Goal: Communication & Community: Answer question/provide support

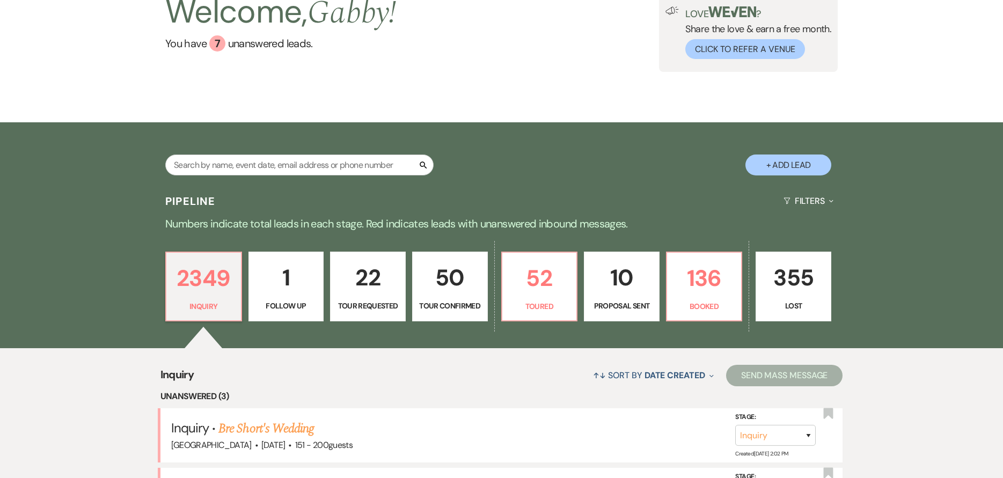
scroll to position [107, 0]
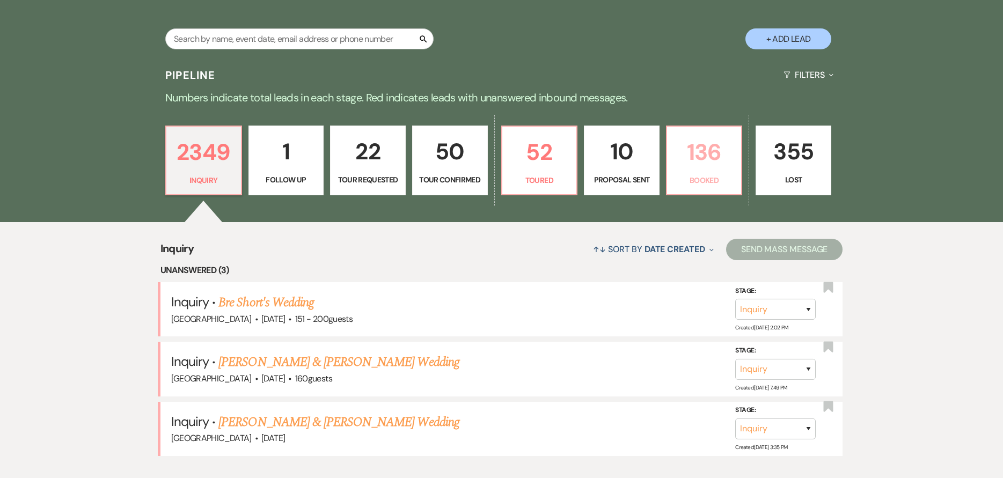
click at [697, 164] on p "136" at bounding box center [705, 152] width 62 height 36
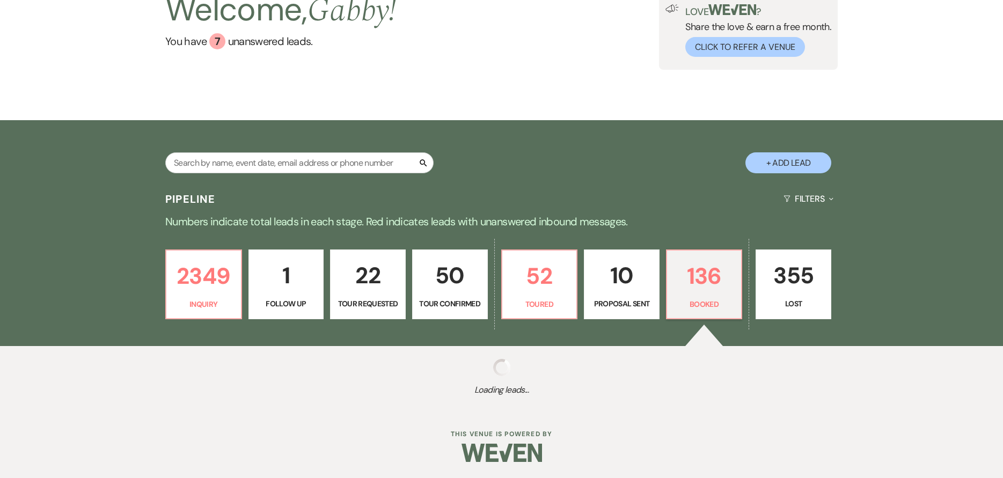
select select "7"
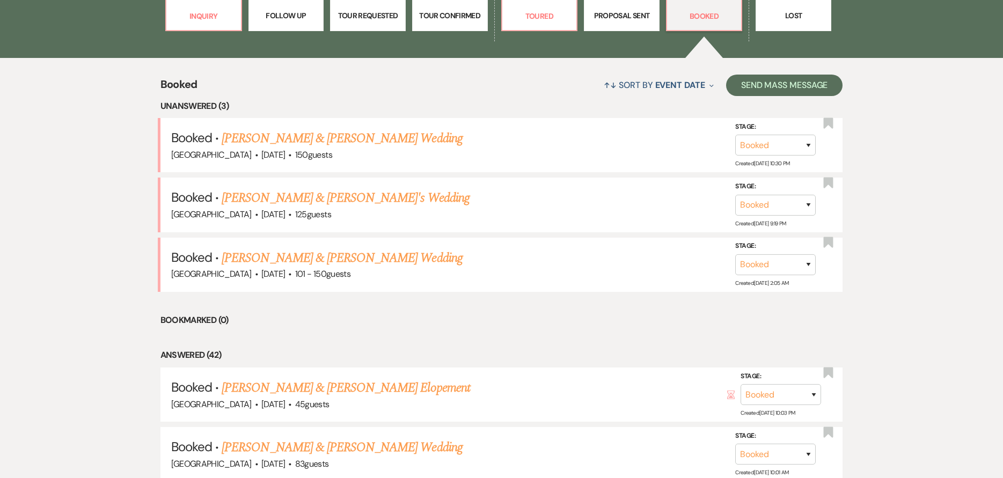
scroll to position [429, 0]
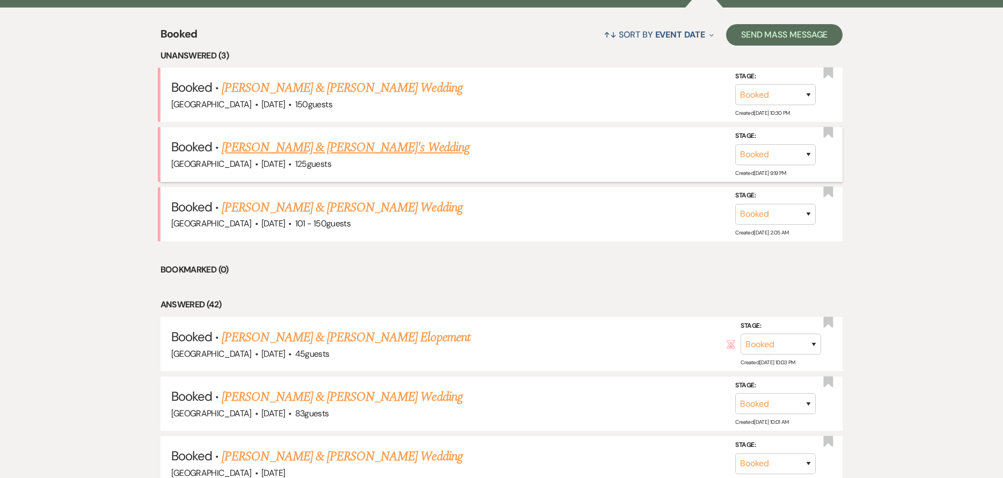
click at [398, 149] on link "[PERSON_NAME] & [PERSON_NAME]'s Wedding" at bounding box center [346, 147] width 248 height 19
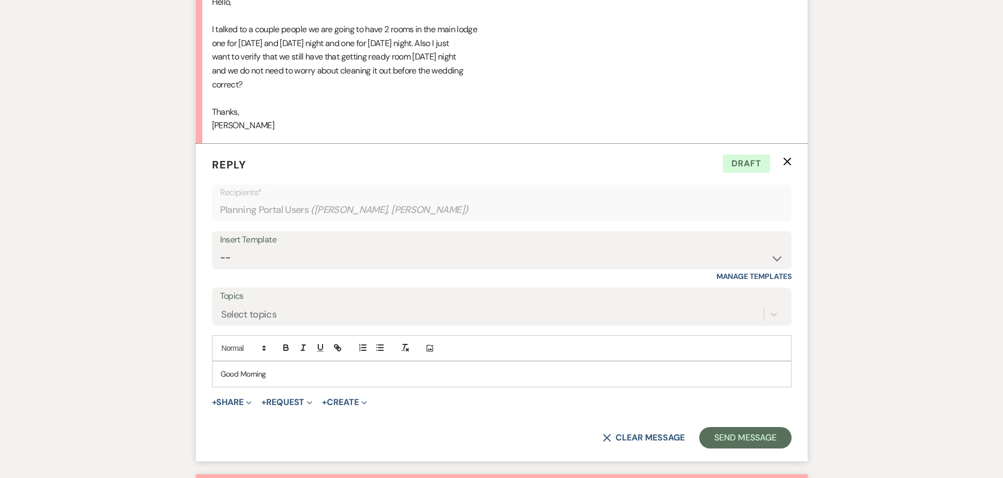
scroll to position [1141, 0]
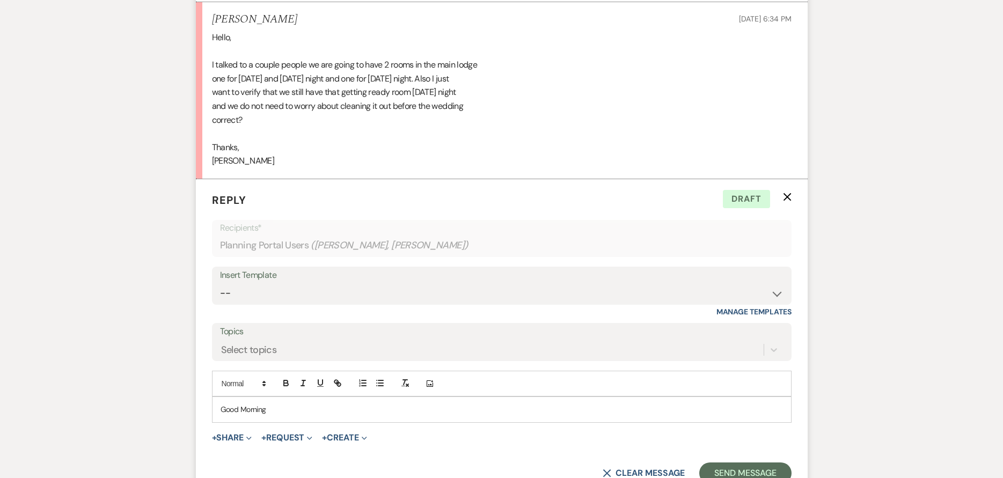
click at [785, 201] on use "button" at bounding box center [787, 197] width 8 height 8
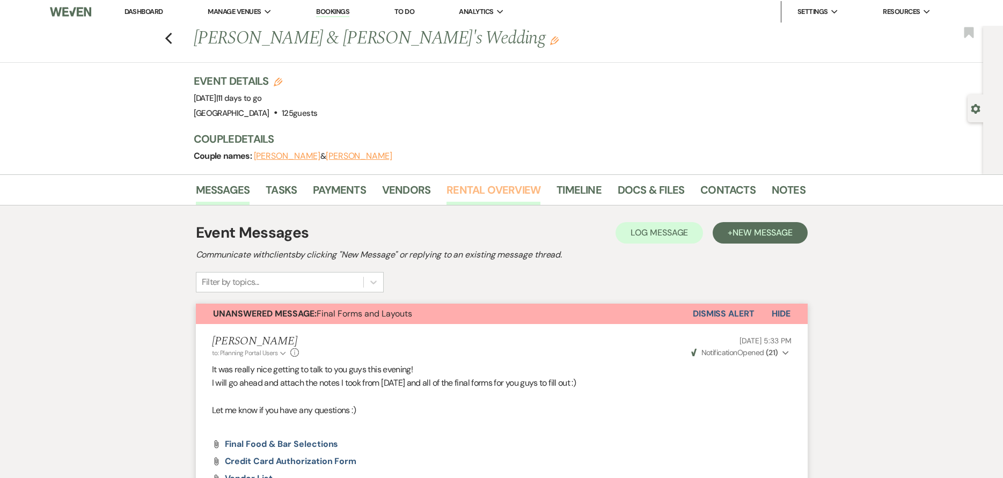
scroll to position [0, 0]
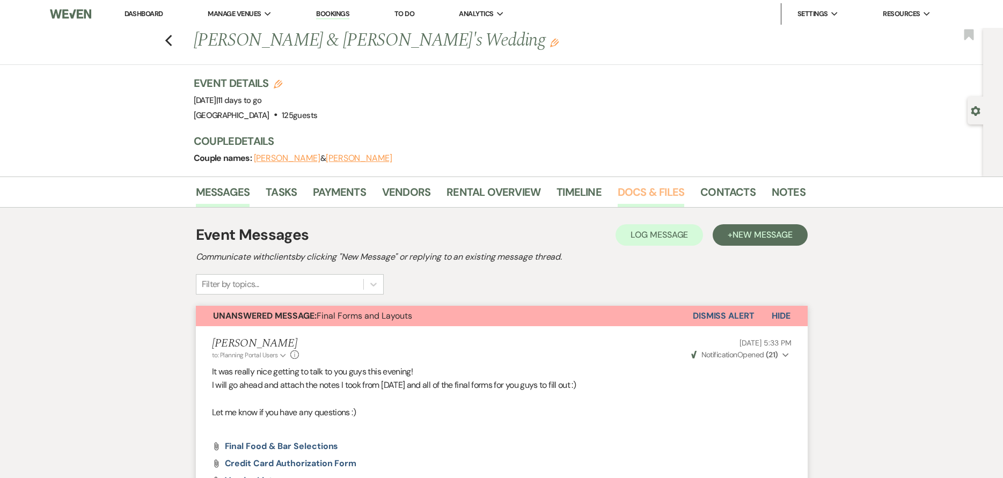
click at [624, 191] on link "Docs & Files" at bounding box center [651, 196] width 67 height 24
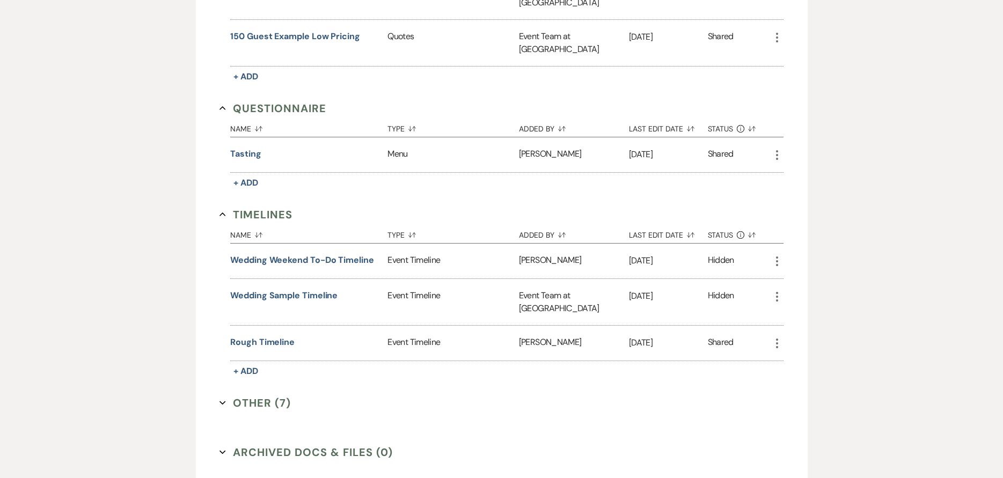
scroll to position [1119, 0]
click at [249, 395] on button "Other (7) Expand" at bounding box center [255, 403] width 71 height 16
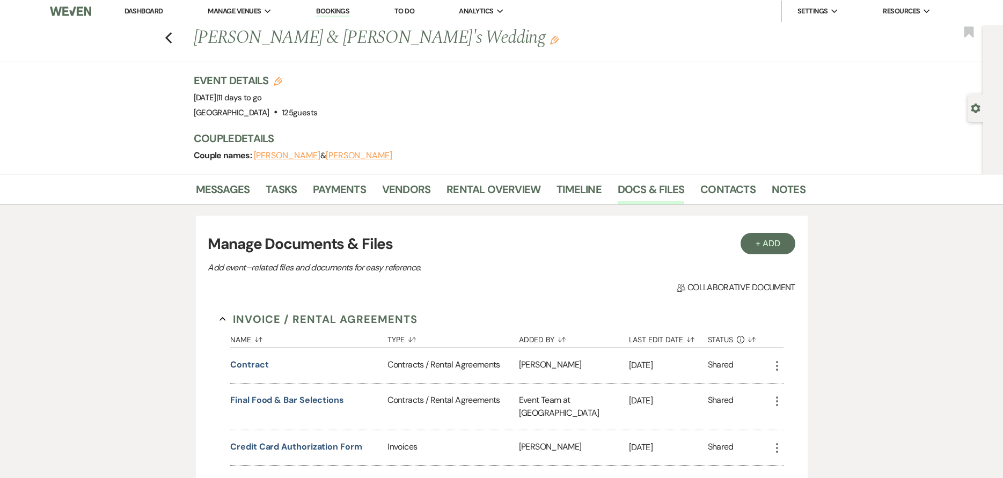
scroll to position [0, 0]
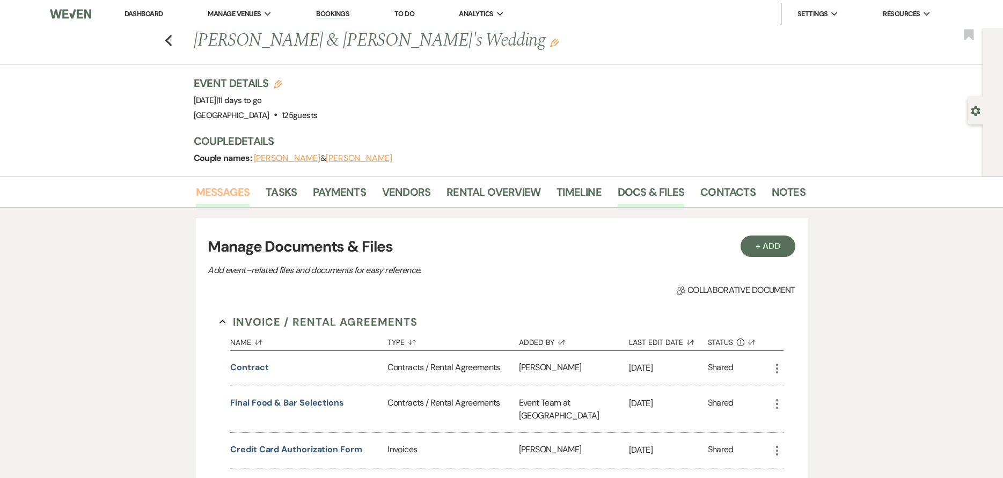
click at [220, 187] on link "Messages" at bounding box center [223, 196] width 54 height 24
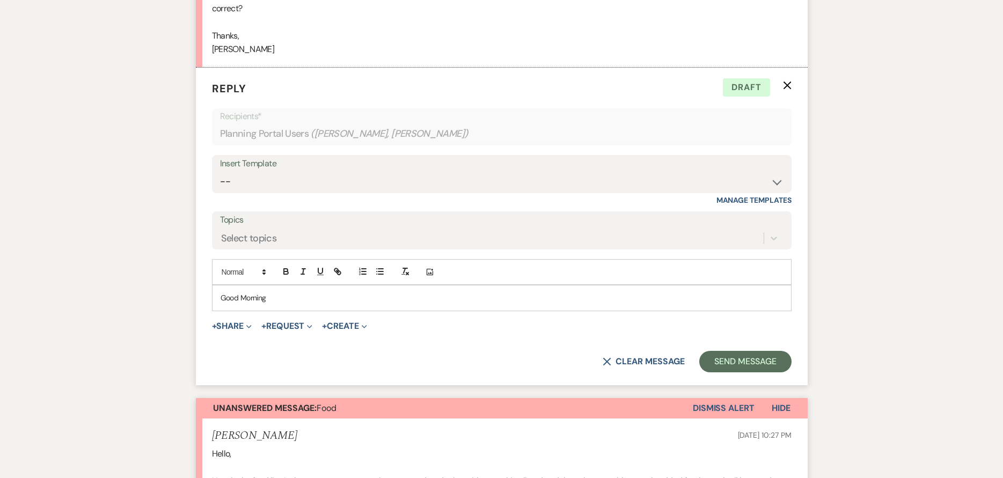
scroll to position [1253, 0]
click at [604, 366] on use "button" at bounding box center [607, 362] width 8 height 8
click at [665, 366] on button "X Clear message" at bounding box center [644, 361] width 82 height 9
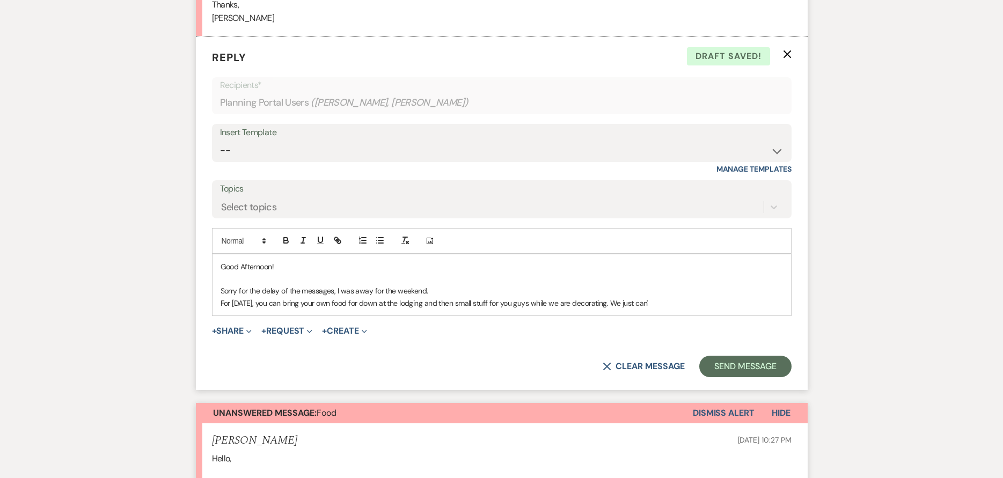
scroll to position [1361, 0]
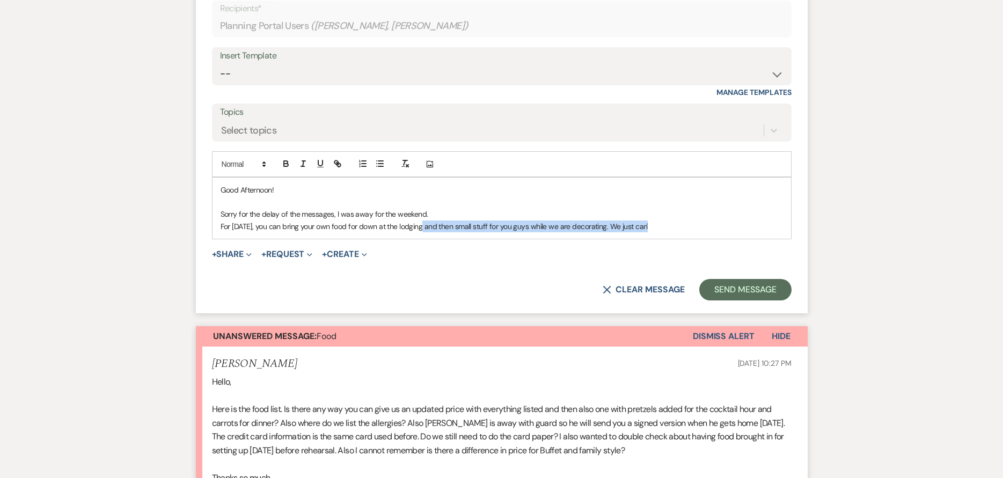
drag, startPoint x: 648, startPoint y: 238, endPoint x: 419, endPoint y: 254, distance: 229.3
click at [419, 254] on form "Reply X Draft Recipients* Planning Portal Users ( [PERSON_NAME], [PERSON_NAME] …" at bounding box center [502, 137] width 612 height 354
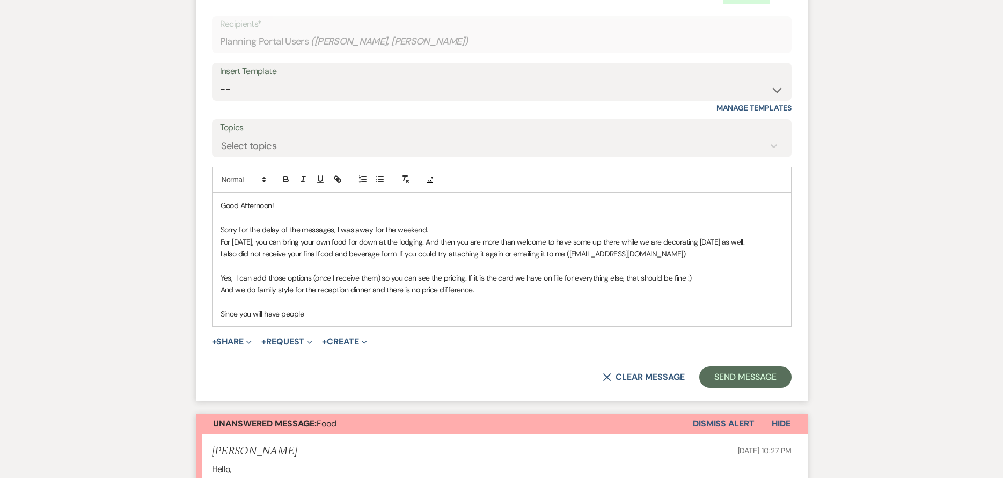
scroll to position [1354, 0]
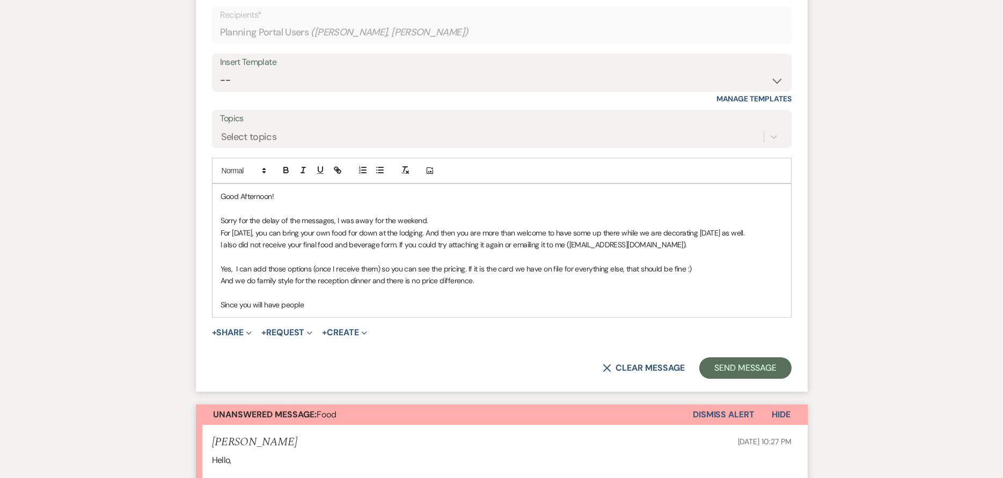
drag, startPoint x: 215, startPoint y: 317, endPoint x: 272, endPoint y: 309, distance: 57.0
click at [220, 315] on div "Good Afternoon! Sorry for the delay of the messages, I was away for the weekend…" at bounding box center [502, 250] width 579 height 133
drag, startPoint x: 661, startPoint y: 315, endPoint x: 565, endPoint y: 327, distance: 96.9
click at [565, 317] on div "Good Afternoon! Sorry for the delay of the messages, I was away for the weekend…" at bounding box center [502, 250] width 579 height 133
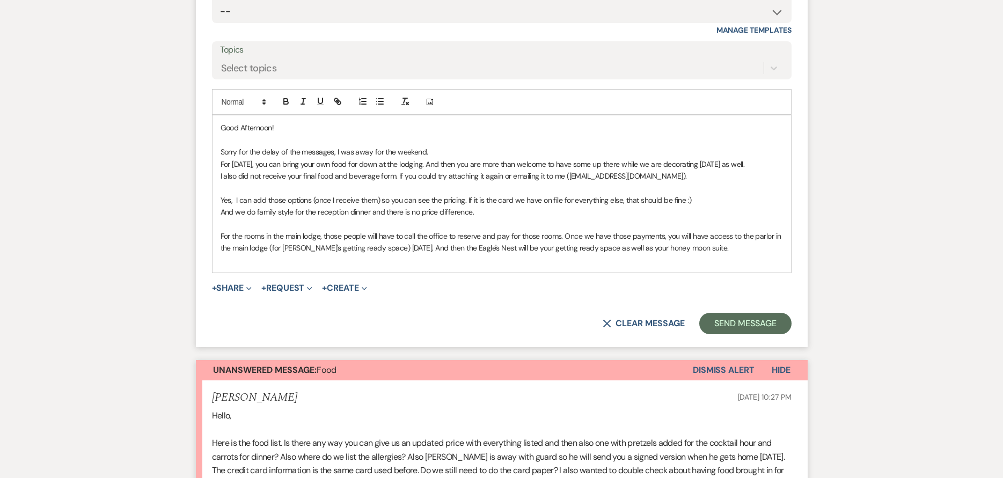
scroll to position [1515, 0]
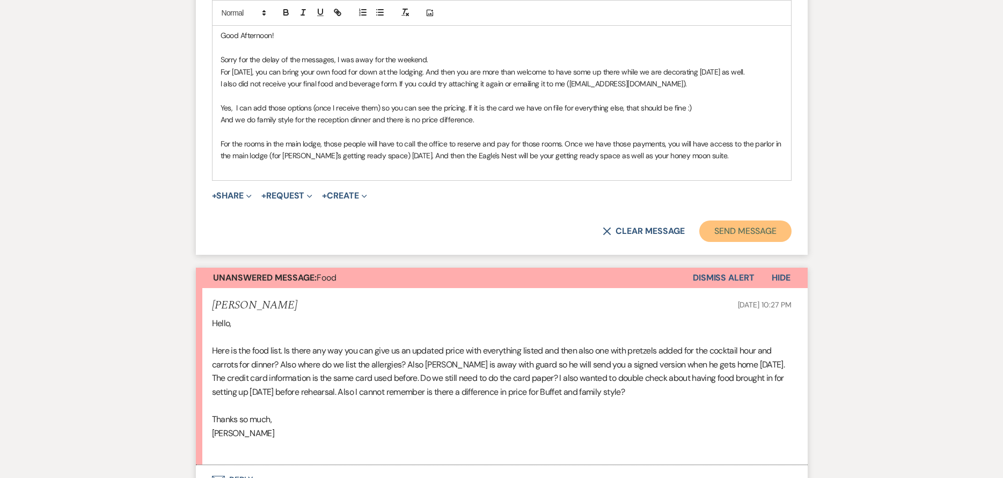
click at [774, 242] on button "Send Message" at bounding box center [745, 231] width 92 height 21
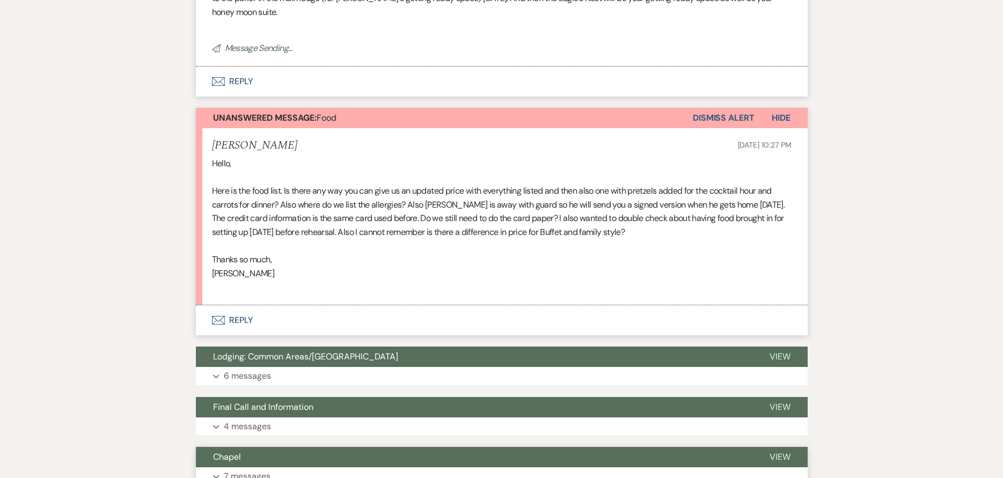
scroll to position [1511, 0]
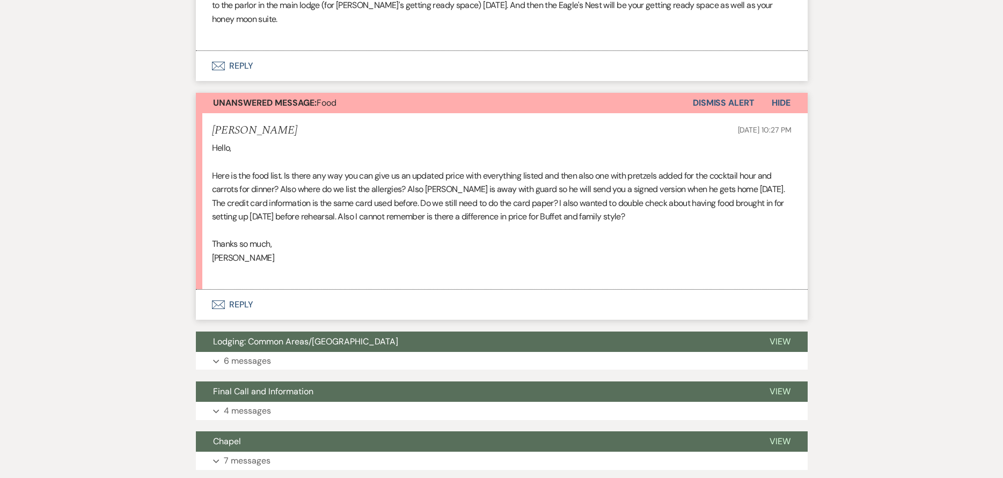
click at [718, 113] on button "Dismiss Alert" at bounding box center [724, 103] width 62 height 20
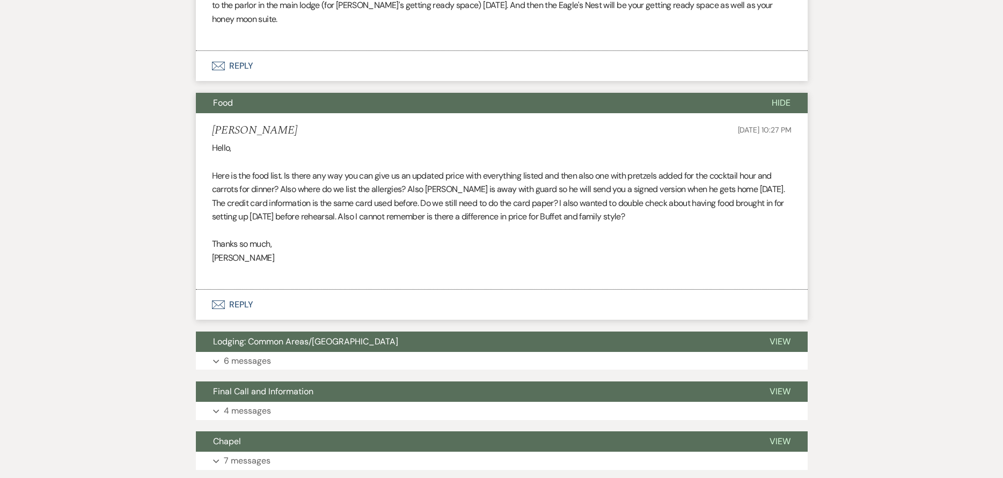
click at [319, 317] on button "Envelope Reply" at bounding box center [502, 305] width 612 height 30
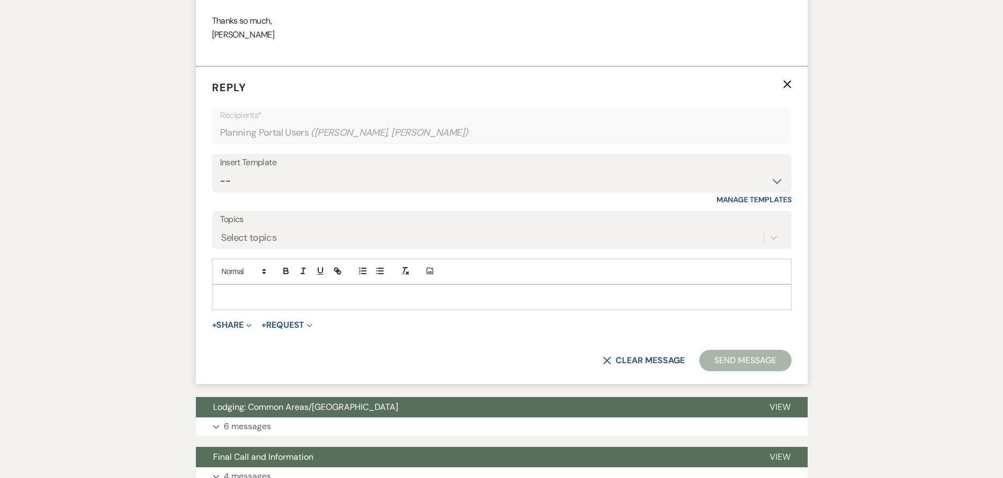
scroll to position [1735, 0]
click at [318, 303] on p at bounding box center [502, 297] width 563 height 12
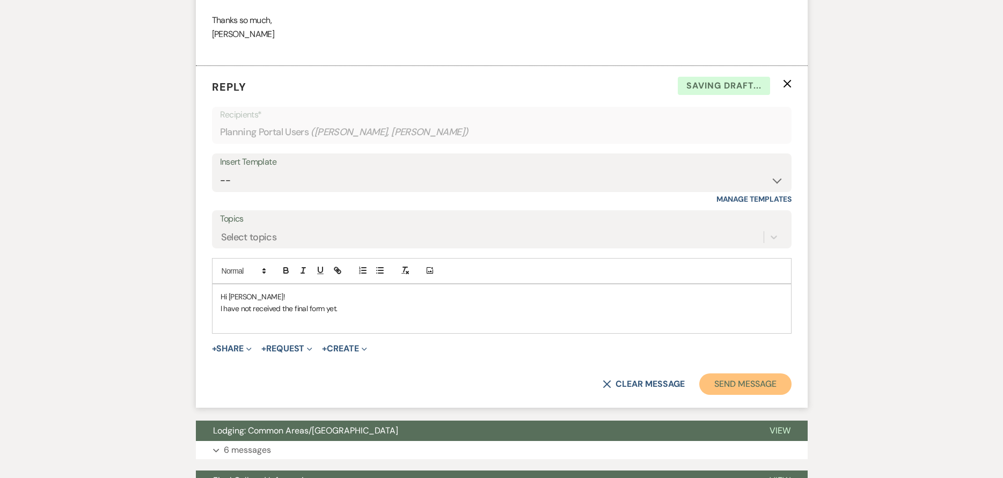
click at [779, 394] on button "Send Message" at bounding box center [745, 384] width 92 height 21
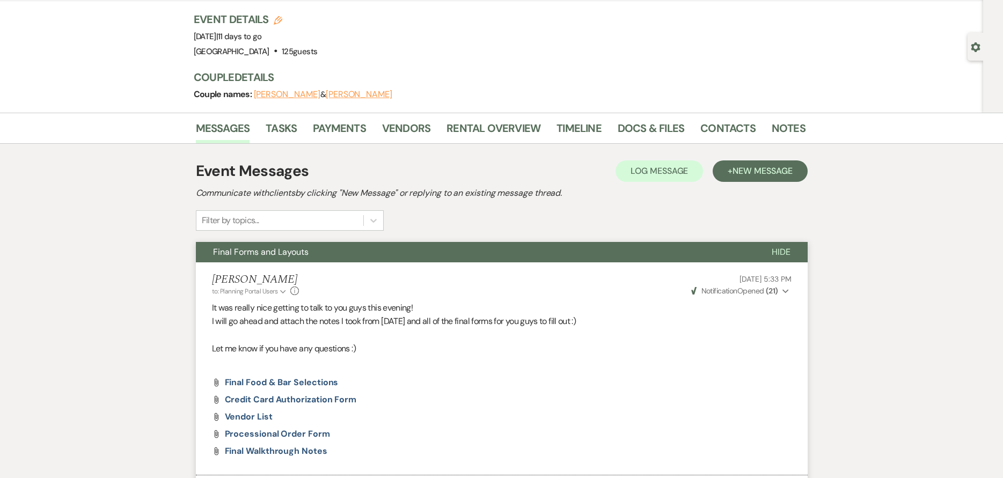
scroll to position [0, 0]
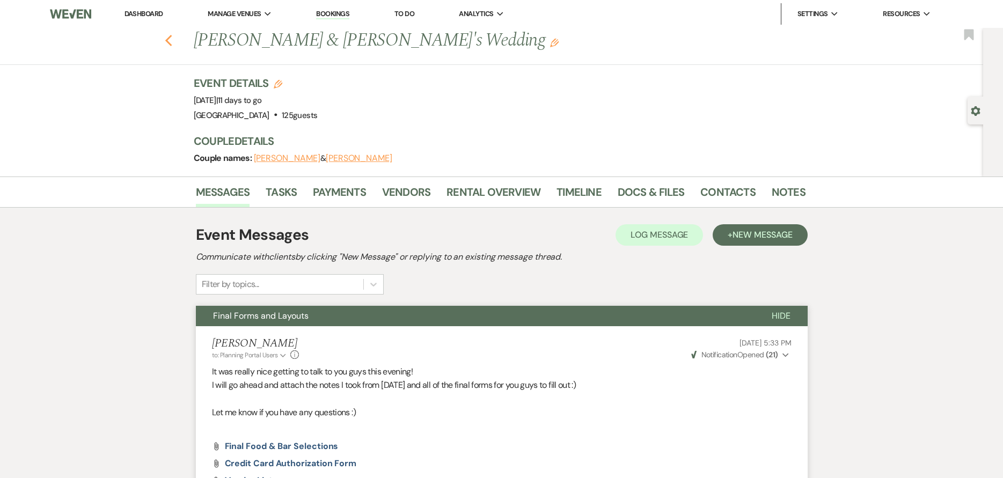
click at [173, 34] on icon "Previous" at bounding box center [169, 40] width 8 height 13
select select "7"
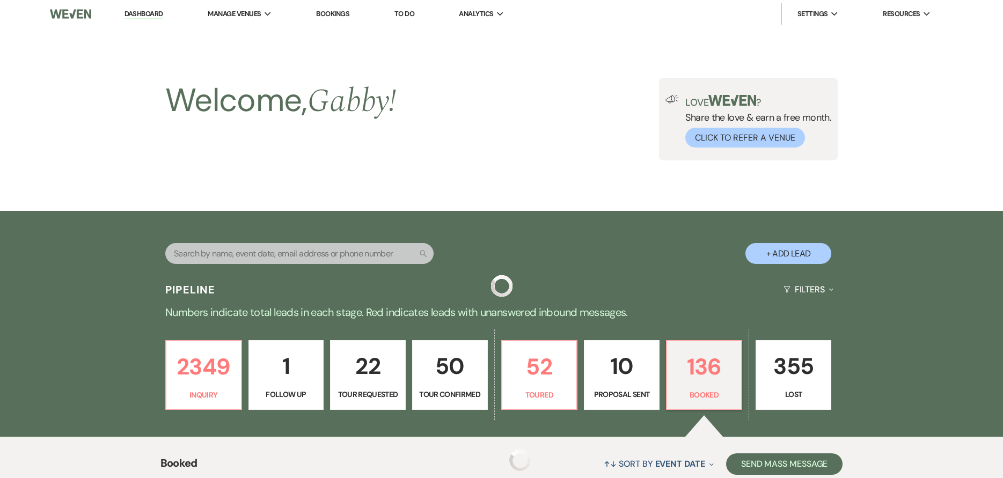
scroll to position [429, 0]
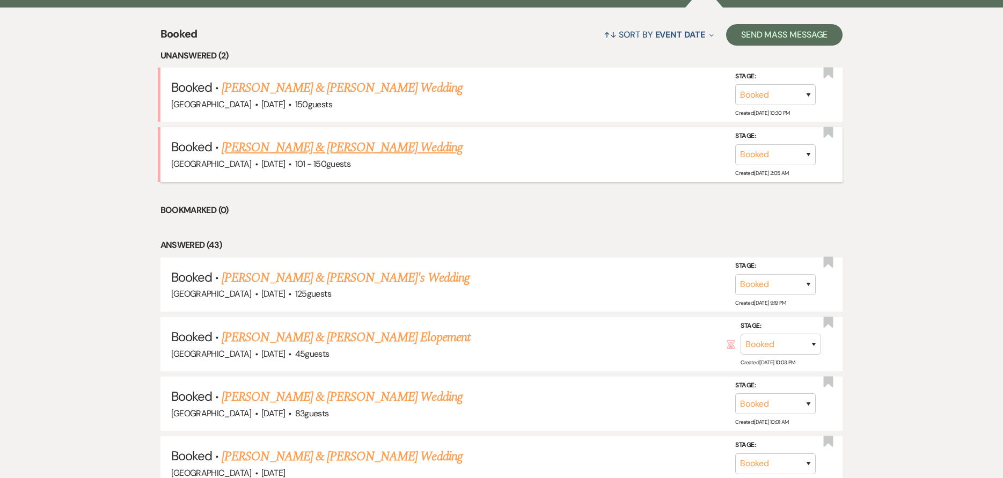
click at [356, 148] on link "[PERSON_NAME] & [PERSON_NAME] Wedding" at bounding box center [342, 147] width 240 height 19
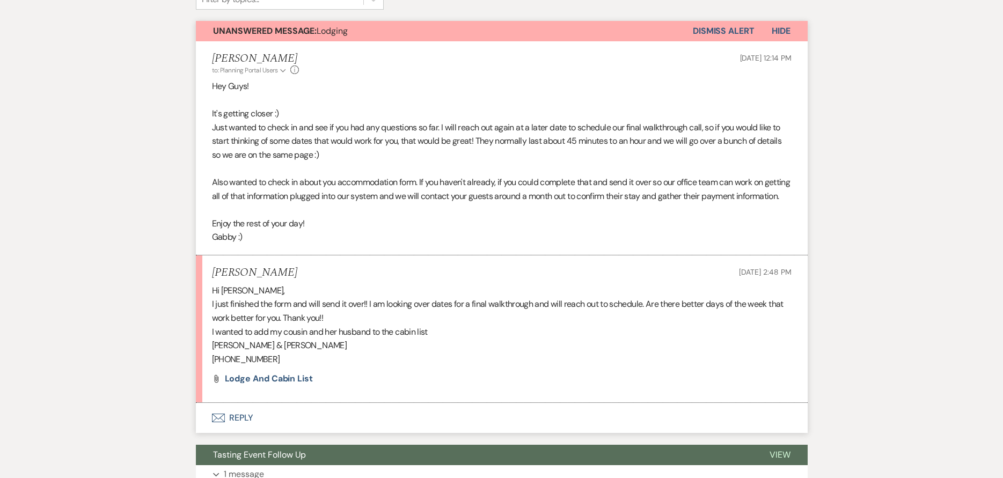
scroll to position [322, 0]
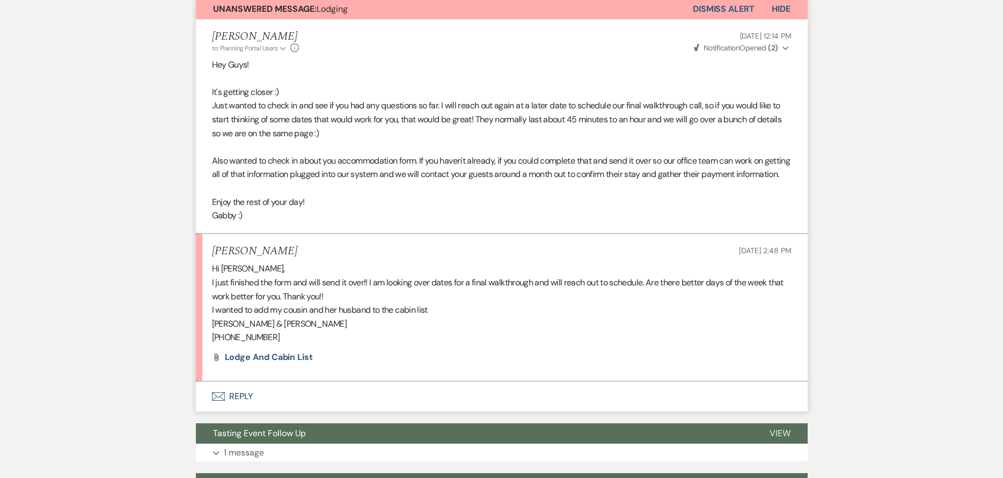
click at [322, 403] on button "Envelope Reply" at bounding box center [502, 397] width 612 height 30
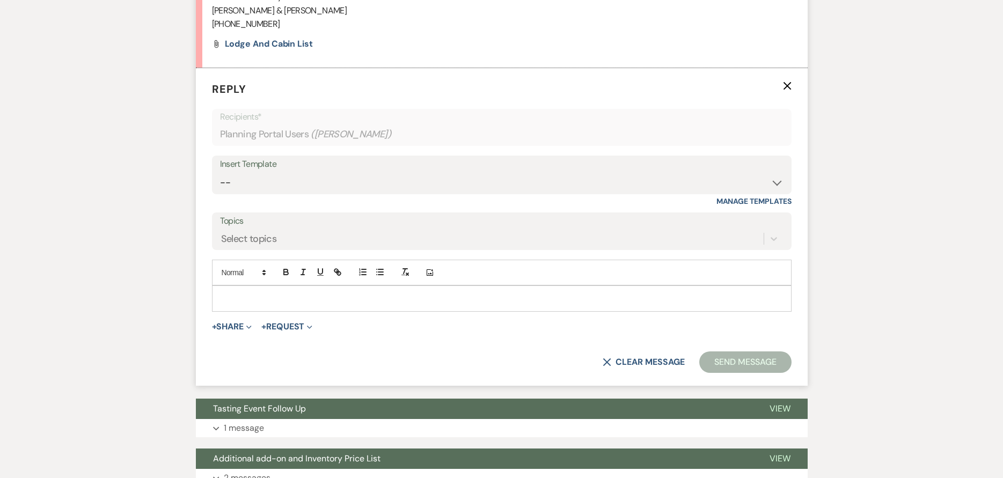
scroll to position [638, 0]
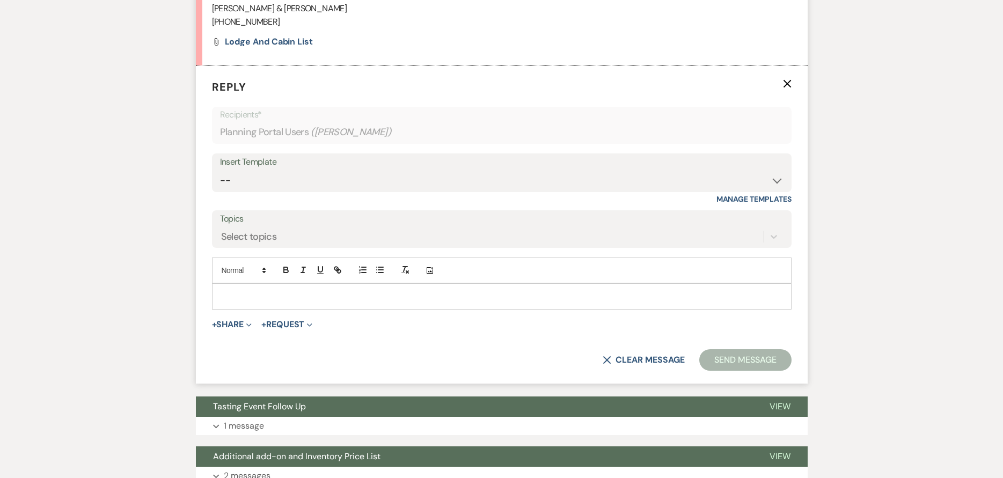
click at [336, 309] on div at bounding box center [502, 296] width 579 height 25
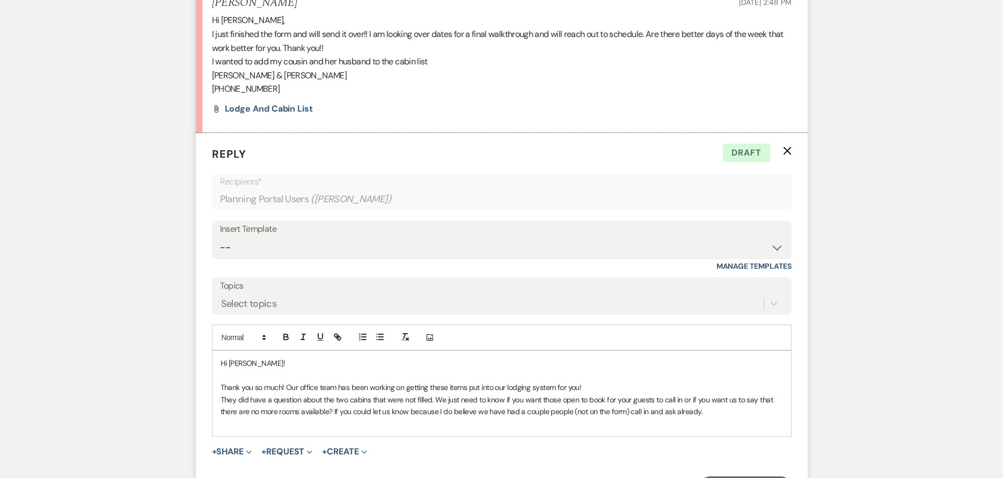
scroll to position [691, 0]
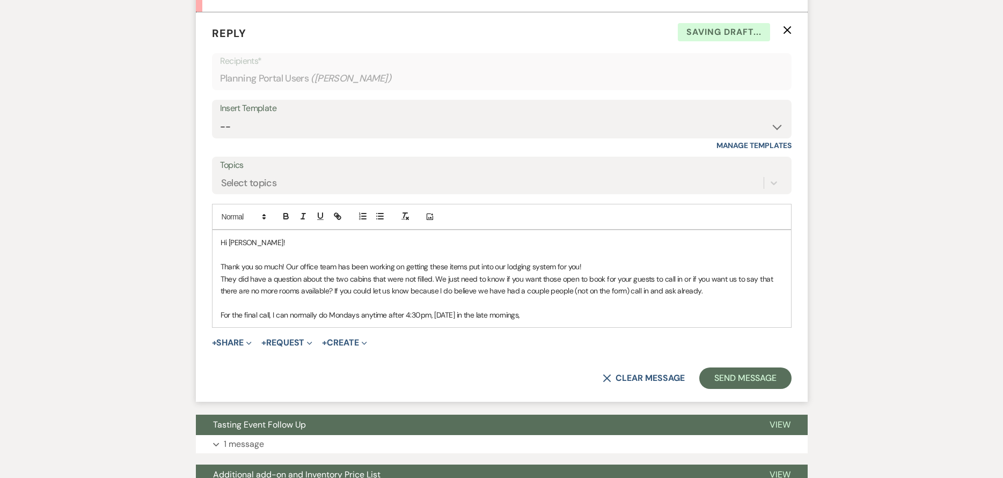
click at [459, 321] on p "For the final call, I can normally do Mondays anytime after 4:30pm, [DATE] in t…" at bounding box center [502, 315] width 563 height 12
drag, startPoint x: 431, startPoint y: 330, endPoint x: 442, endPoint y: 332, distance: 11.5
click at [431, 321] on p "For the final call, I can normally do Mondays anytime after 4:30pm, Tuesdays an…" at bounding box center [502, 315] width 563 height 12
click at [590, 321] on p "For the final call, I can normally do Mondays anytime after 4:30pm and Tuesdays…" at bounding box center [502, 315] width 563 height 12
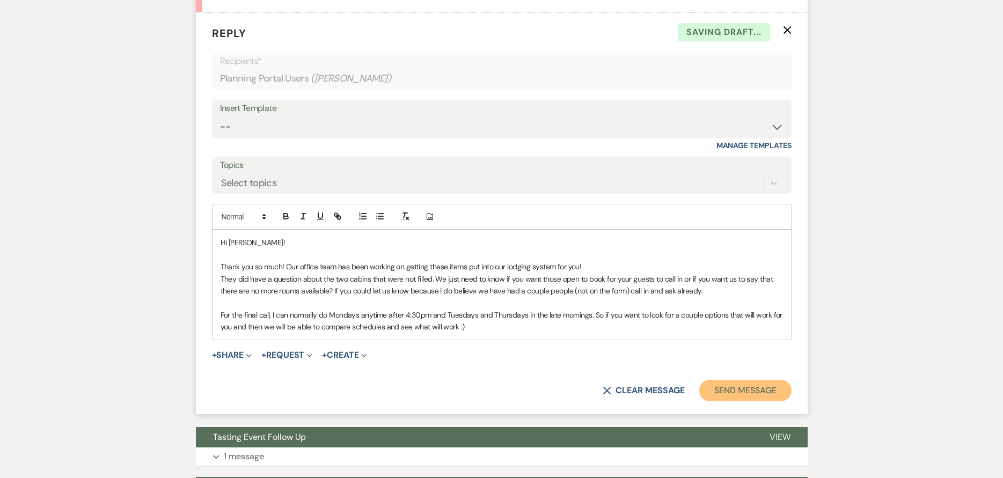
click at [760, 402] on button "Send Message" at bounding box center [745, 390] width 92 height 21
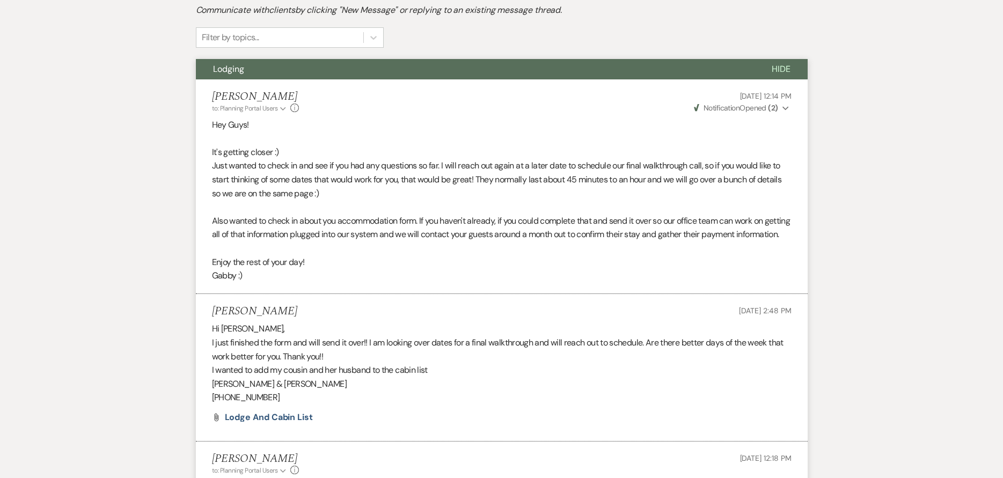
scroll to position [0, 0]
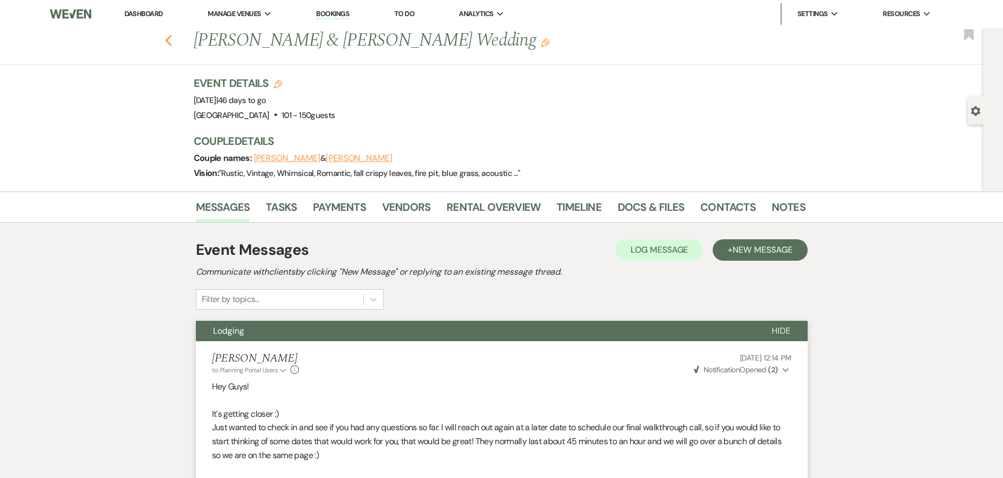
click at [173, 39] on icon "Previous" at bounding box center [169, 40] width 8 height 13
select select "7"
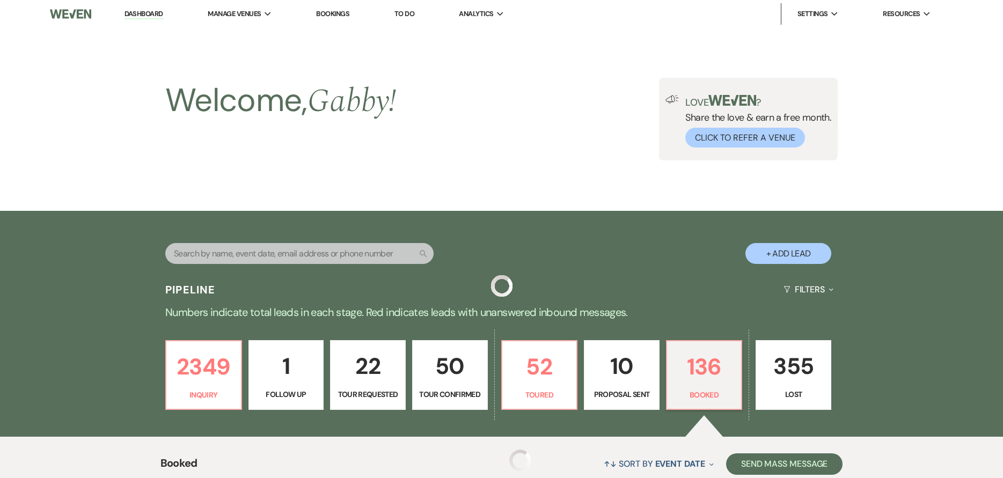
scroll to position [429, 0]
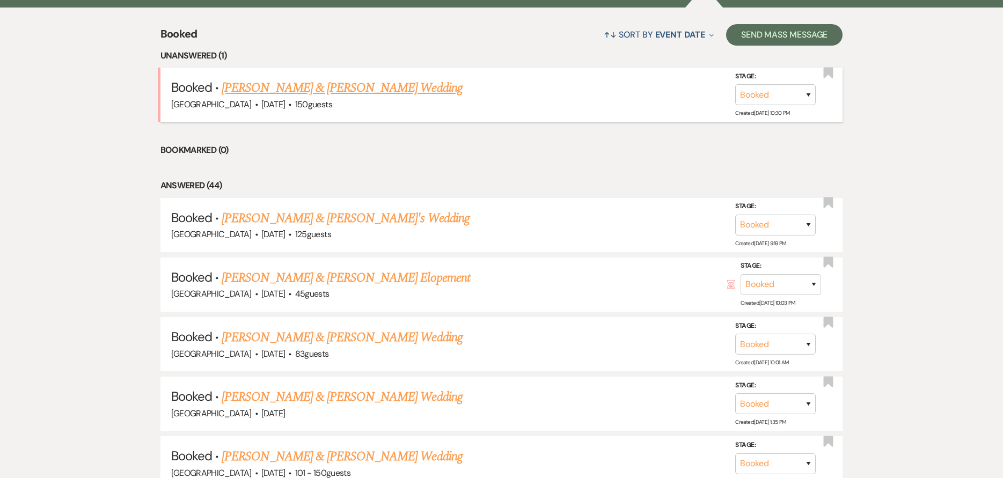
click at [323, 93] on link "[PERSON_NAME] & [PERSON_NAME] Wedding" at bounding box center [342, 87] width 240 height 19
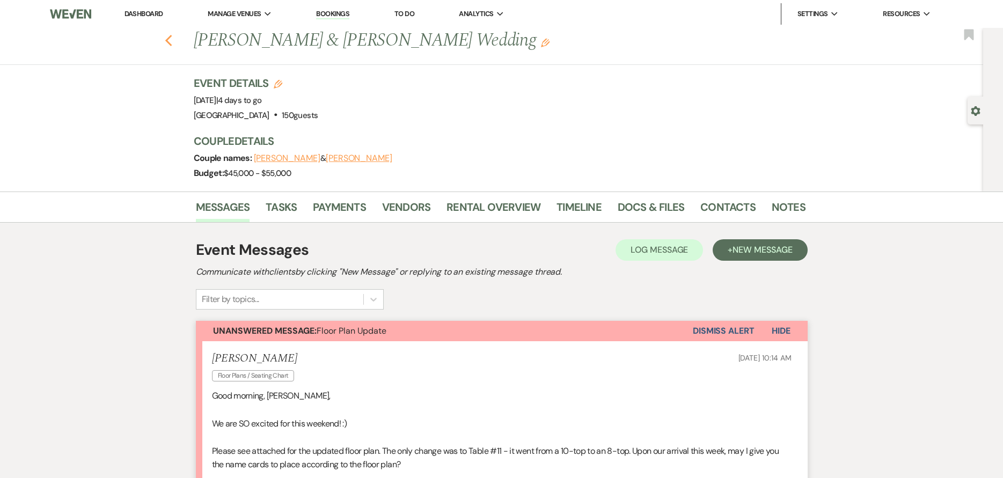
click at [172, 38] on use "button" at bounding box center [168, 41] width 7 height 12
select select "7"
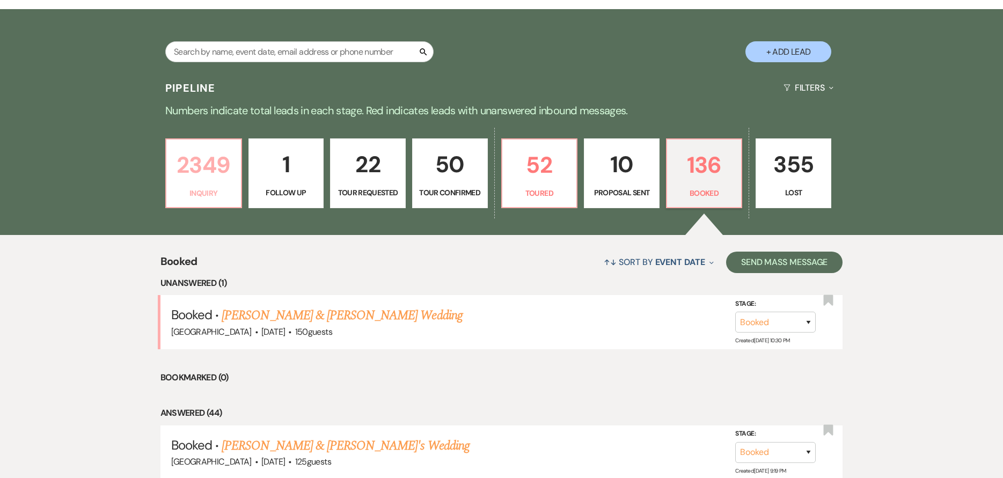
scroll to position [215, 0]
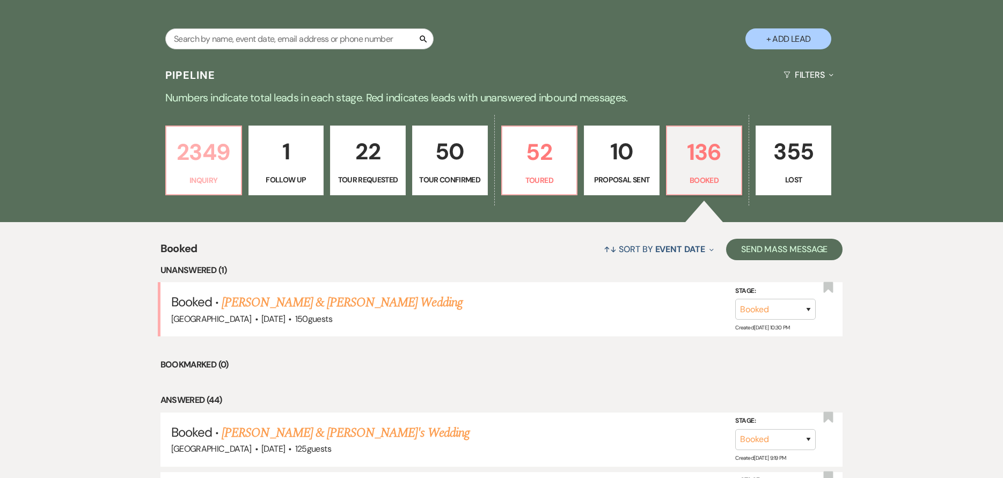
click at [198, 173] on link "2349 Inquiry" at bounding box center [203, 161] width 77 height 70
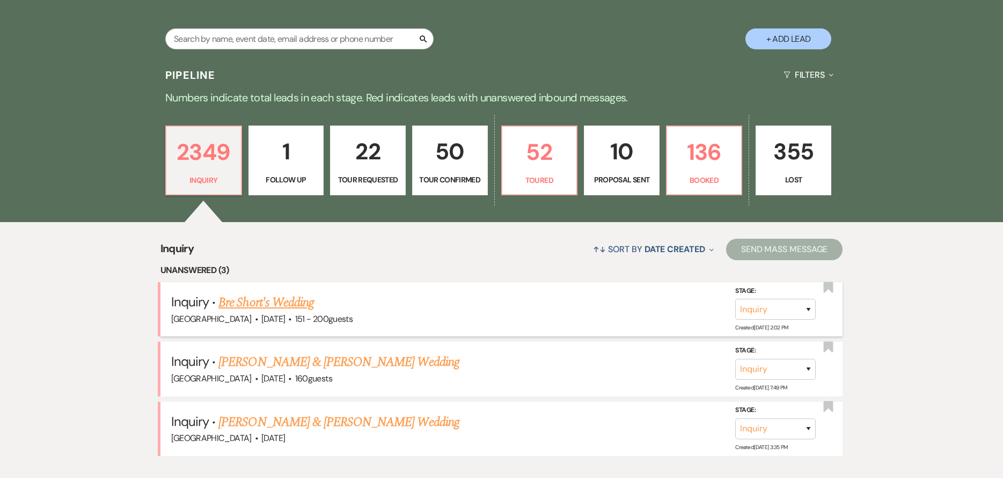
click at [260, 306] on link "Bre Short's Wedding" at bounding box center [266, 302] width 96 height 19
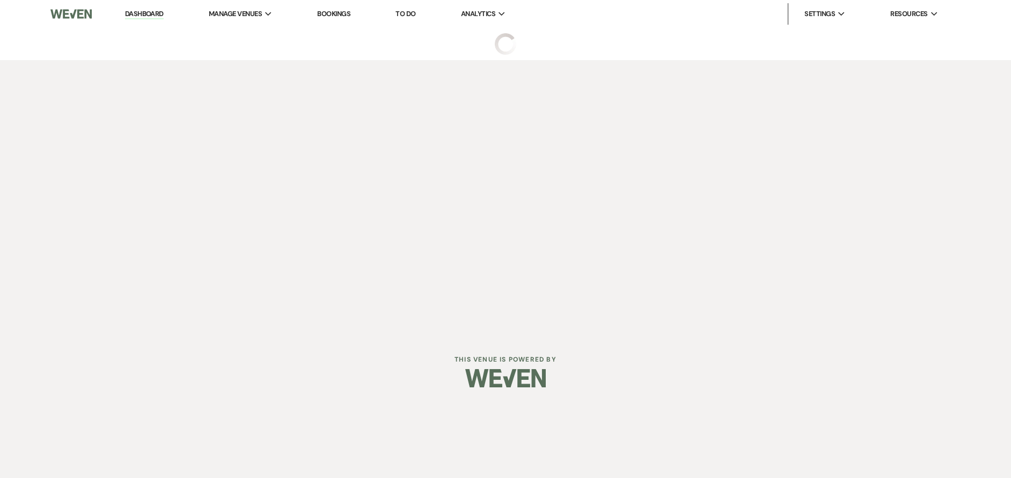
select select "2"
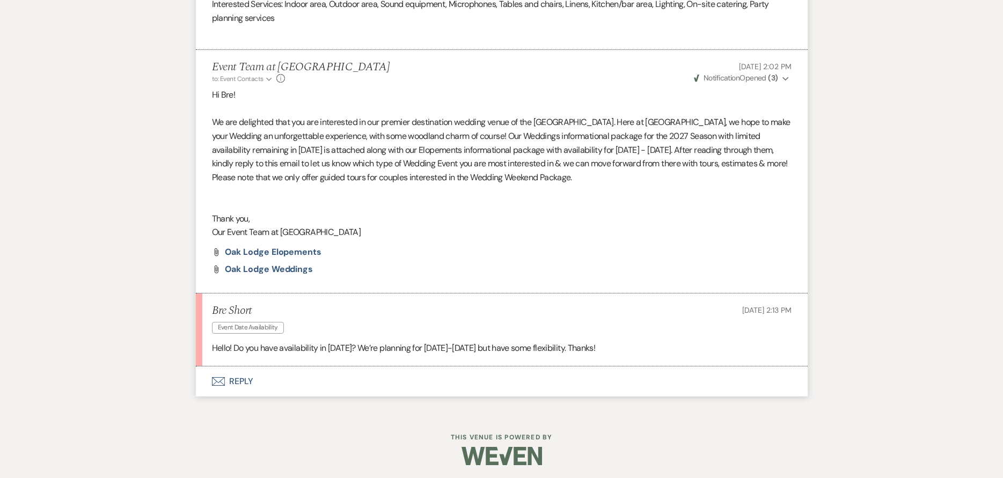
scroll to position [935, 0]
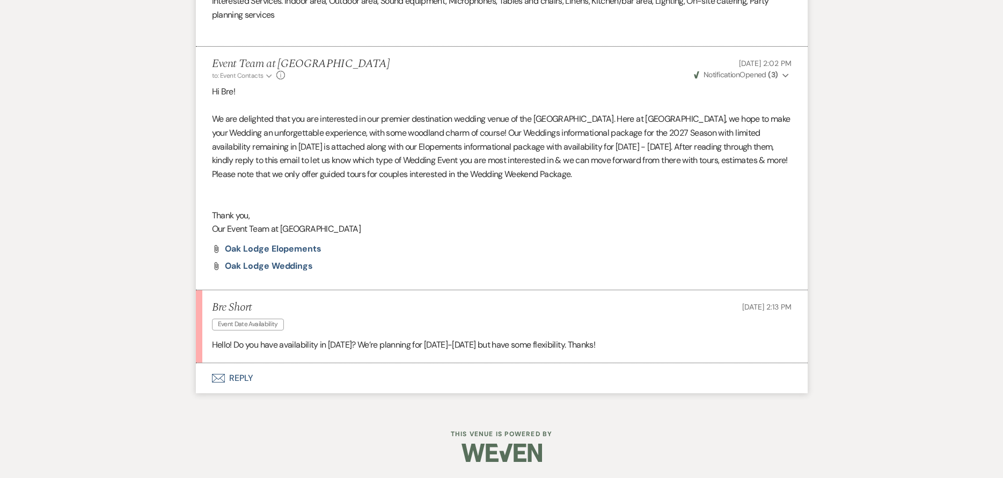
click at [293, 377] on button "Envelope Reply" at bounding box center [502, 378] width 612 height 30
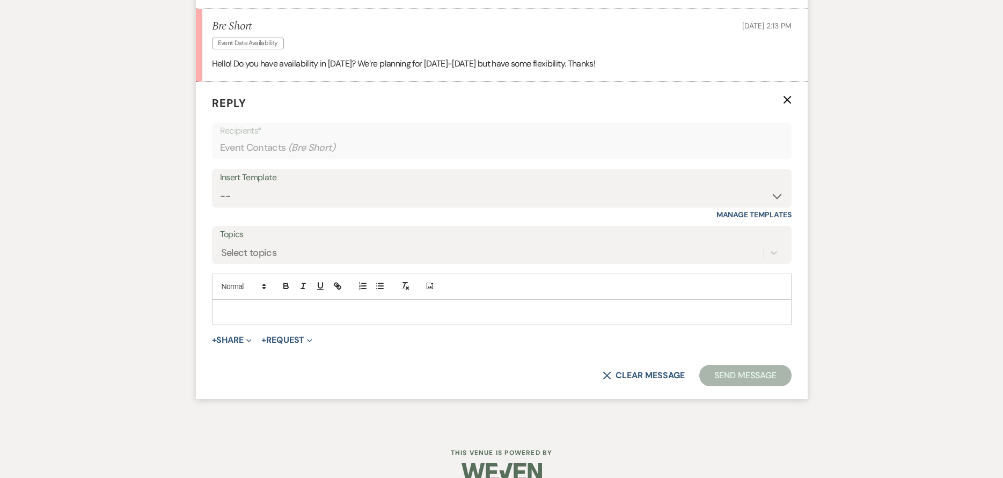
scroll to position [1218, 0]
click at [317, 309] on p at bounding box center [502, 310] width 563 height 12
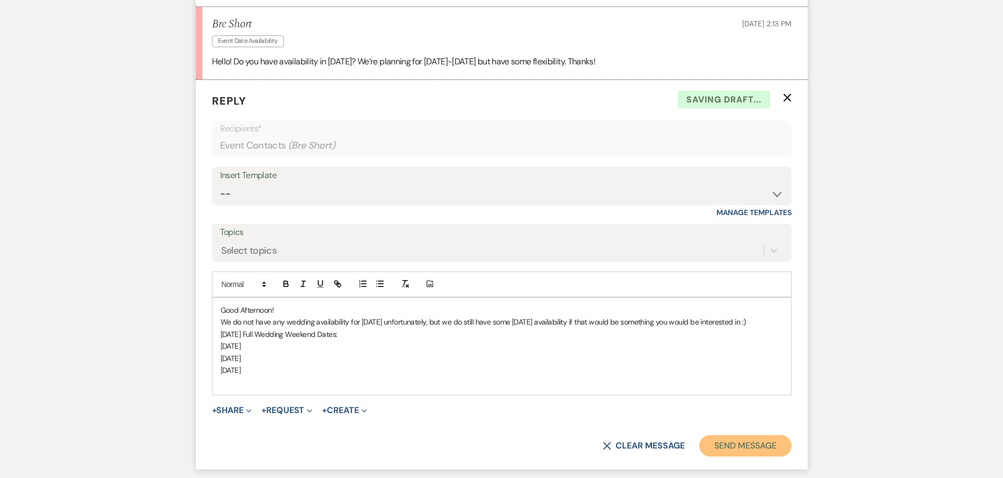
click at [724, 457] on button "Send Message" at bounding box center [745, 445] width 92 height 21
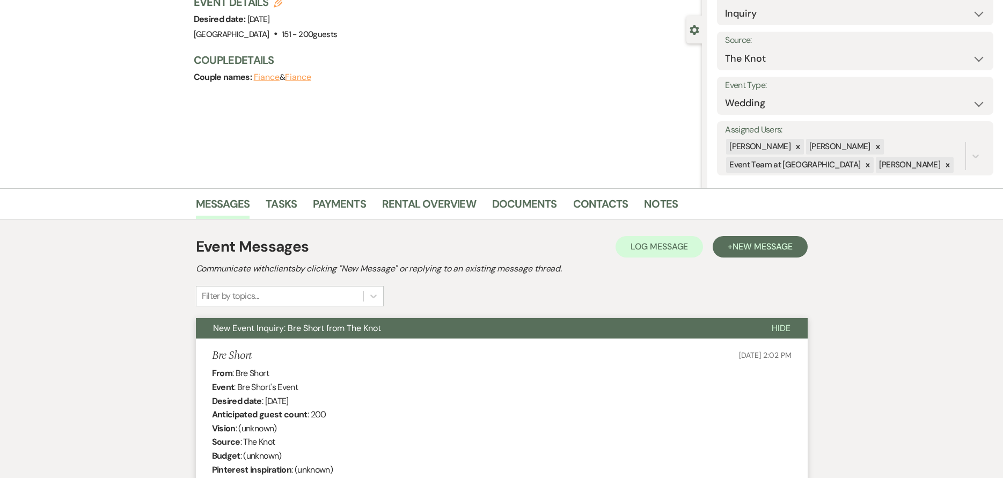
scroll to position [0, 0]
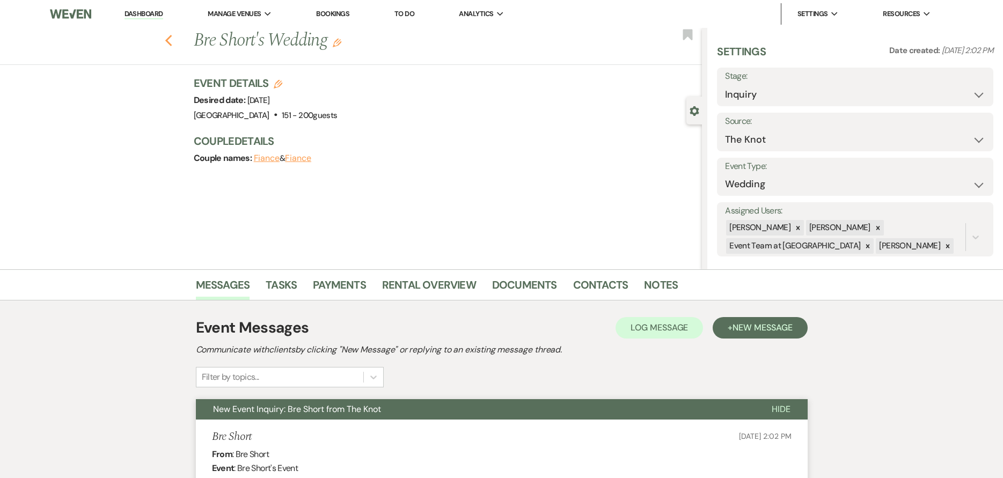
click at [172, 43] on use "button" at bounding box center [168, 41] width 7 height 12
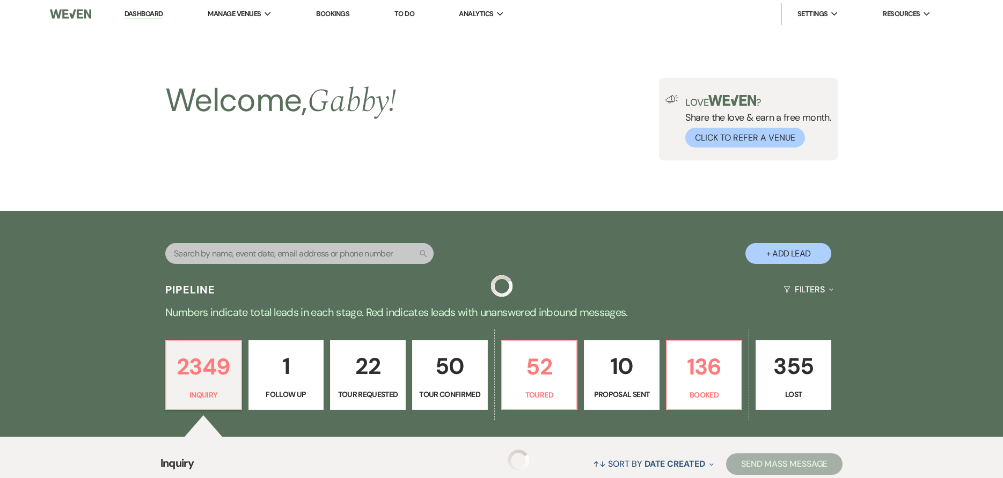
scroll to position [215, 0]
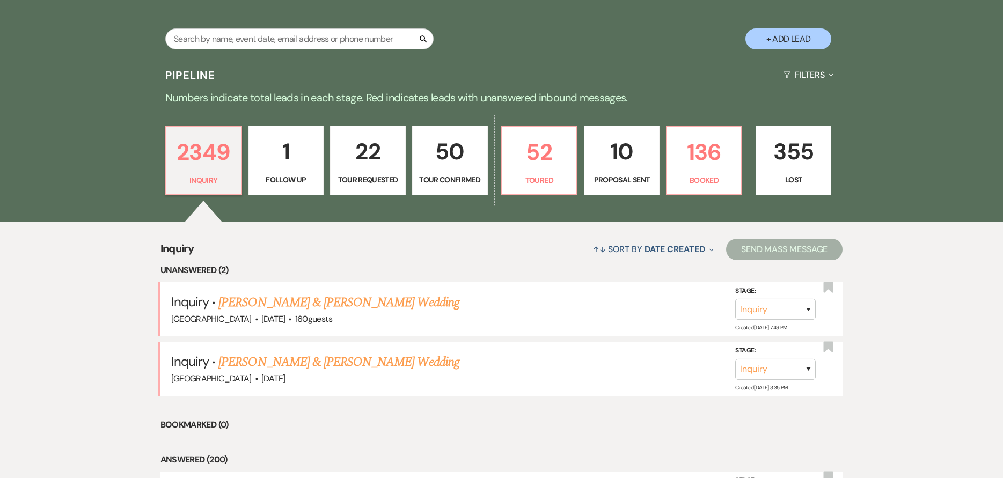
drag, startPoint x: 249, startPoint y: 301, endPoint x: 305, endPoint y: 252, distance: 74.6
click at [250, 301] on link "[PERSON_NAME] & [PERSON_NAME] Wedding" at bounding box center [338, 302] width 240 height 19
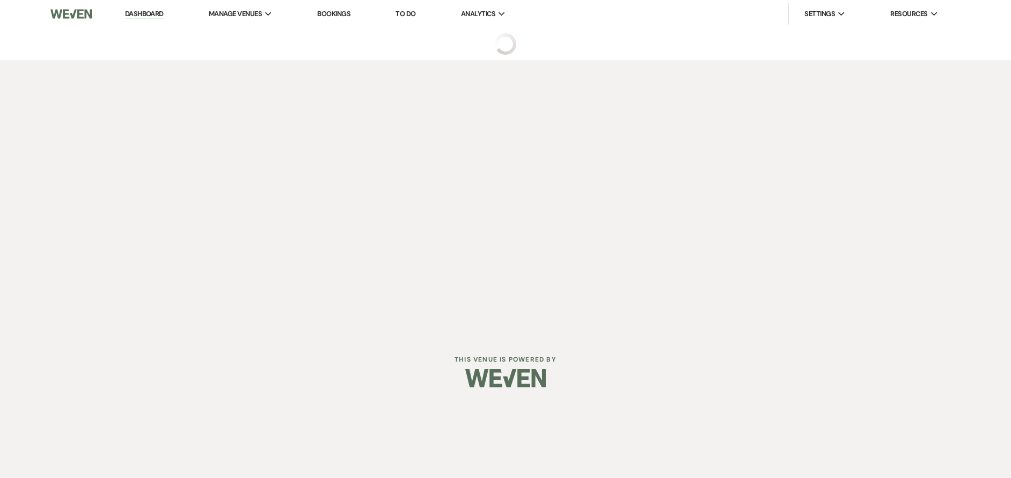
select select "5"
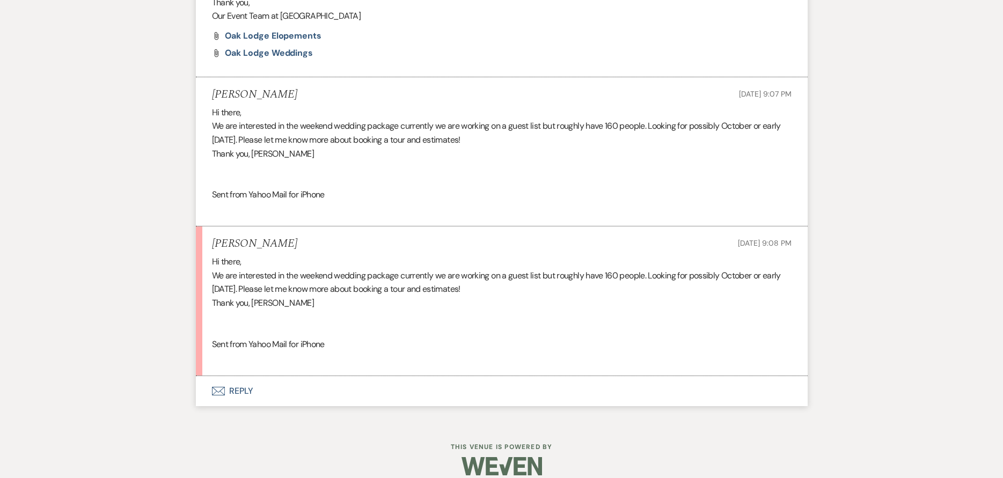
scroll to position [805, 0]
click at [326, 386] on button "Envelope Reply" at bounding box center [502, 390] width 612 height 30
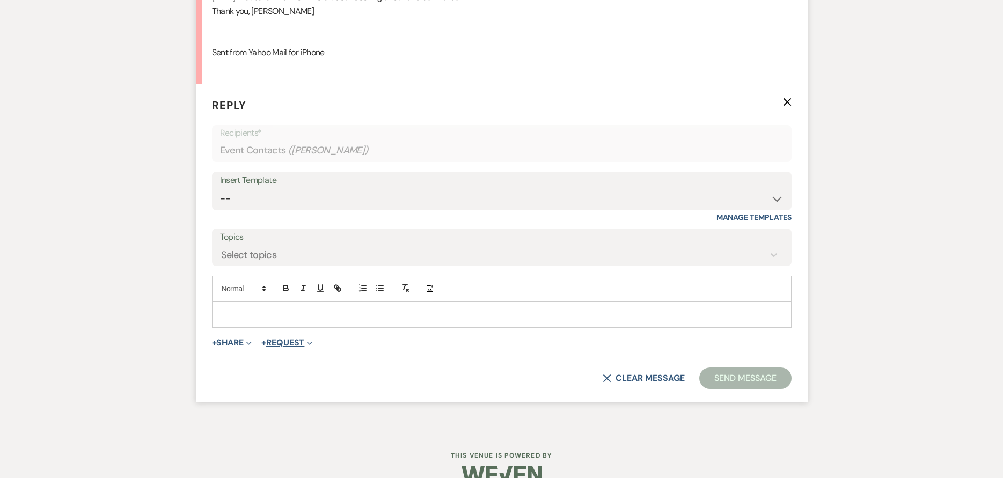
scroll to position [1100, 0]
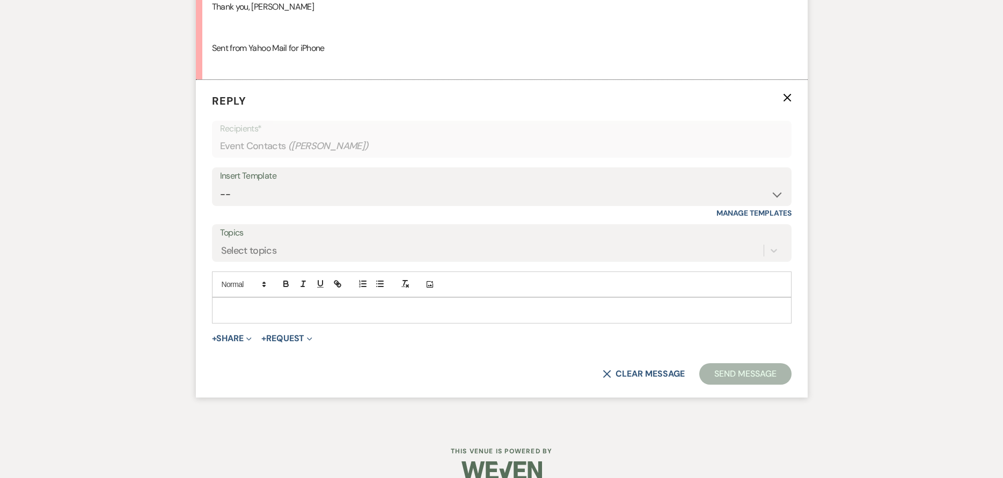
click at [317, 317] on div at bounding box center [502, 310] width 579 height 25
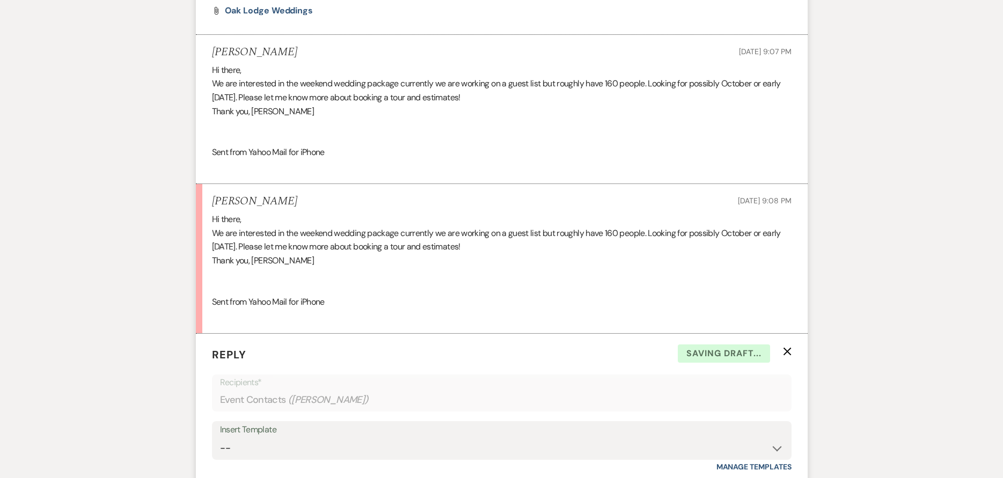
scroll to position [1130, 0]
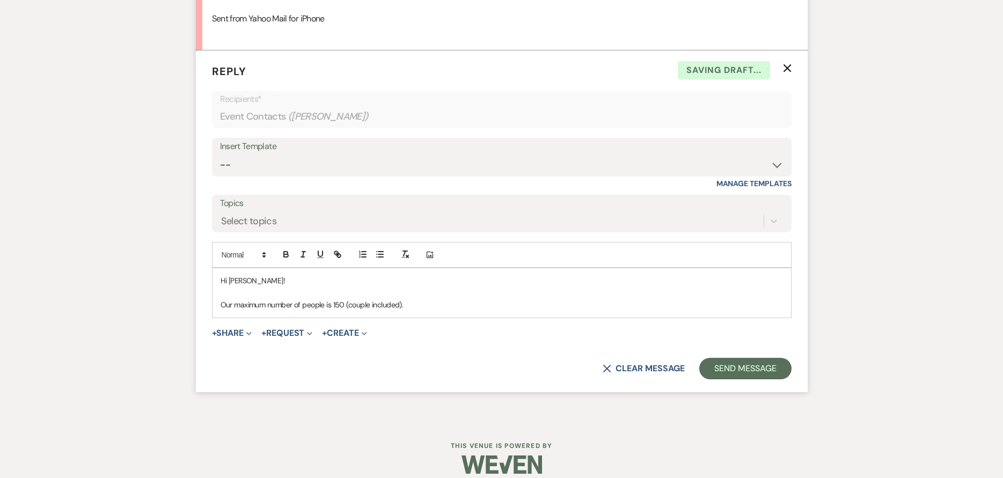
click at [222, 303] on p "Our maximum number of people is 150 (couple included)." at bounding box center [502, 305] width 563 height 12
click at [479, 315] on div "Hi [PERSON_NAME]! I will let you know our maximum number of people is 150 (coup…" at bounding box center [502, 292] width 579 height 49
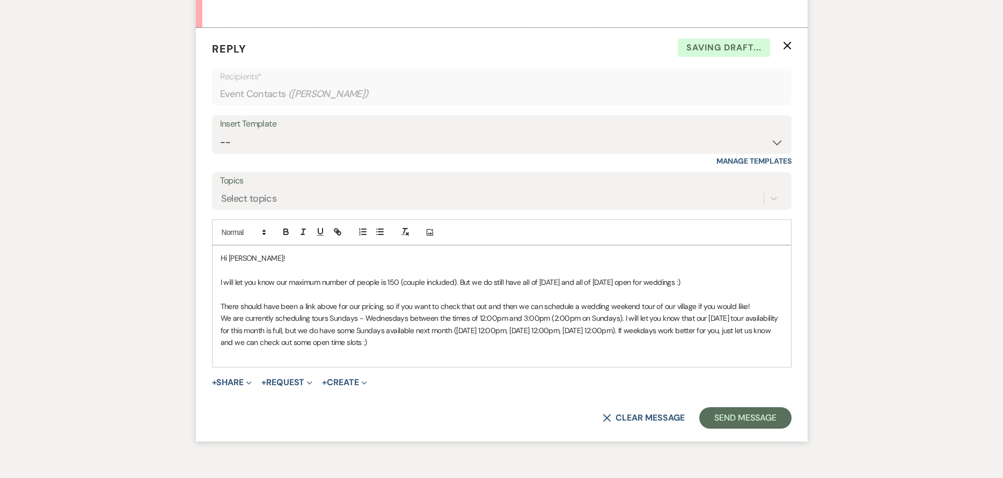
scroll to position [1214, 0]
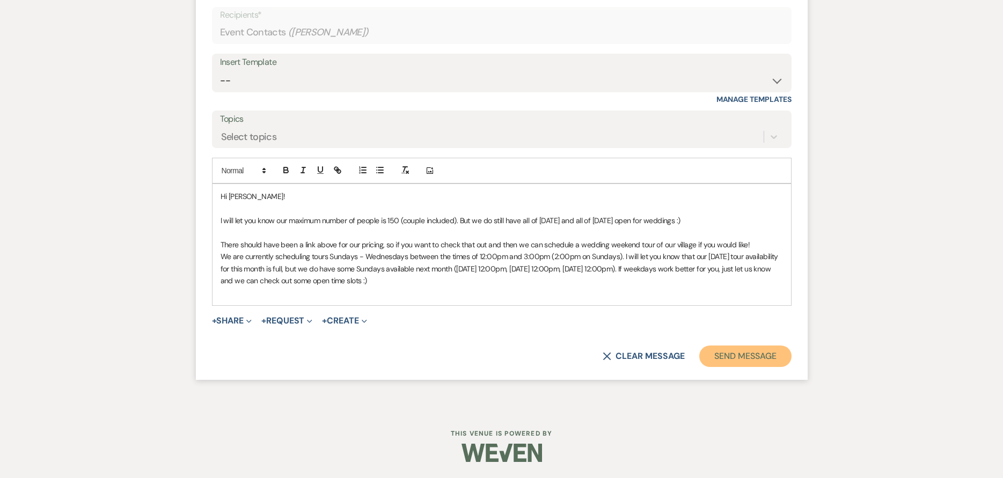
drag, startPoint x: 728, startPoint y: 353, endPoint x: 723, endPoint y: 345, distance: 10.1
click at [728, 353] on button "Send Message" at bounding box center [745, 356] width 92 height 21
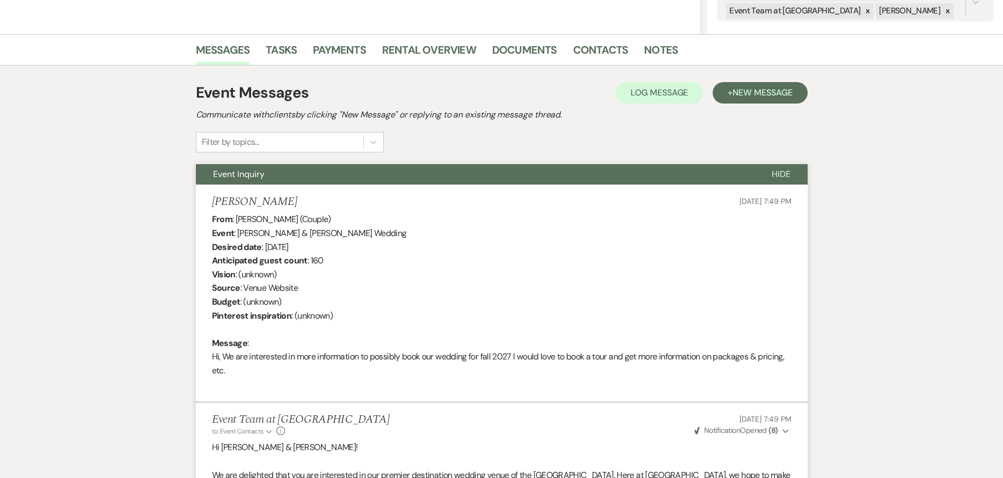
scroll to position [20, 0]
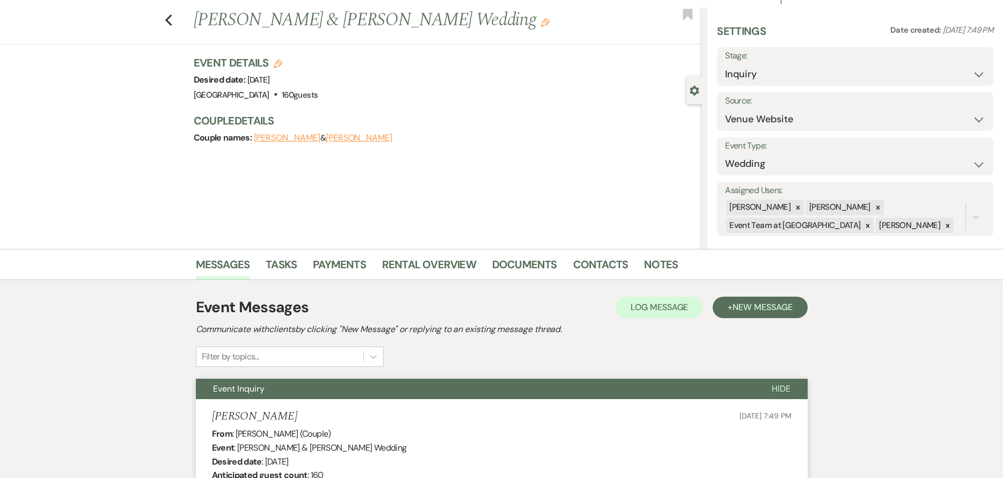
click at [178, 22] on div "Previous [PERSON_NAME] & [PERSON_NAME] Wedding Edit Bookmark" at bounding box center [349, 26] width 708 height 37
click at [170, 18] on icon "Previous" at bounding box center [169, 20] width 8 height 13
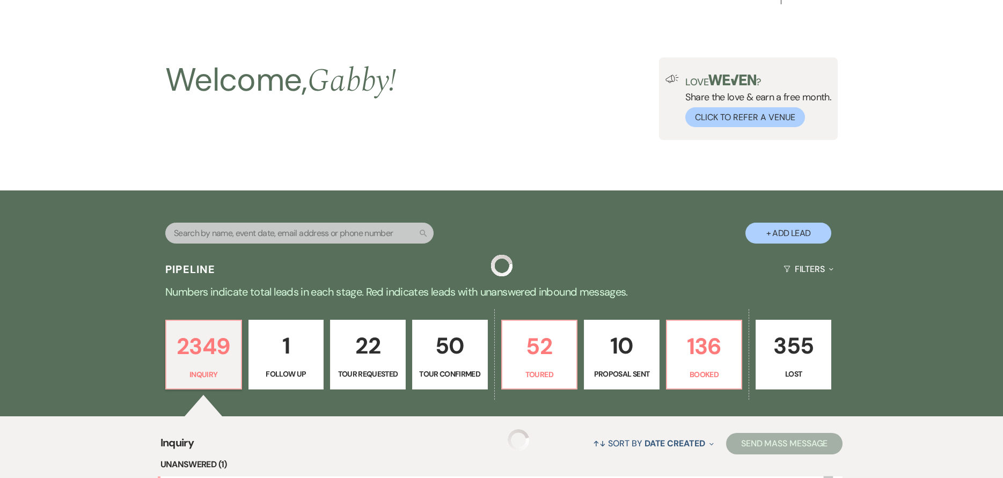
scroll to position [215, 0]
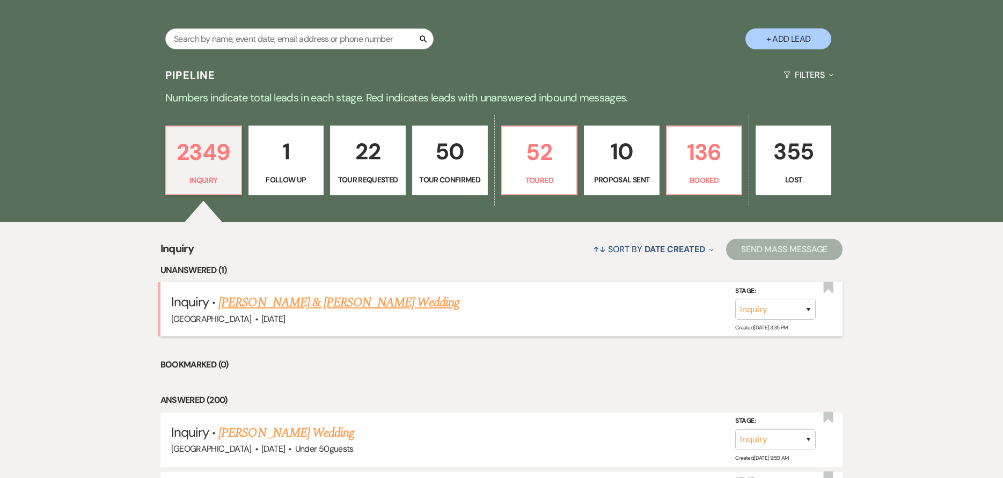
click at [324, 307] on link "[PERSON_NAME] & [PERSON_NAME] Wedding" at bounding box center [338, 302] width 240 height 19
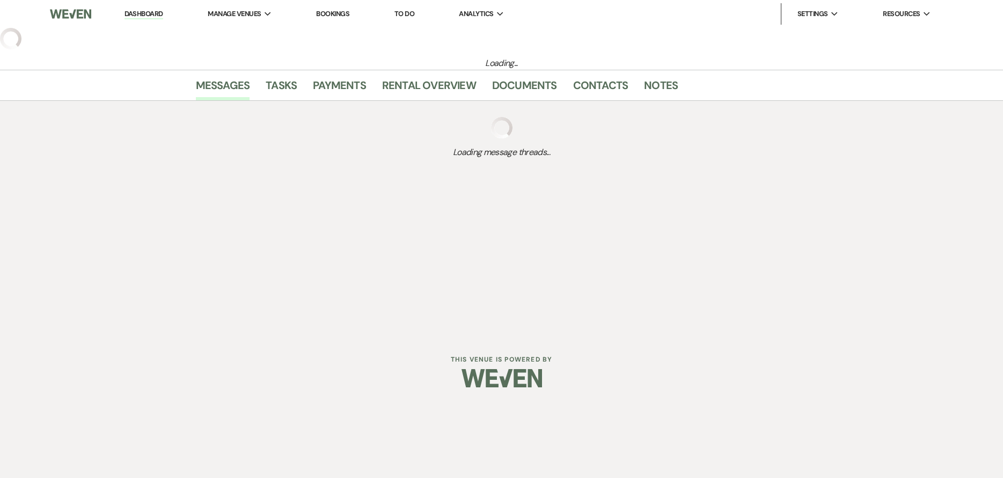
select select "5"
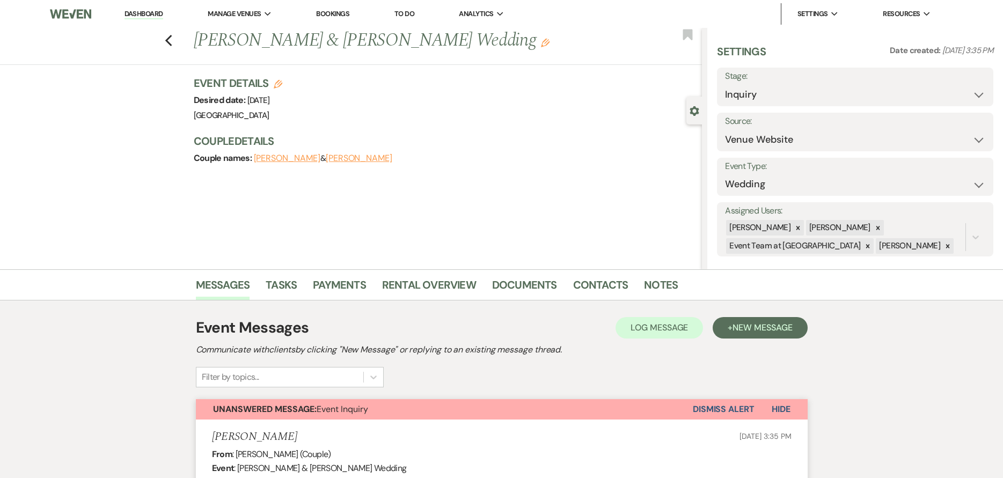
click at [158, 14] on link "Dashboard" at bounding box center [144, 14] width 39 height 10
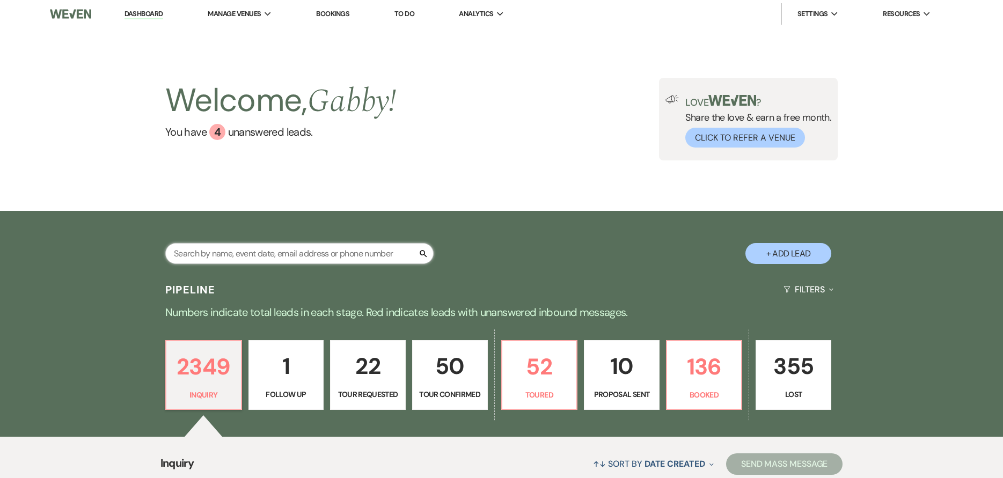
click at [308, 255] on input "text" at bounding box center [299, 253] width 268 height 21
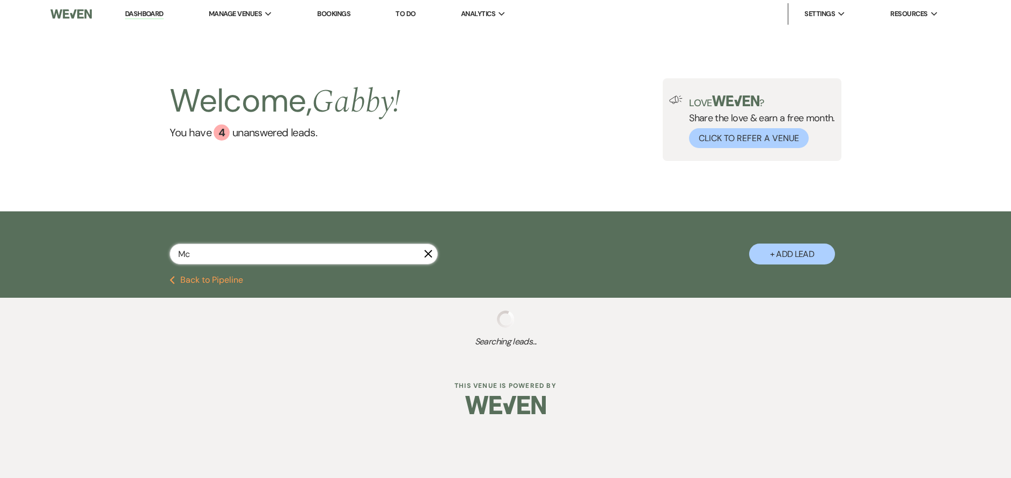
type input "McH"
select select "4"
select select "5"
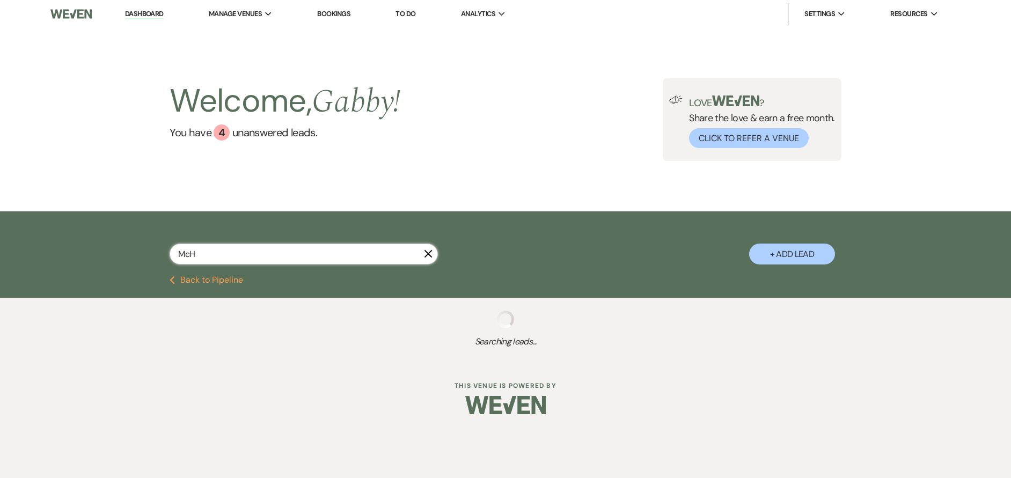
select select "4"
select select "5"
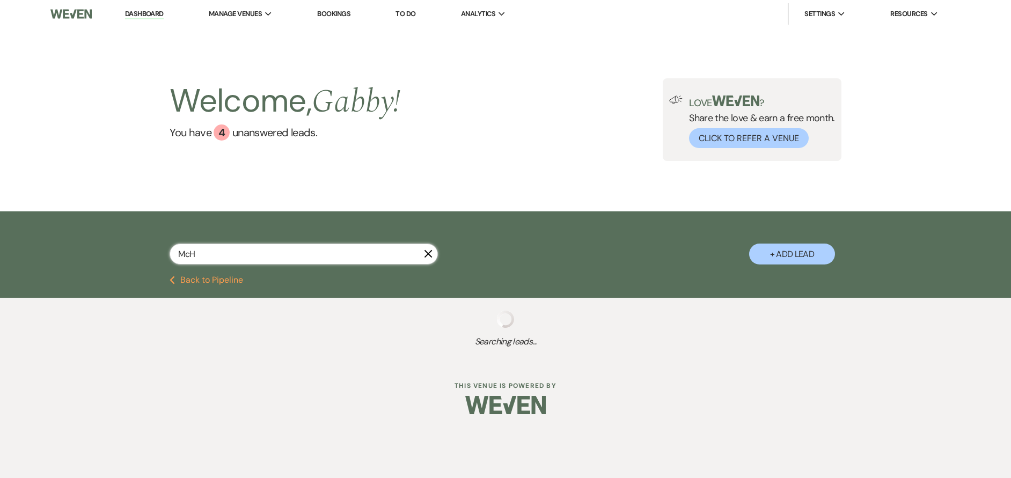
select select "8"
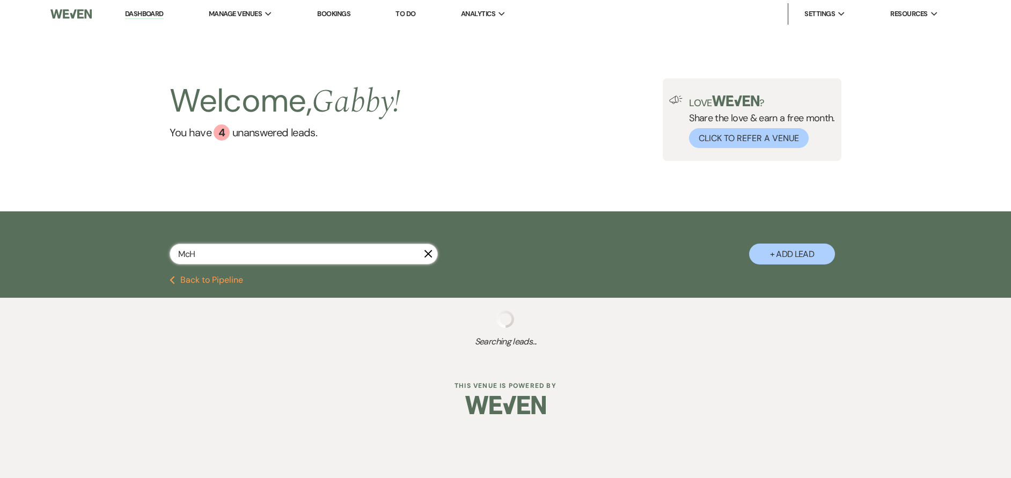
select select "8"
select select "5"
select select "8"
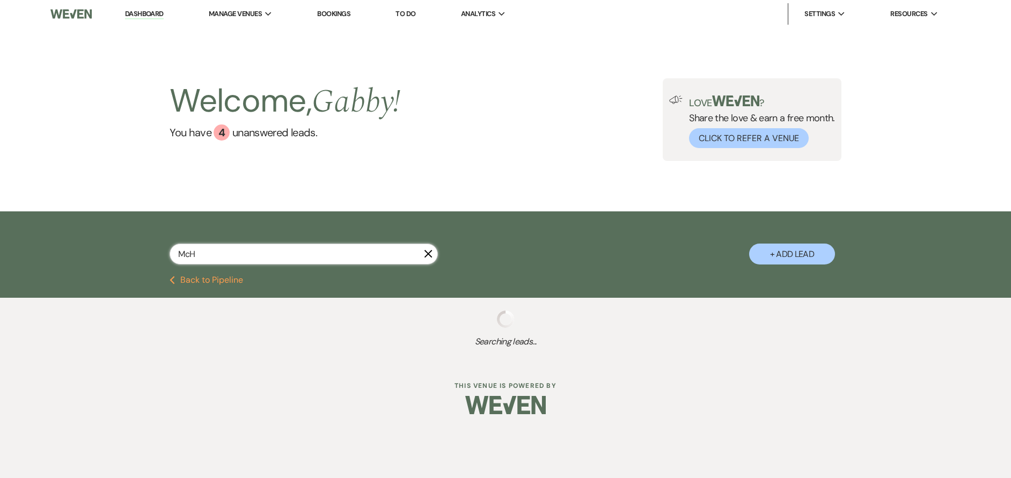
select select "5"
select select "8"
select select "5"
select select "8"
select select "5"
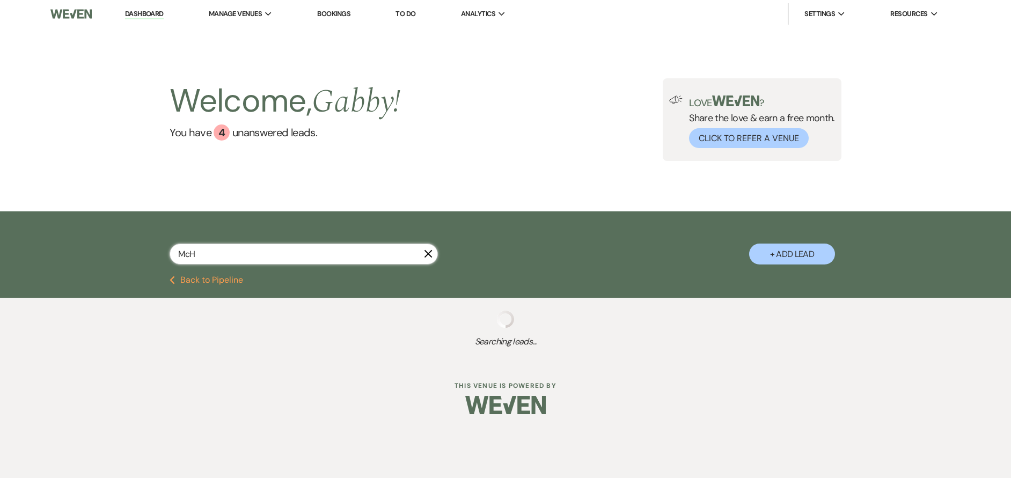
select select "8"
select select "5"
select select "8"
select select "1"
select select "8"
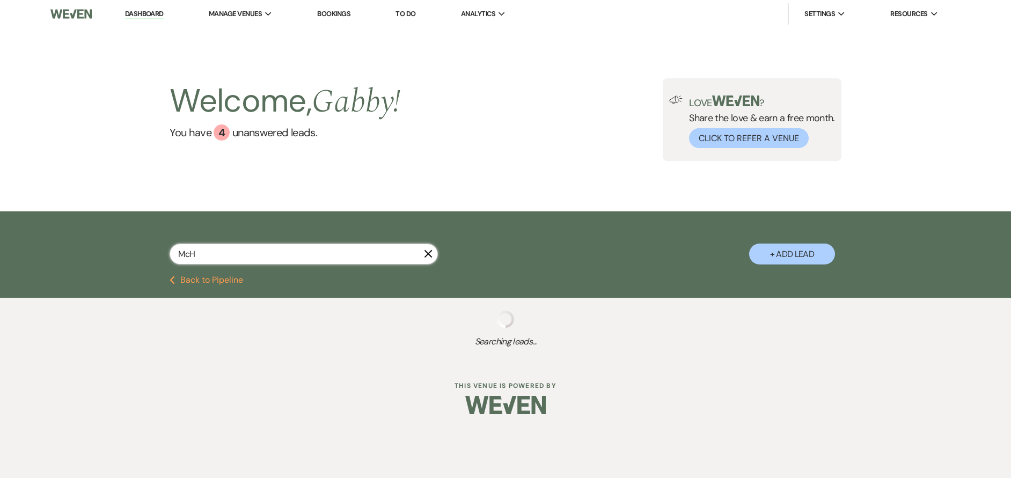
select select "5"
select select "8"
select select "5"
select select "8"
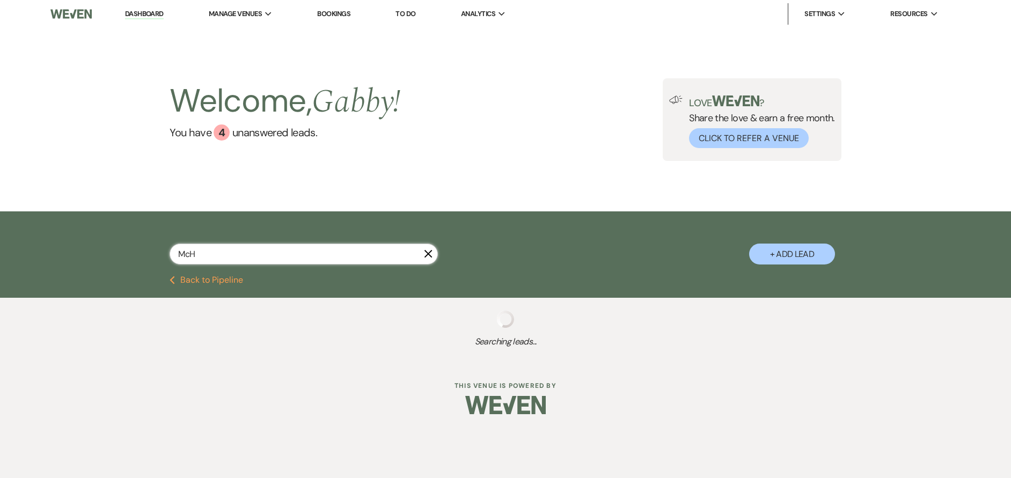
select select "5"
select select "6"
select select "8"
select select "2"
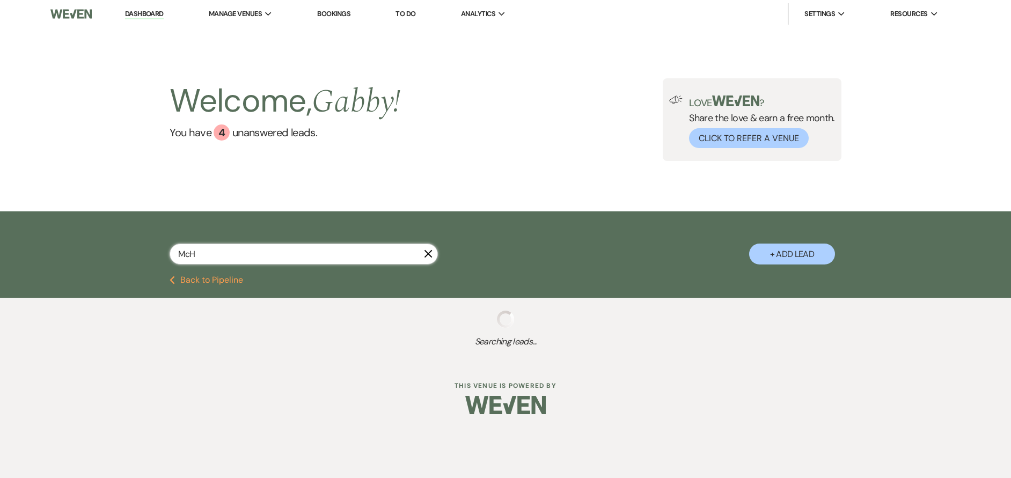
select select "8"
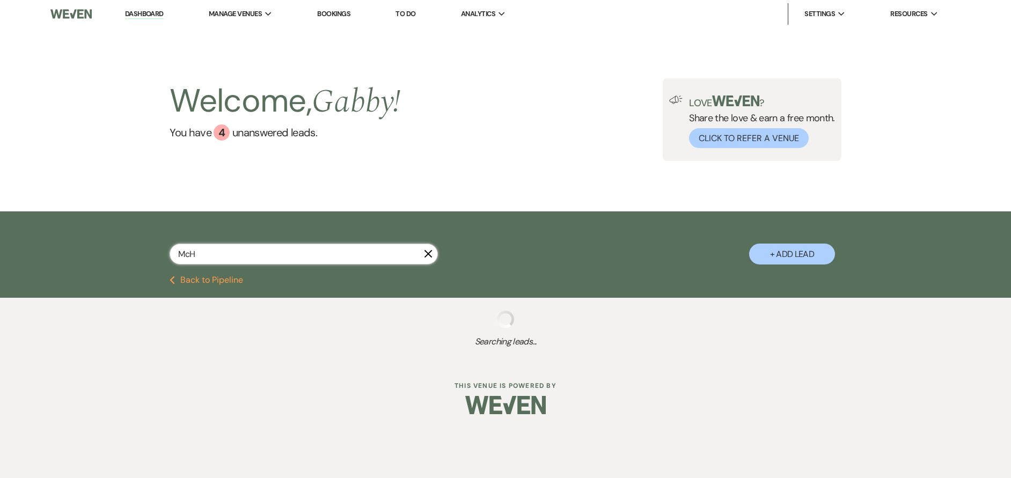
select select "8"
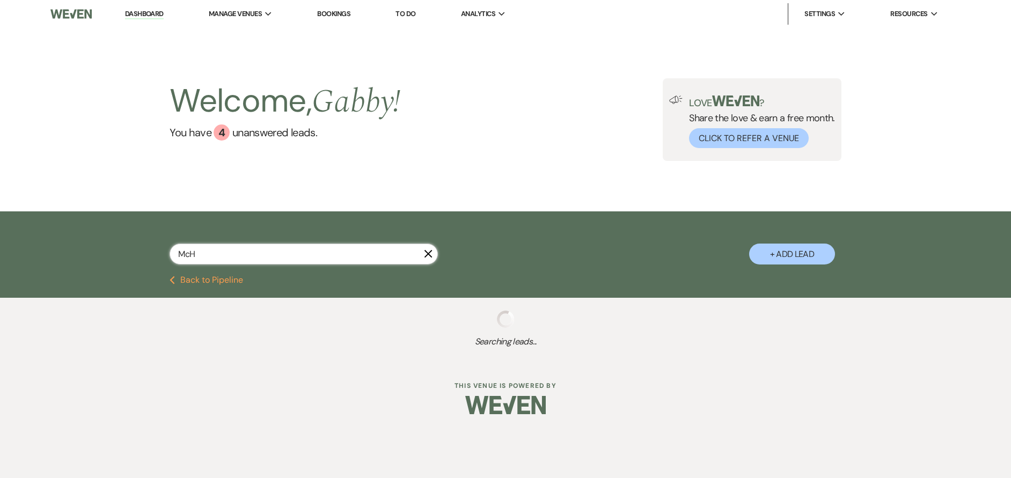
select select "8"
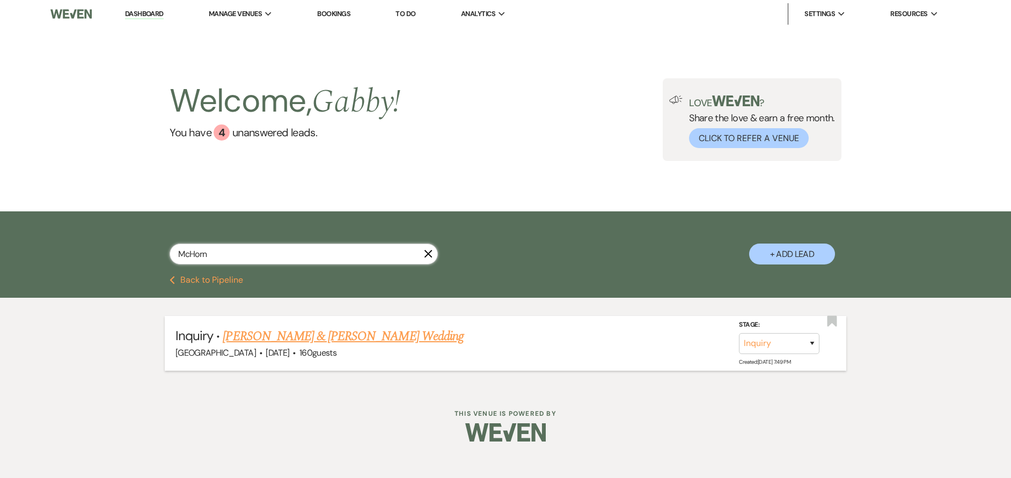
type input "McHorn"
click at [797, 348] on select "Inquiry Follow Up Tour Requested Tour Confirmed Toured Proposal Sent Booked Lost" at bounding box center [779, 343] width 81 height 21
select select "2"
click at [739, 333] on select "Inquiry Follow Up Tour Requested Tour Confirmed Toured Proposal Sent Booked Lost" at bounding box center [779, 343] width 81 height 21
drag, startPoint x: 796, startPoint y: 348, endPoint x: 657, endPoint y: 269, distance: 159.9
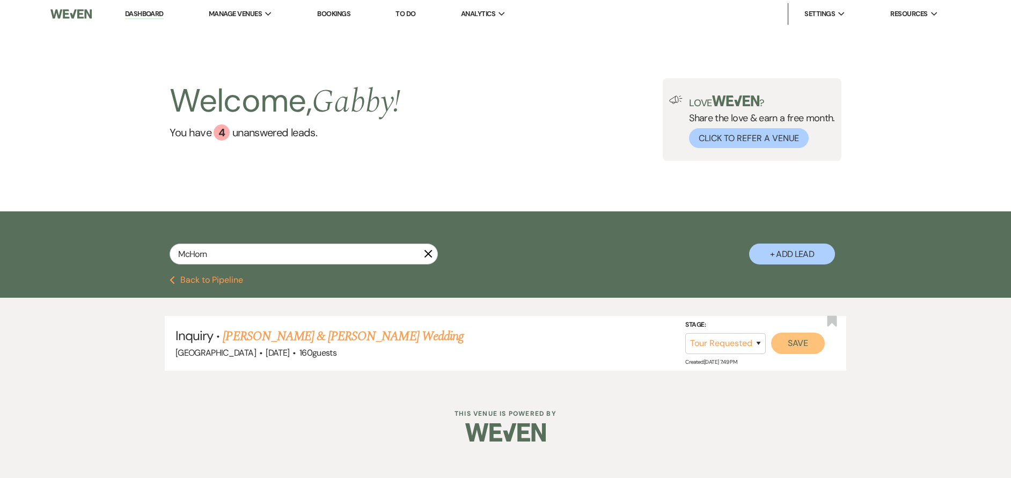
click at [795, 347] on button "Save" at bounding box center [798, 343] width 54 height 21
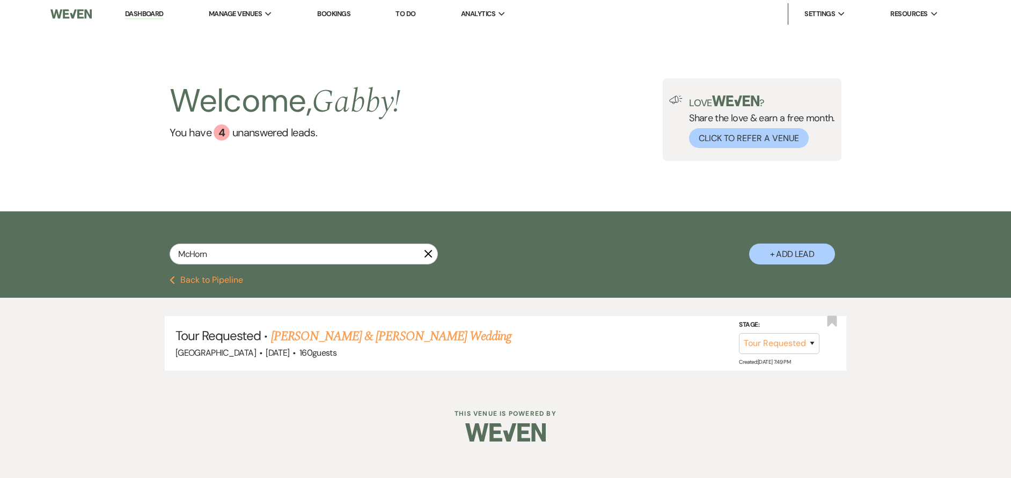
click at [157, 12] on link "Dashboard" at bounding box center [144, 14] width 39 height 10
select select "2"
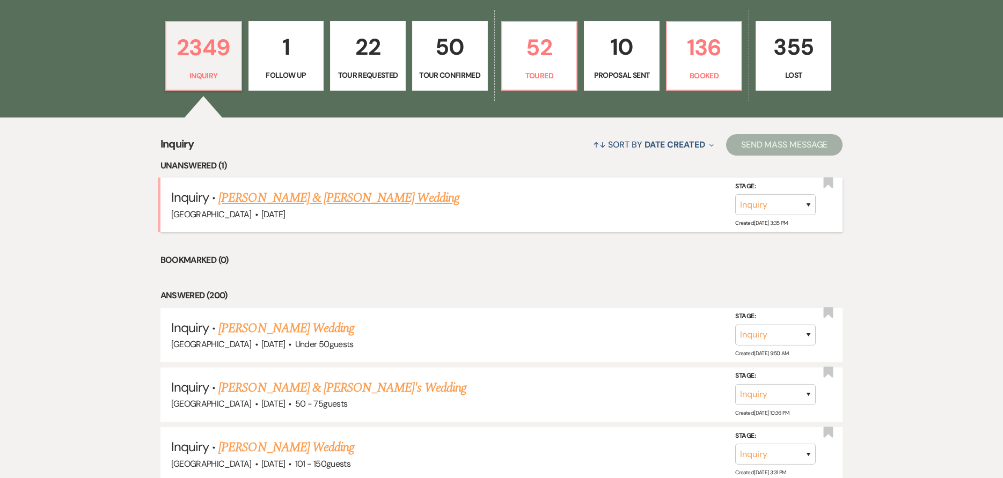
scroll to position [322, 0]
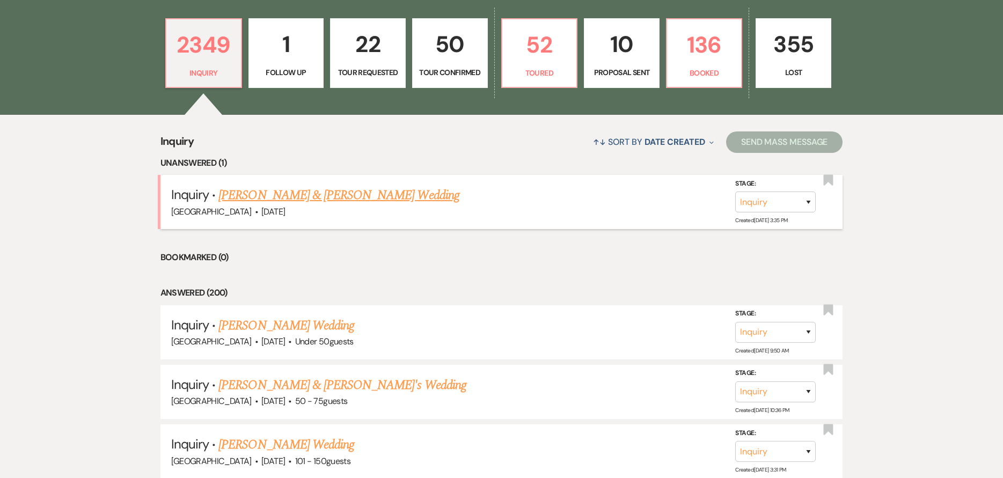
click at [294, 190] on link "[PERSON_NAME] & [PERSON_NAME] Wedding" at bounding box center [338, 195] width 240 height 19
select select "5"
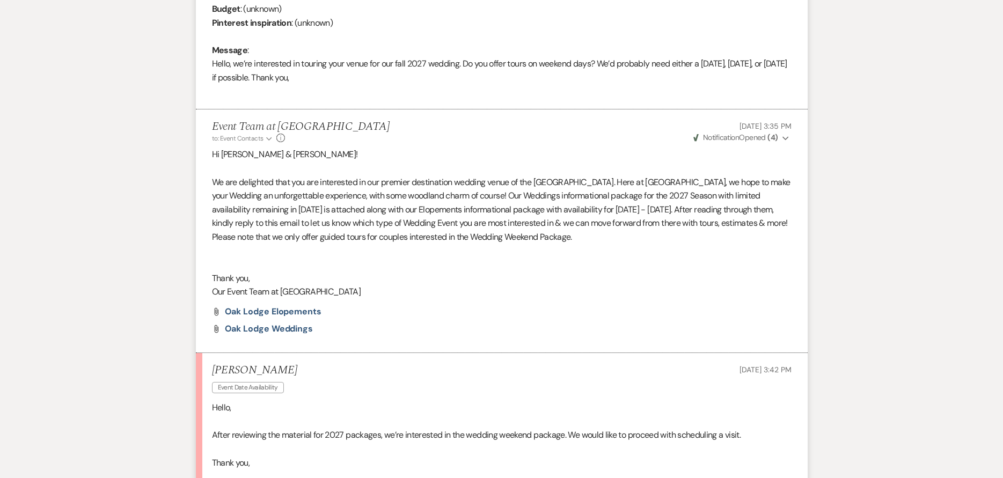
scroll to position [644, 0]
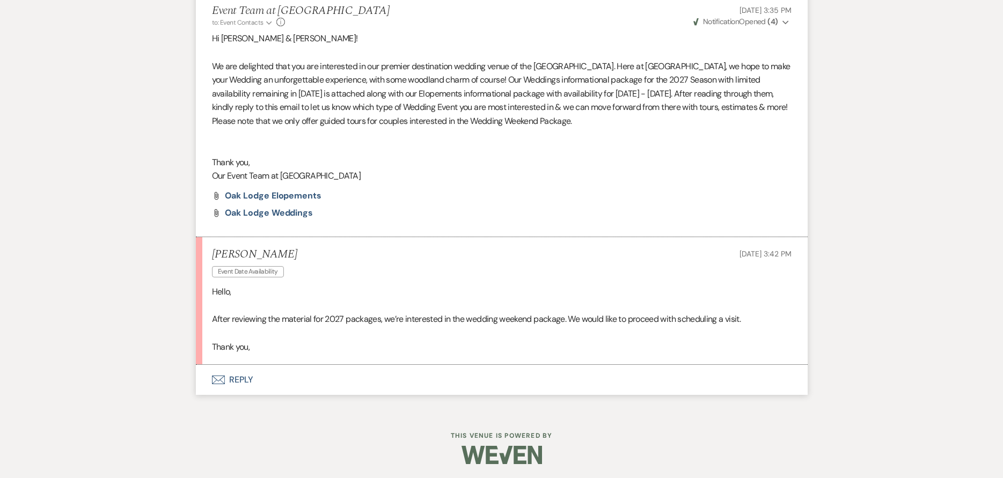
click at [347, 376] on button "Envelope Reply" at bounding box center [502, 380] width 612 height 30
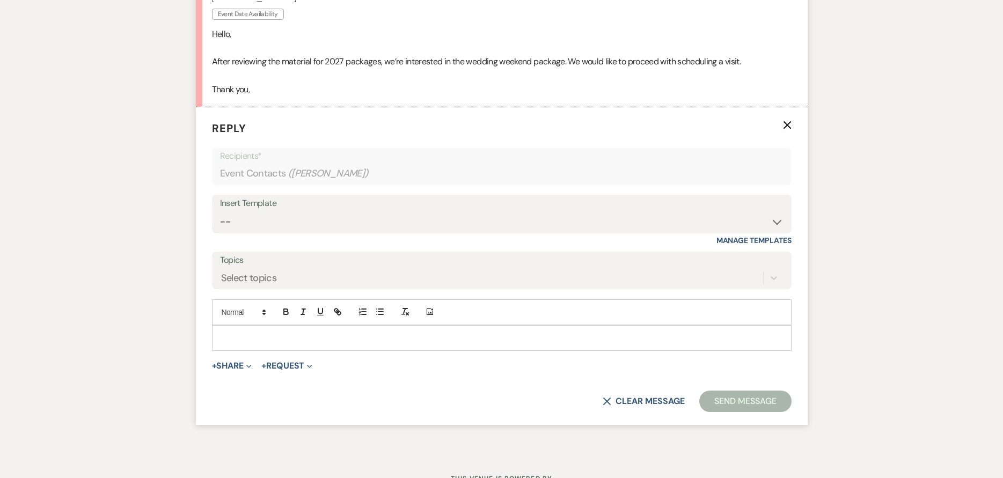
scroll to position [929, 0]
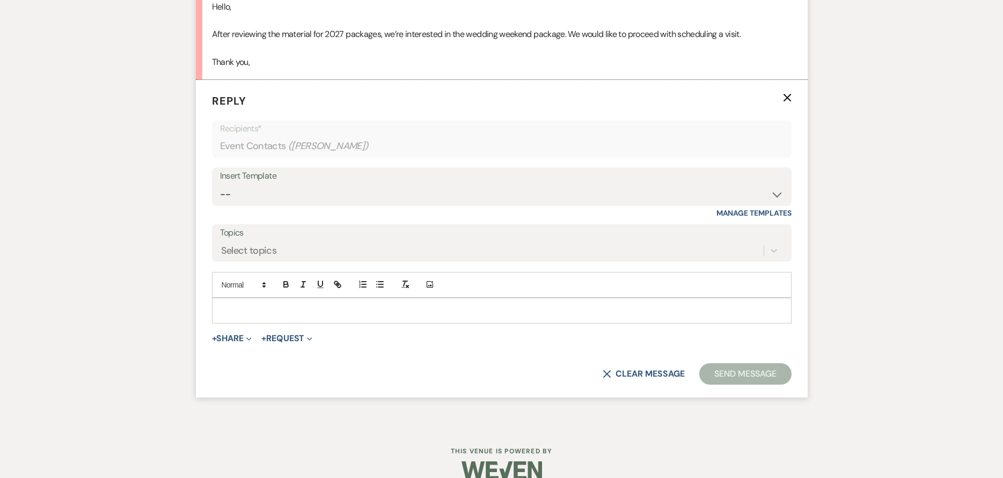
click at [336, 319] on div at bounding box center [502, 310] width 579 height 25
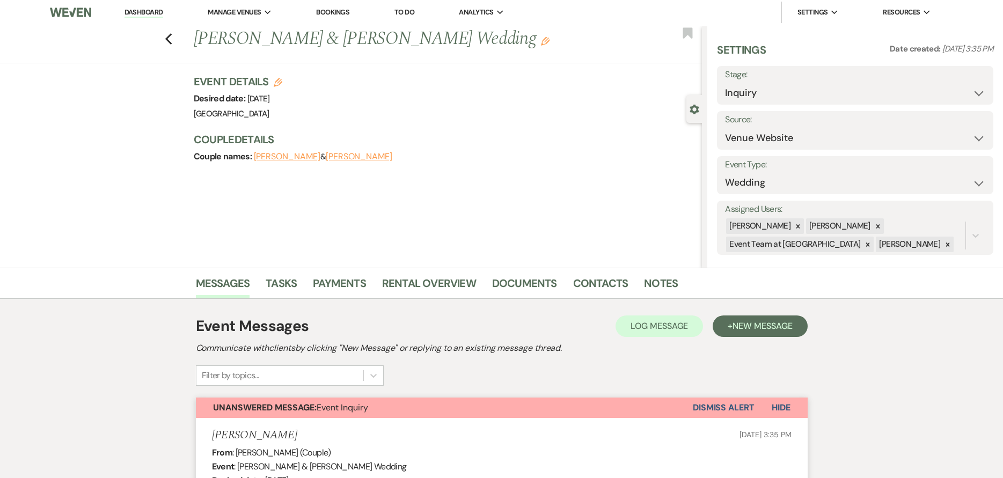
scroll to position [0, 0]
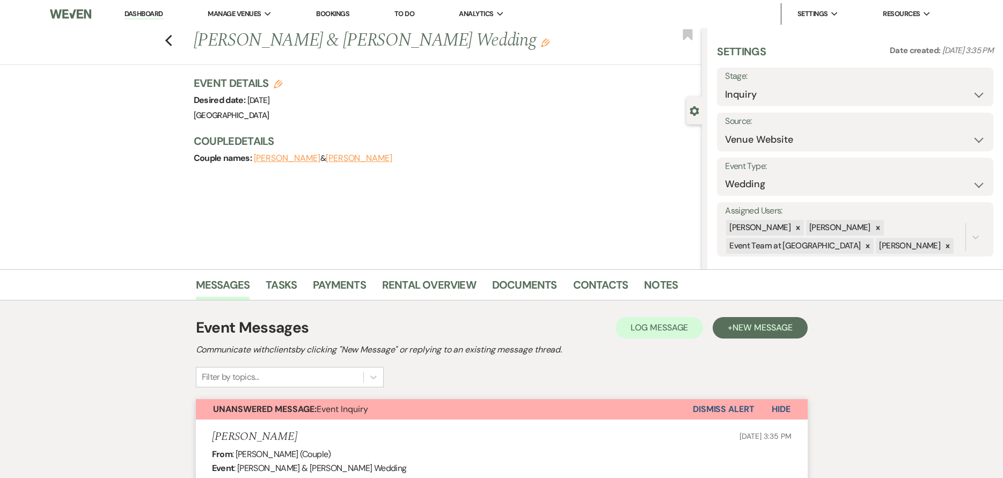
click at [131, 12] on link "Dashboard" at bounding box center [144, 14] width 39 height 10
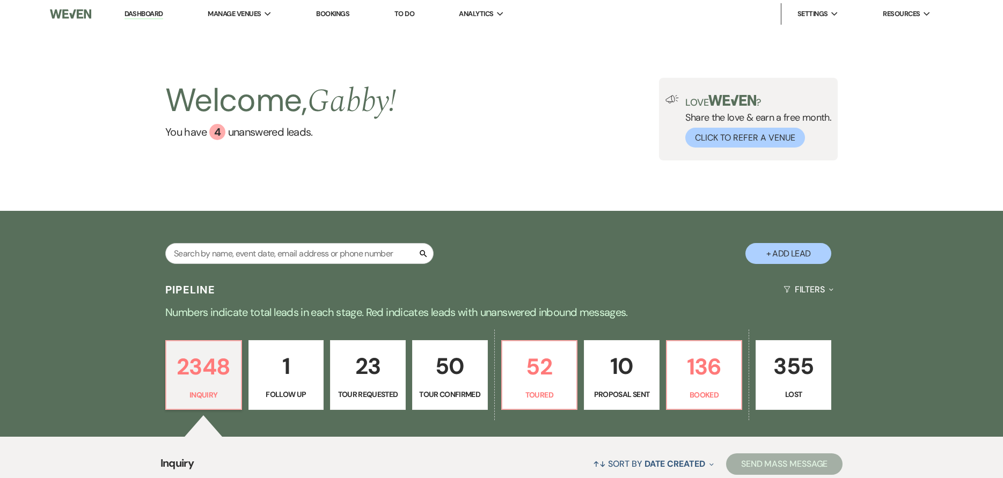
click at [383, 366] on p "23" at bounding box center [368, 366] width 62 height 36
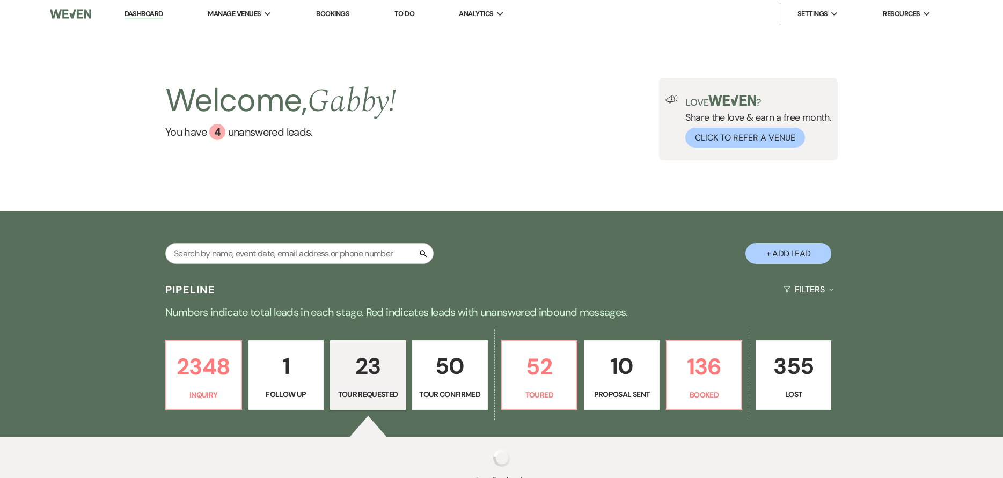
select select "2"
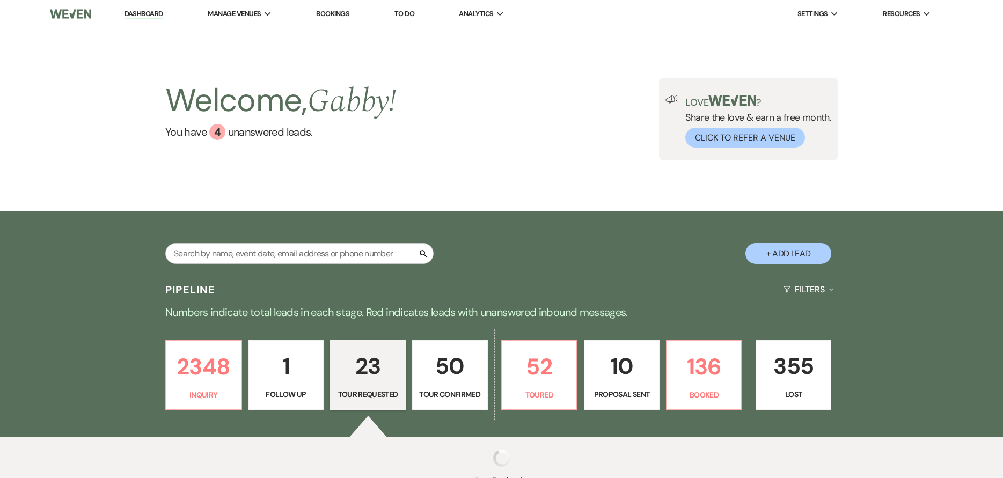
select select "2"
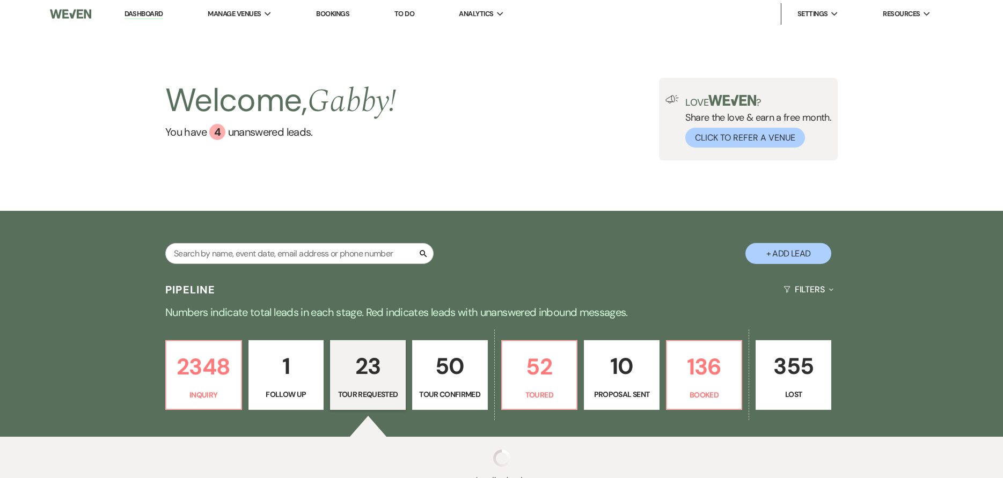
select select "2"
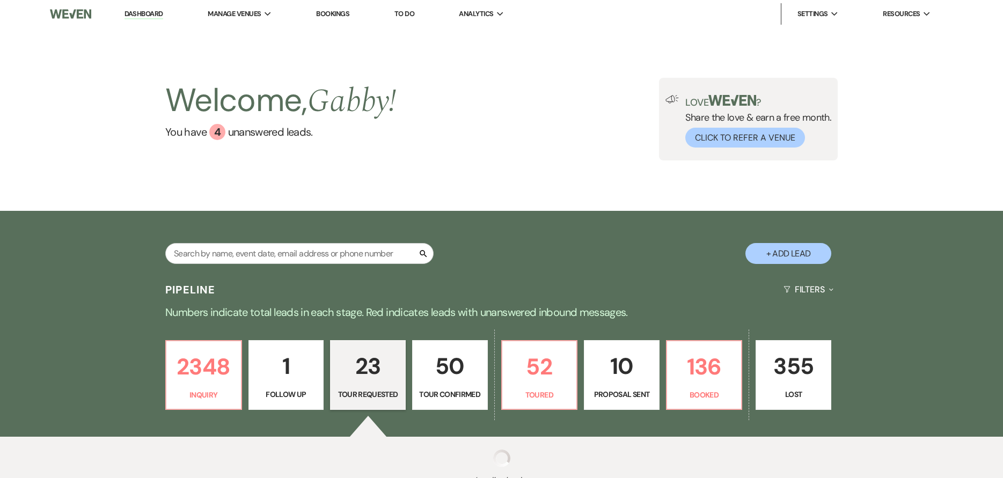
select select "2"
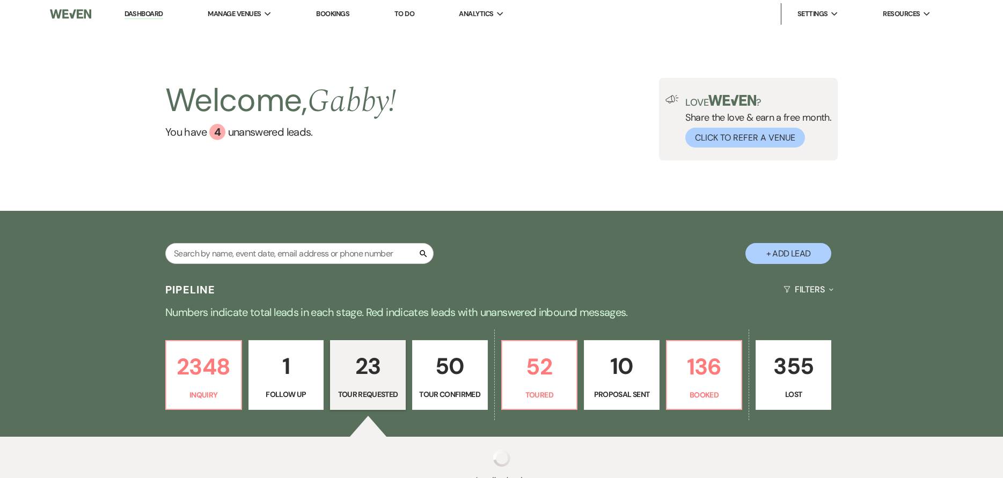
select select "2"
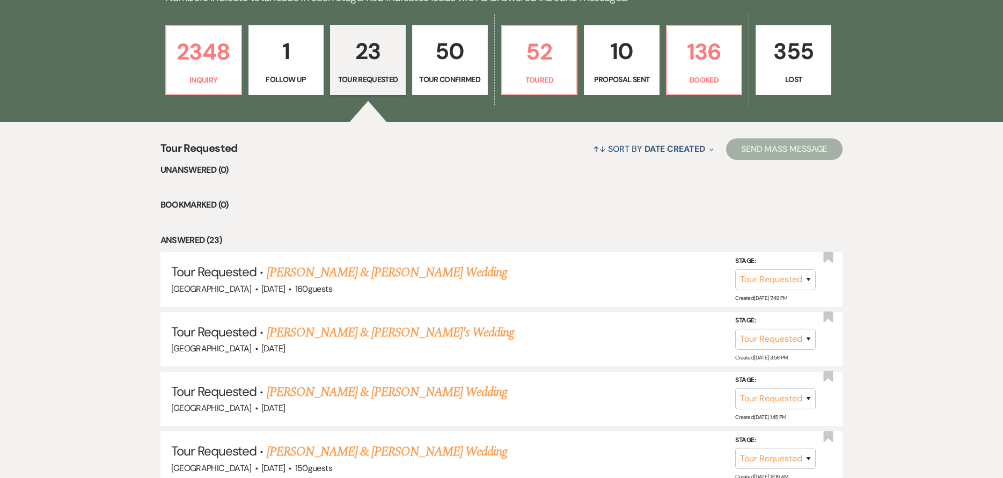
scroll to position [322, 0]
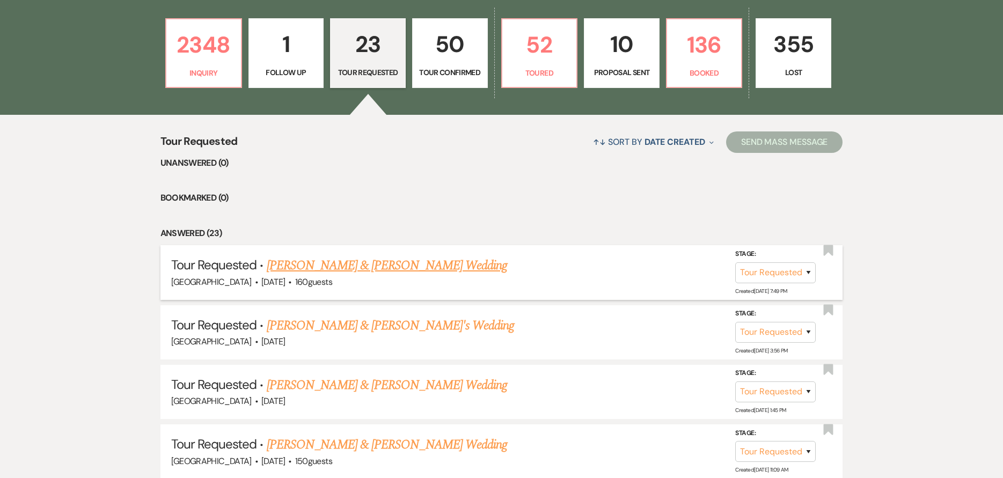
click at [424, 259] on link "[PERSON_NAME] & [PERSON_NAME] Wedding" at bounding box center [387, 265] width 240 height 19
select select "2"
select select "5"
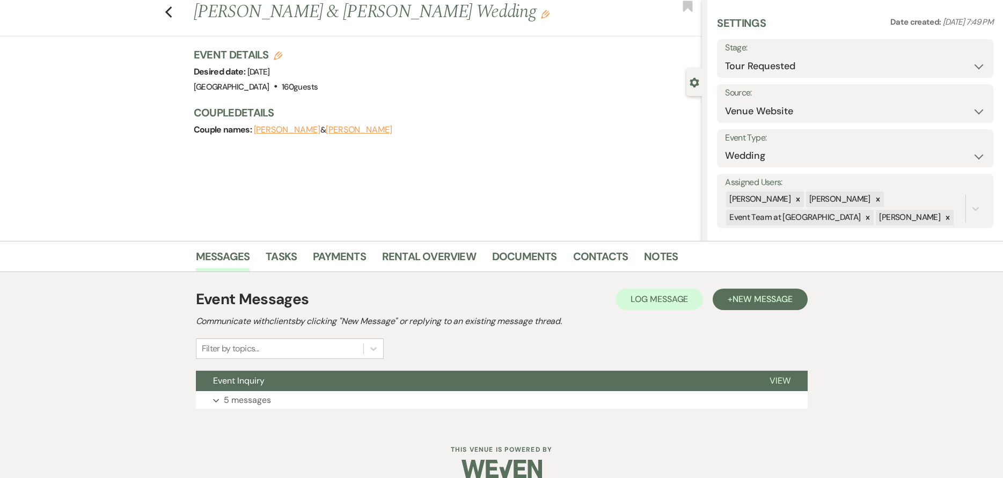
scroll to position [45, 0]
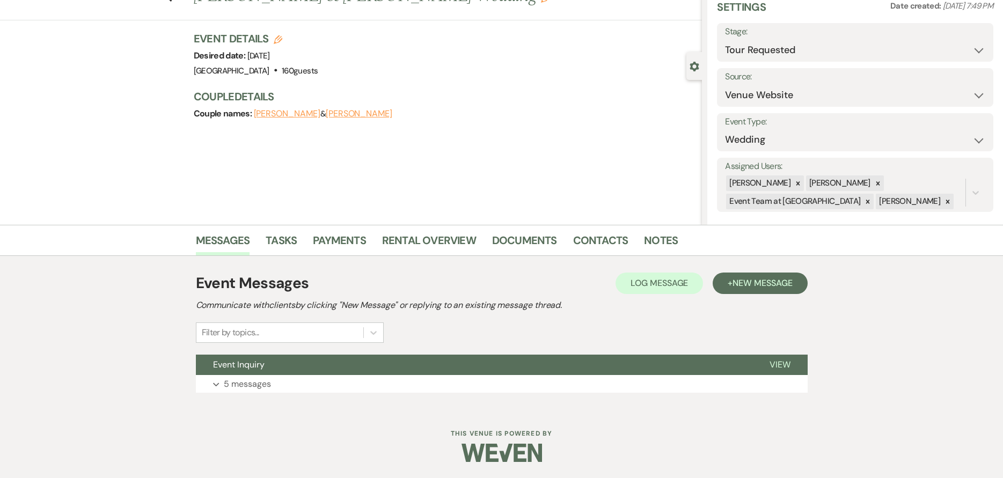
drag, startPoint x: 429, startPoint y: 363, endPoint x: 432, endPoint y: 329, distance: 34.5
click at [429, 362] on button "Event Inquiry" at bounding box center [474, 365] width 557 height 20
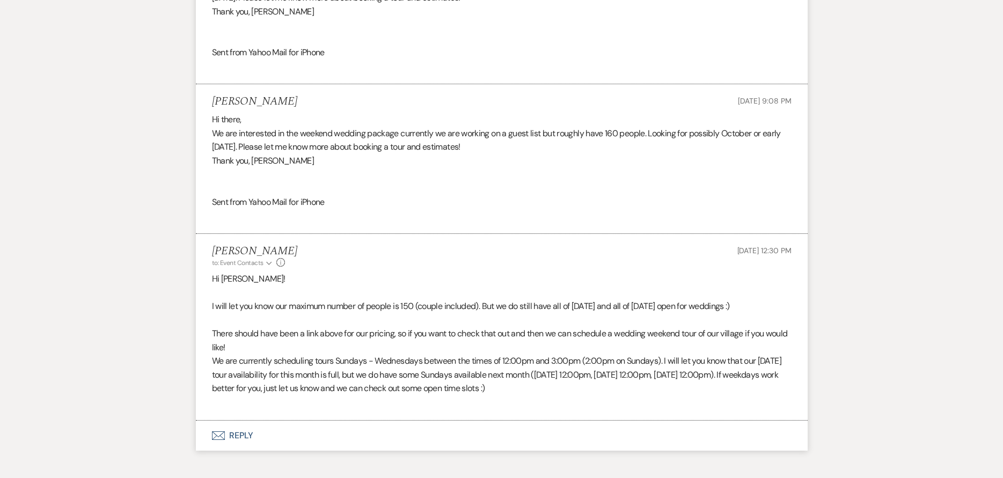
scroll to position [1018, 0]
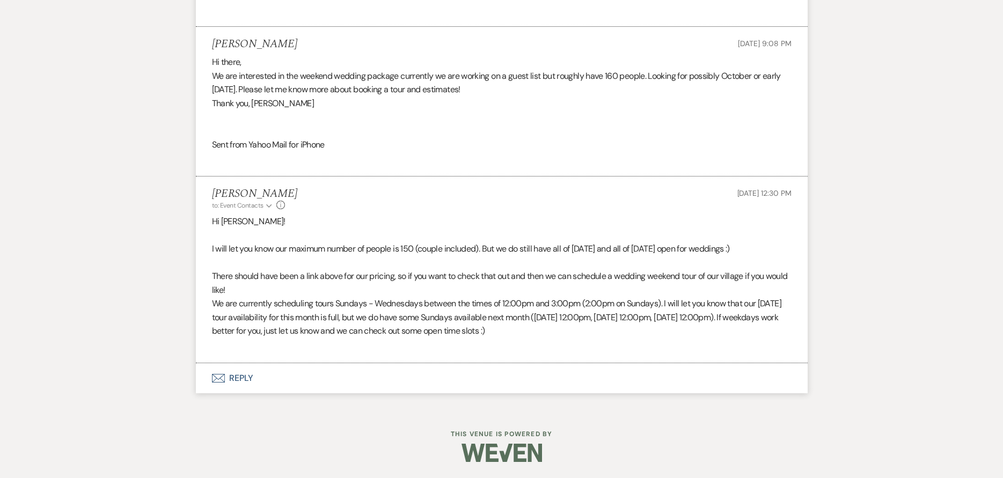
drag, startPoint x: 608, startPoint y: 333, endPoint x: 203, endPoint y: 275, distance: 408.8
click at [203, 275] on li "[PERSON_NAME] to: Event Contacts Expand Info [DATE] 12:30 PM Hi [PERSON_NAME]! …" at bounding box center [502, 270] width 612 height 187
copy div "There should have been a link above for our pricing, so if you want to check th…"
drag, startPoint x: 143, startPoint y: 230, endPoint x: 143, endPoint y: 207, distance: 22.6
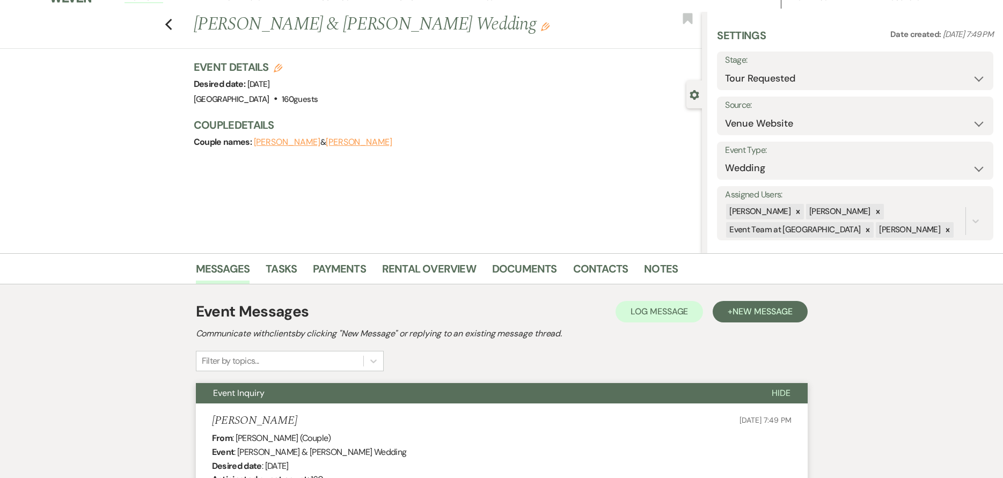
scroll to position [0, 0]
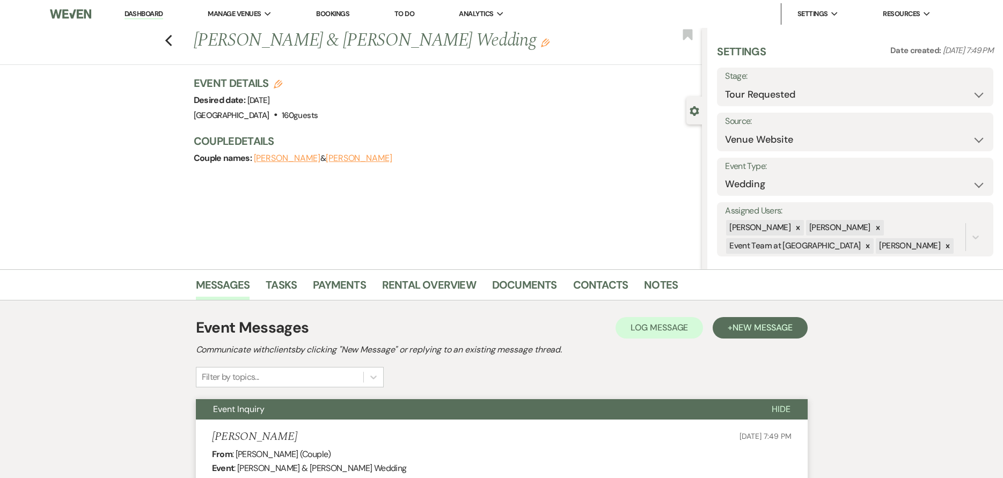
click at [150, 17] on link "Dashboard" at bounding box center [144, 14] width 39 height 10
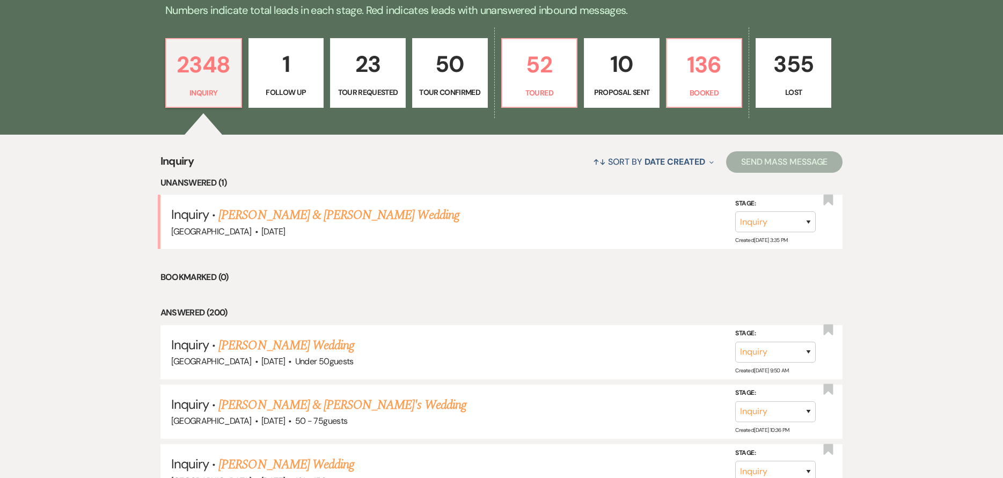
scroll to position [322, 0]
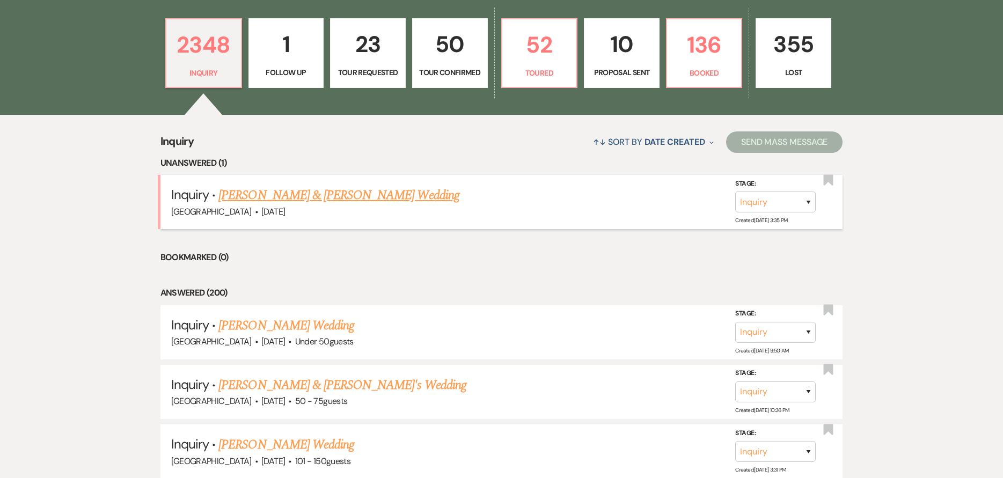
click at [376, 194] on link "[PERSON_NAME] & [PERSON_NAME] Wedding" at bounding box center [338, 195] width 240 height 19
select select "5"
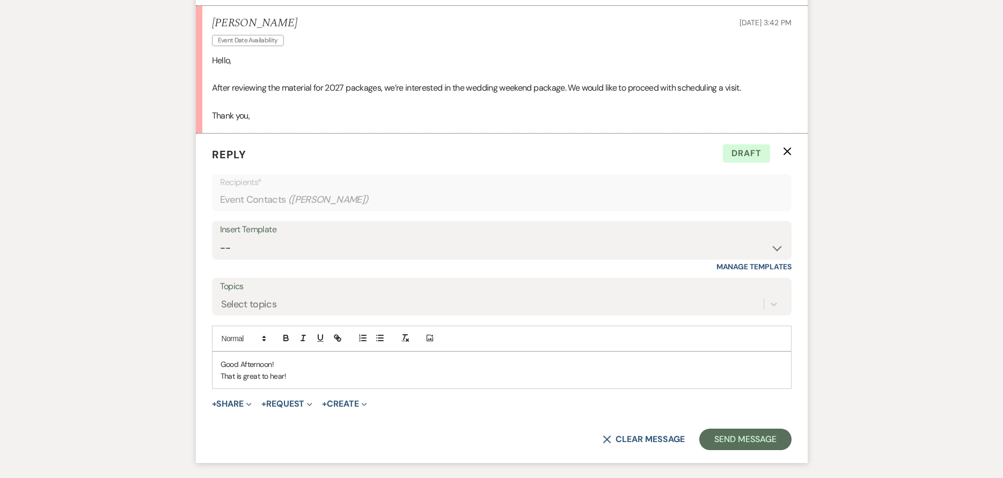
scroll to position [881, 0]
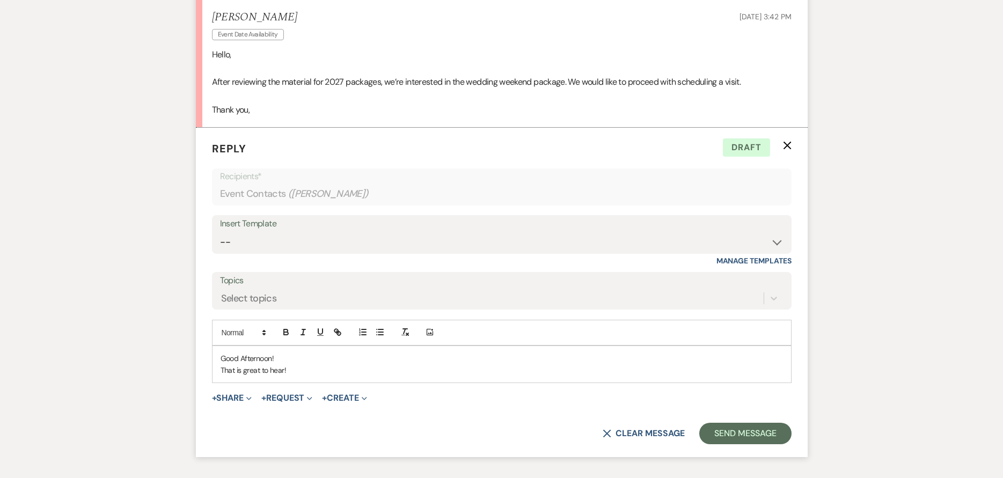
drag, startPoint x: 297, startPoint y: 369, endPoint x: 309, endPoint y: 321, distance: 49.3
click at [296, 369] on p "That is great to hear!" at bounding box center [502, 370] width 563 height 12
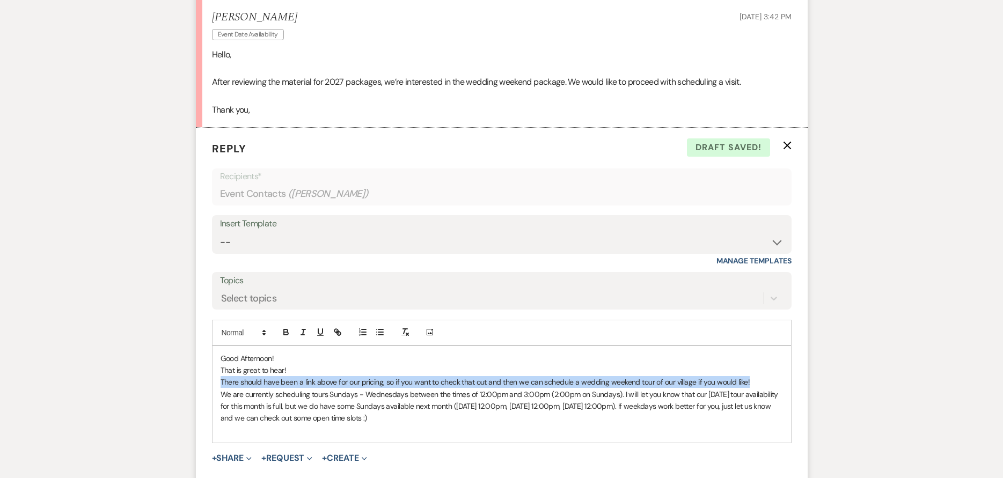
drag, startPoint x: 217, startPoint y: 380, endPoint x: 759, endPoint y: 385, distance: 541.7
click at [759, 385] on div "Good Afternoon! That is great to hear! There should have been a link above for …" at bounding box center [502, 394] width 579 height 97
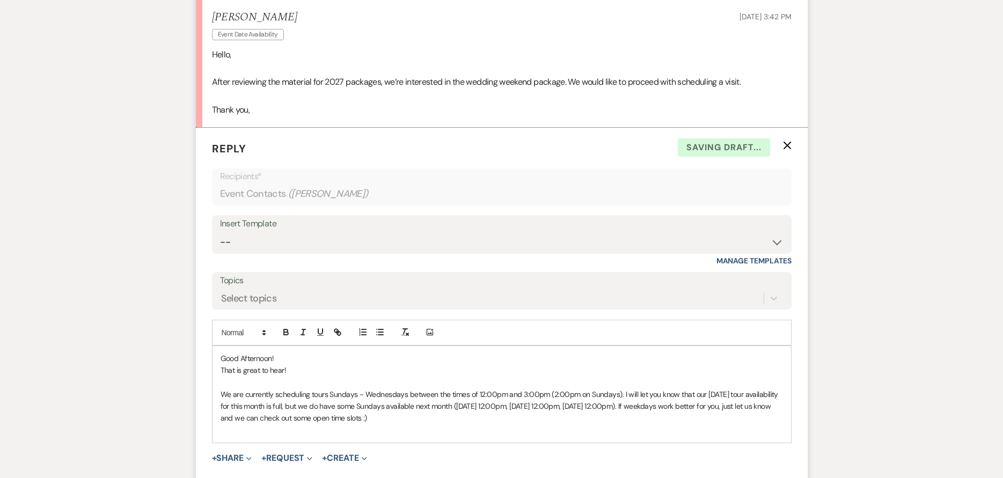
drag, startPoint x: 417, startPoint y: 414, endPoint x: 411, endPoint y: 422, distance: 10.4
click at [415, 414] on p "We are currently scheduling tours Sundays - Wednesdays between the times of 12:…" at bounding box center [502, 407] width 563 height 36
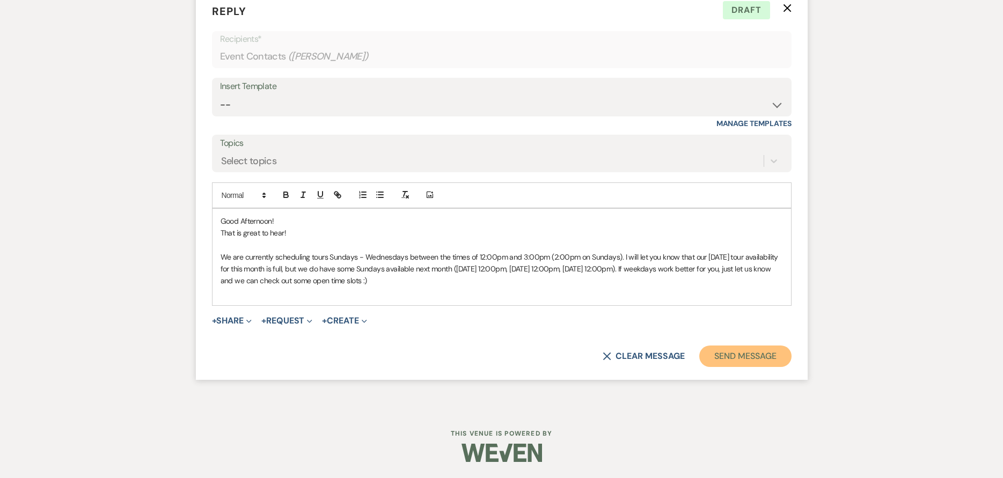
click at [743, 352] on button "Send Message" at bounding box center [745, 356] width 92 height 21
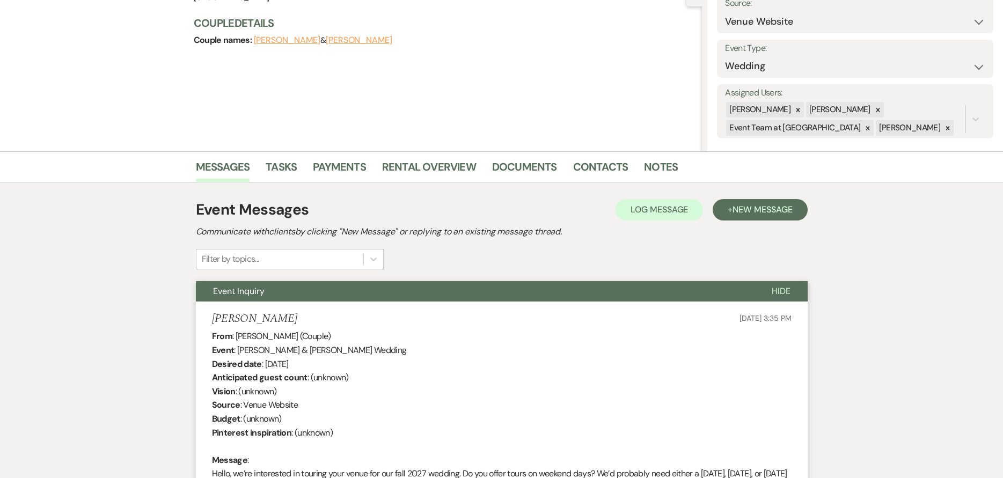
scroll to position [9, 0]
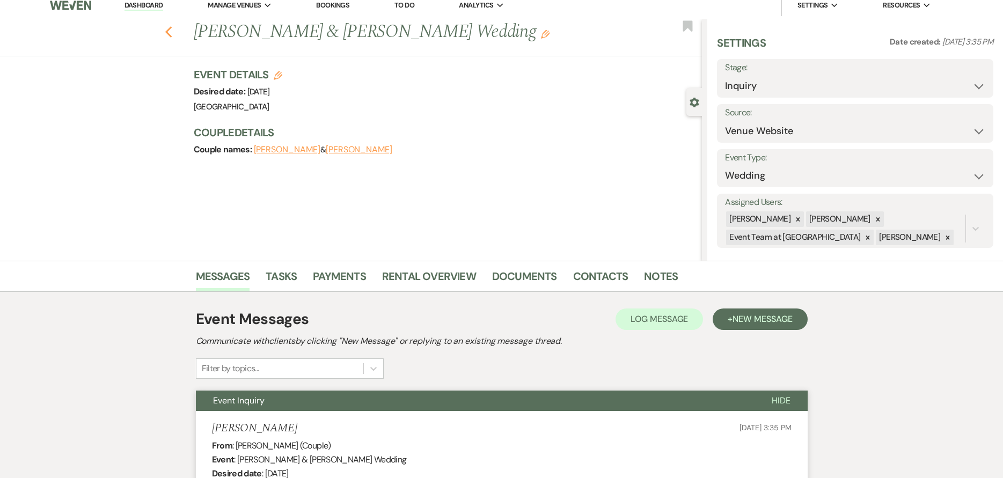
click at [173, 34] on icon "Previous" at bounding box center [169, 32] width 8 height 13
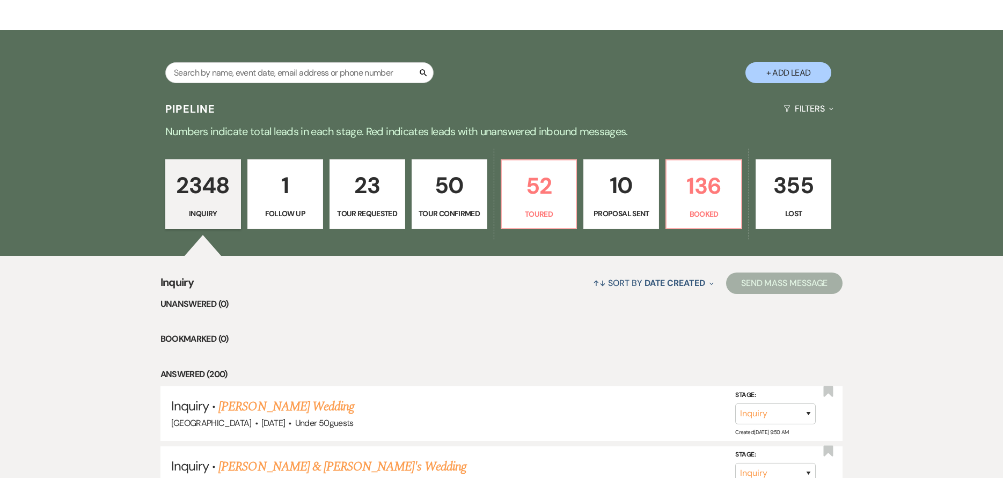
scroll to position [54, 0]
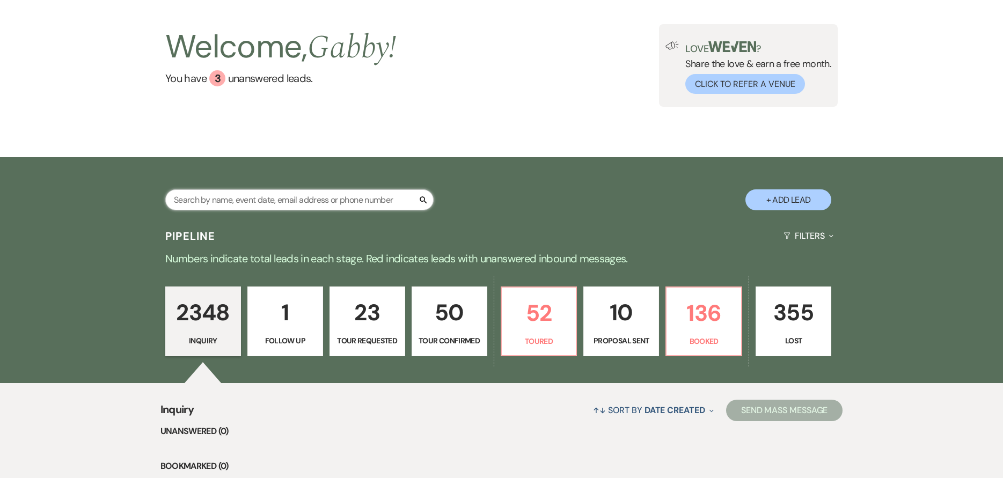
click at [266, 205] on input "text" at bounding box center [299, 199] width 268 height 21
type input "[PERSON_NAME]"
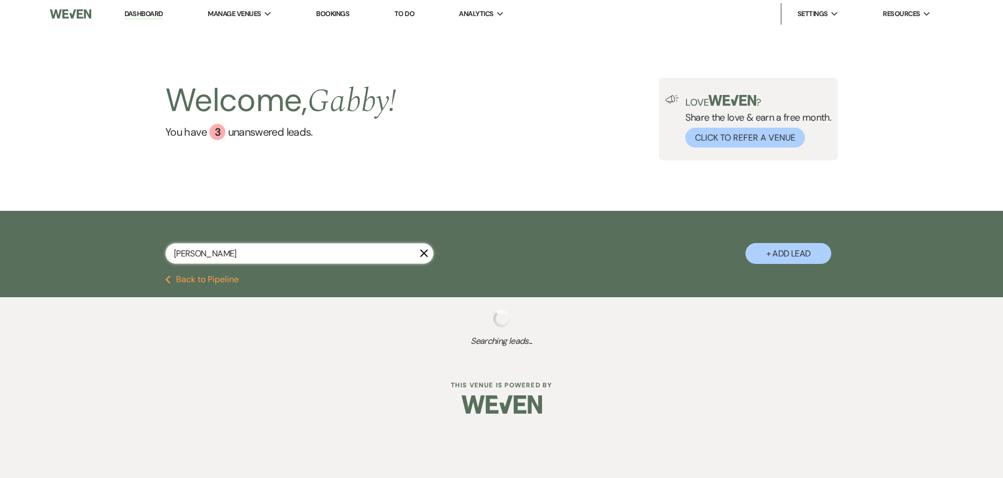
select select "8"
select select "6"
select select "8"
select select "5"
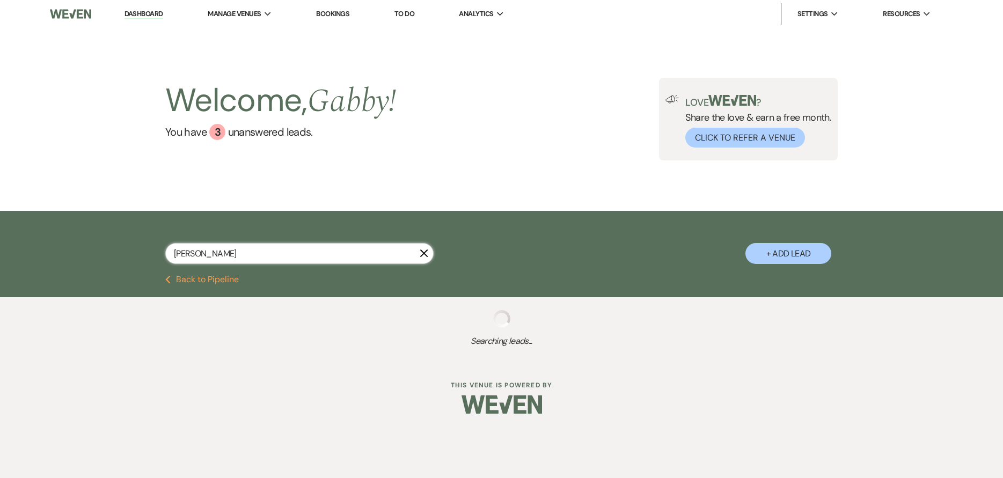
select select "8"
select select "2"
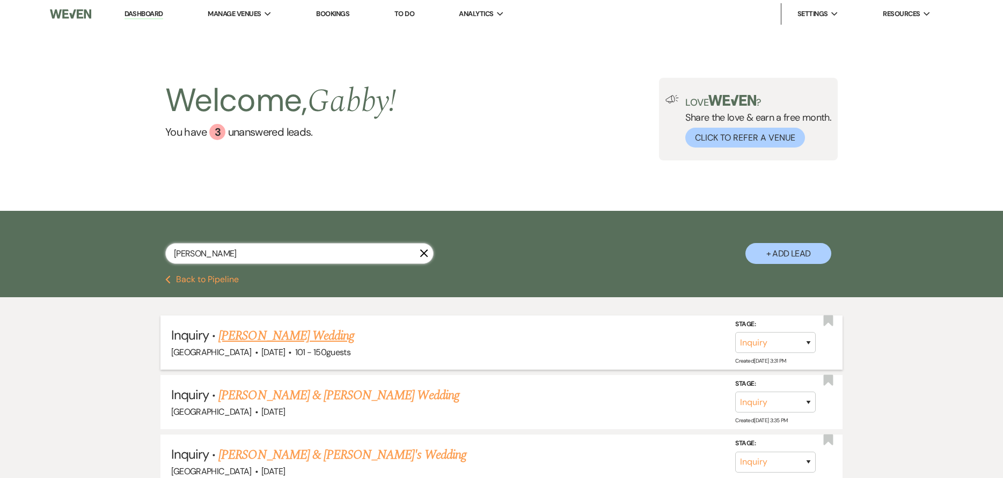
type input "[PERSON_NAME]"
click at [295, 336] on link "[PERSON_NAME] Wedding" at bounding box center [286, 335] width 136 height 19
select select "2"
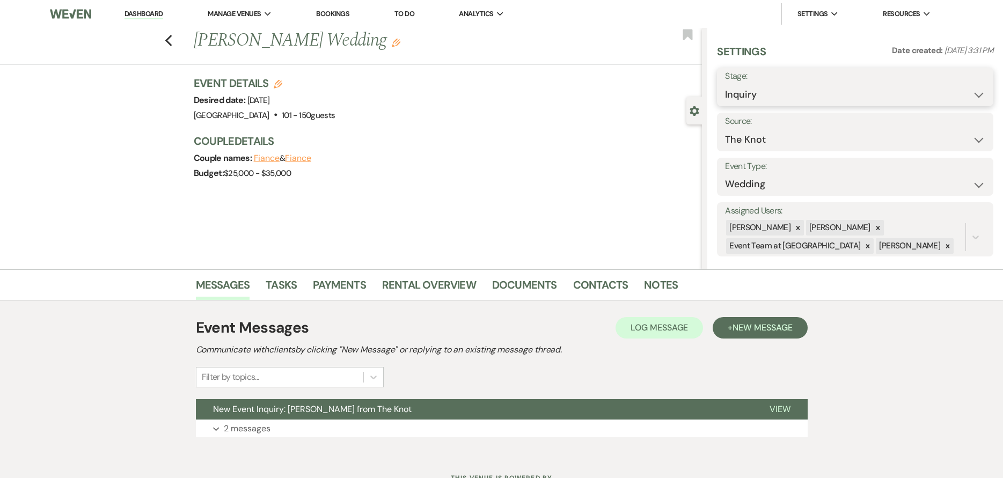
click at [806, 94] on select "Inquiry Follow Up Tour Requested Tour Confirmed Toured Proposal Sent Booked Lost" at bounding box center [855, 94] width 260 height 21
select select "2"
click at [725, 84] on select "Inquiry Follow Up Tour Requested Tour Confirmed Toured Proposal Sent Booked Lost" at bounding box center [855, 94] width 260 height 21
click at [943, 93] on button "Save" at bounding box center [964, 86] width 60 height 21
click at [144, 10] on link "Dashboard" at bounding box center [144, 14] width 39 height 10
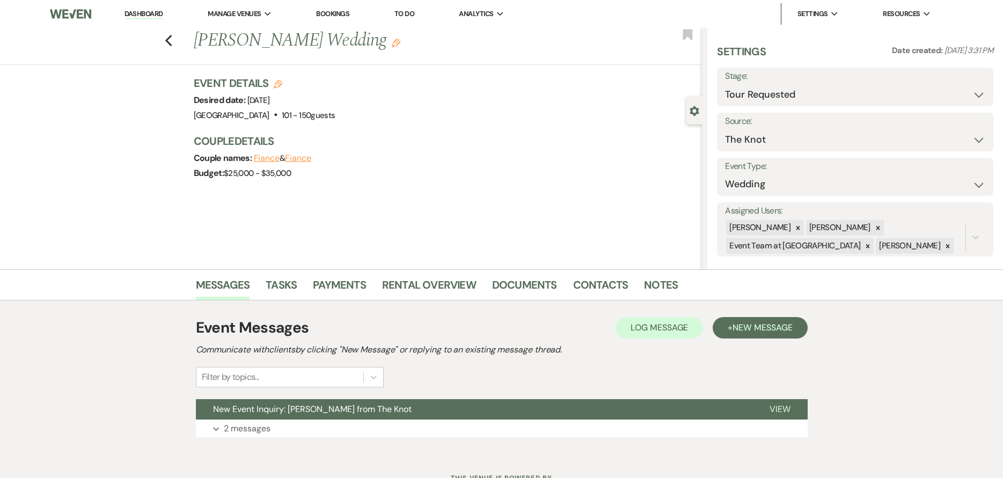
select select "2"
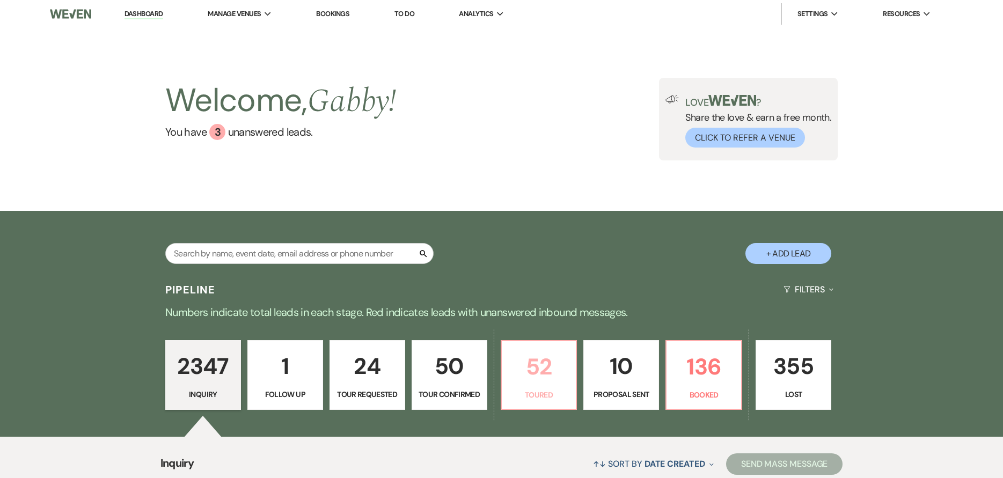
click at [523, 372] on p "52" at bounding box center [539, 367] width 62 height 36
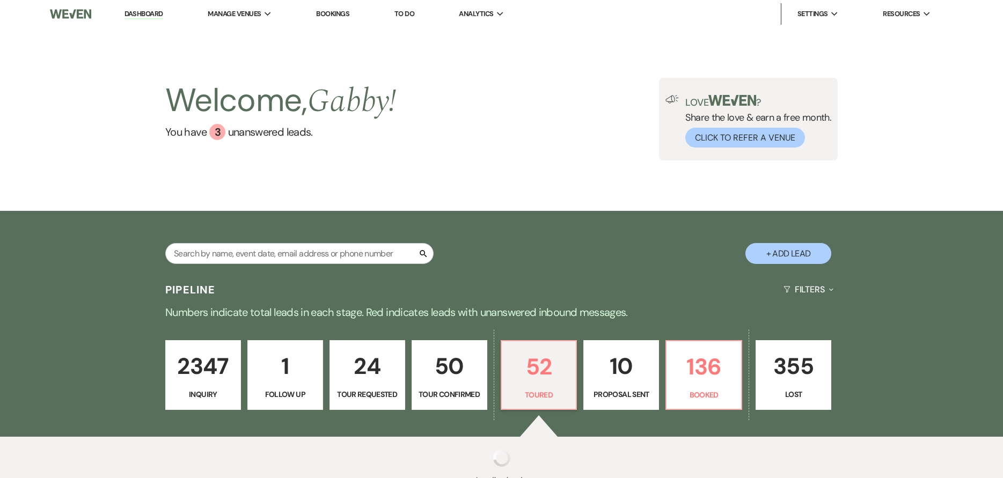
select select "5"
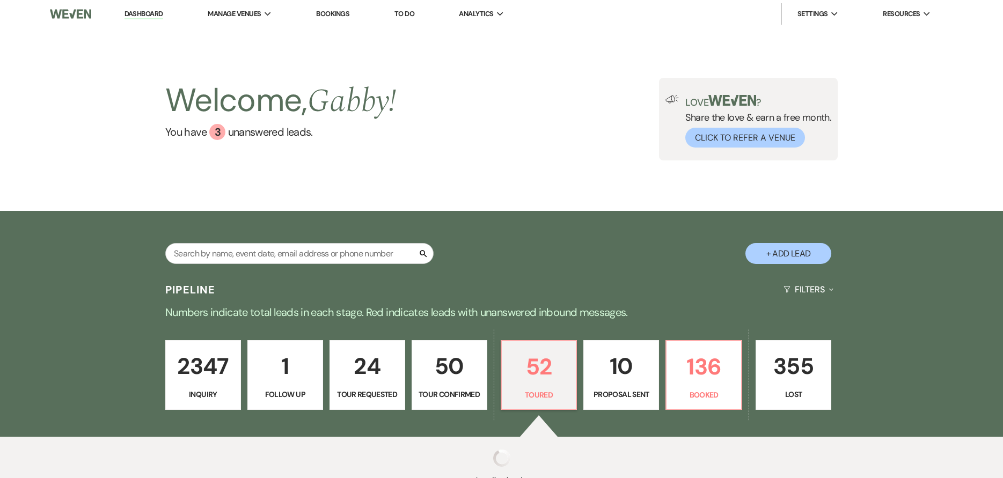
select select "5"
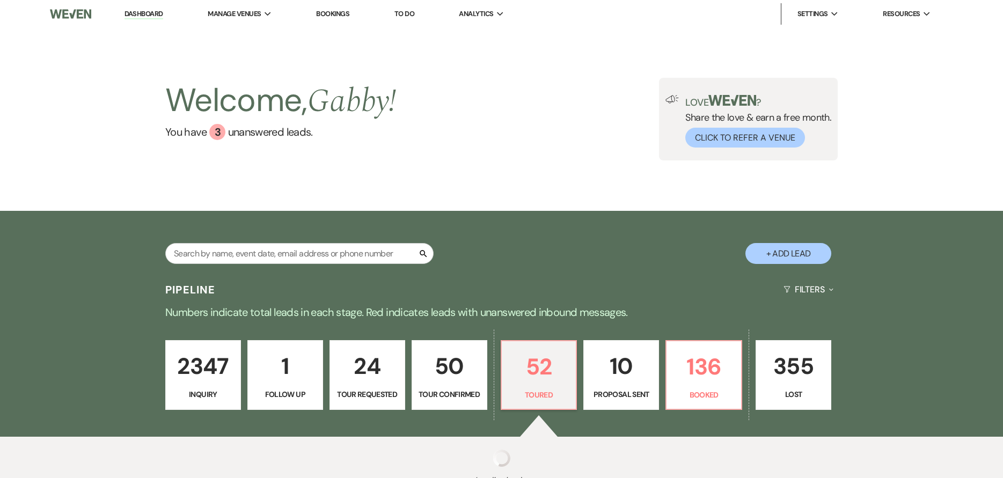
select select "5"
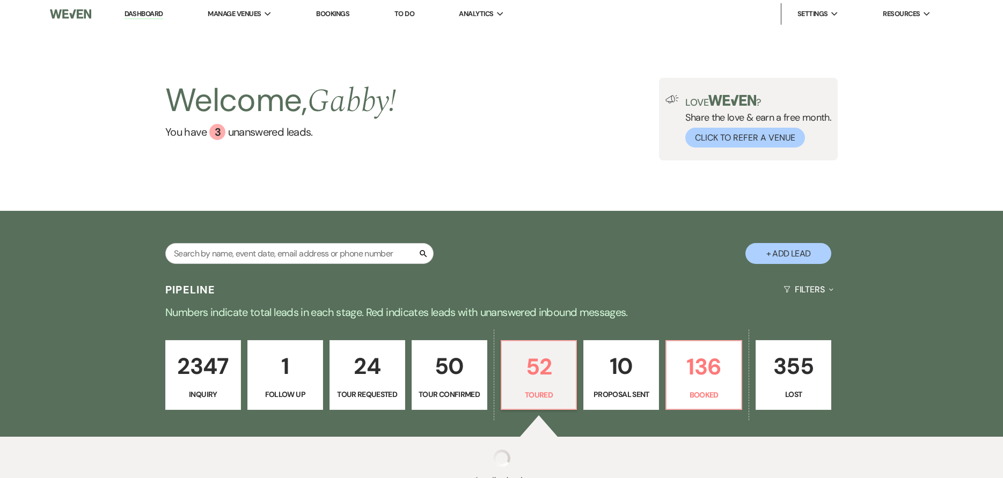
select select "5"
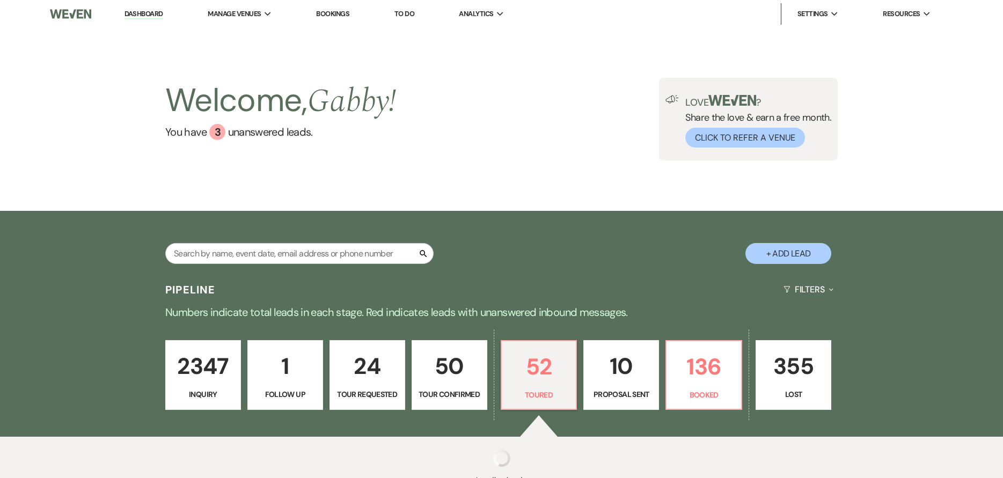
select select "5"
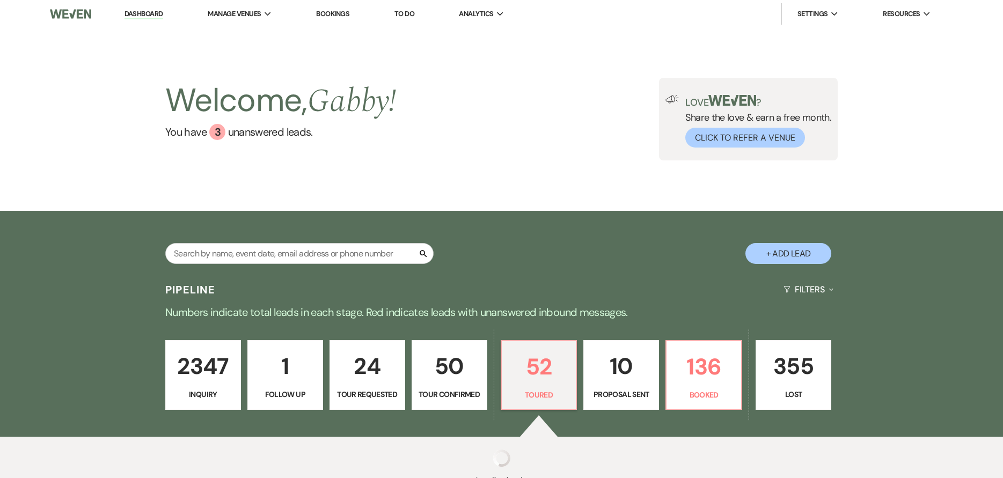
select select "5"
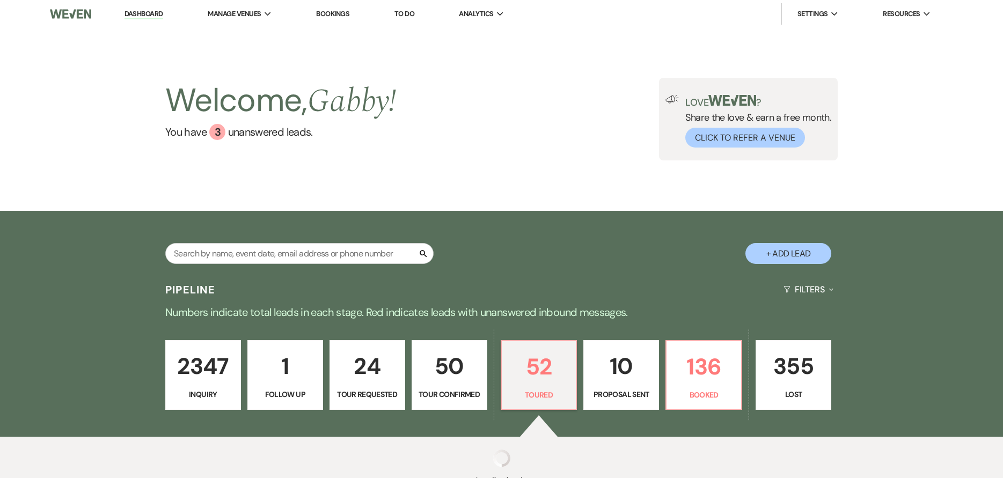
select select "5"
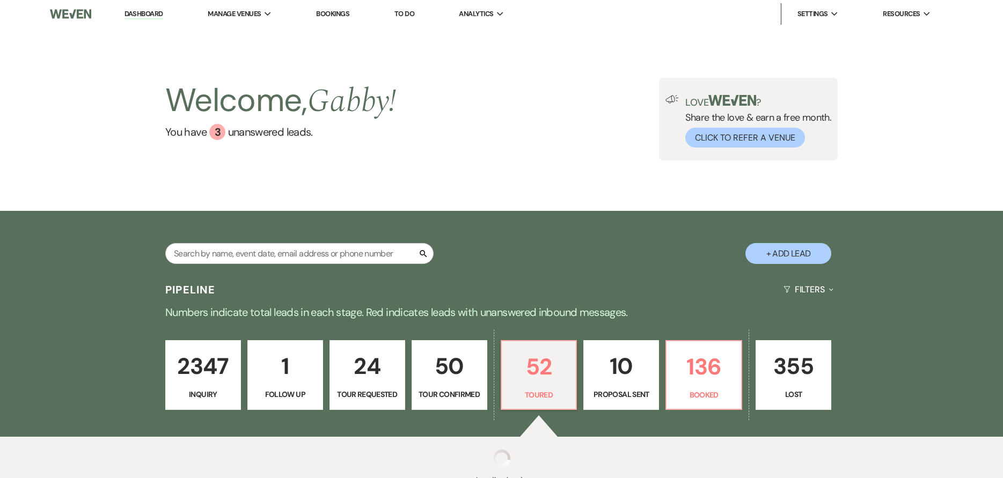
select select "5"
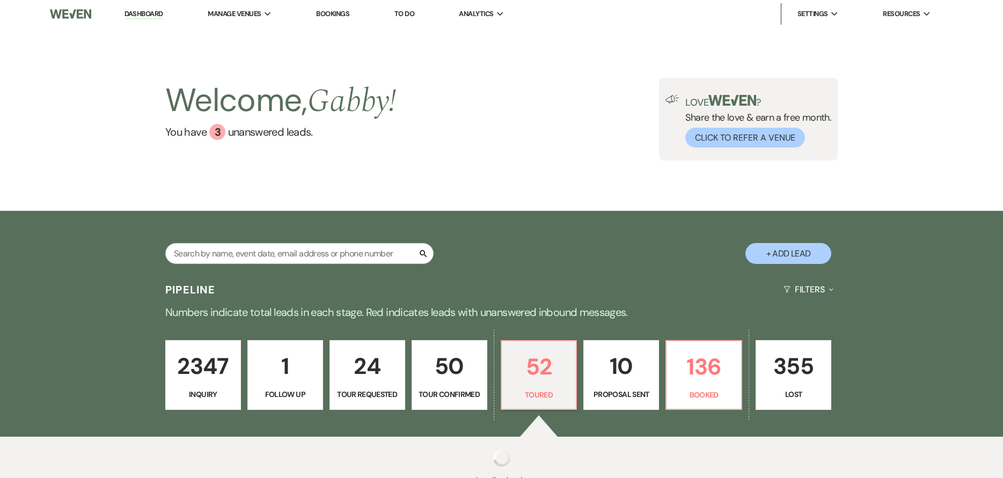
select select "5"
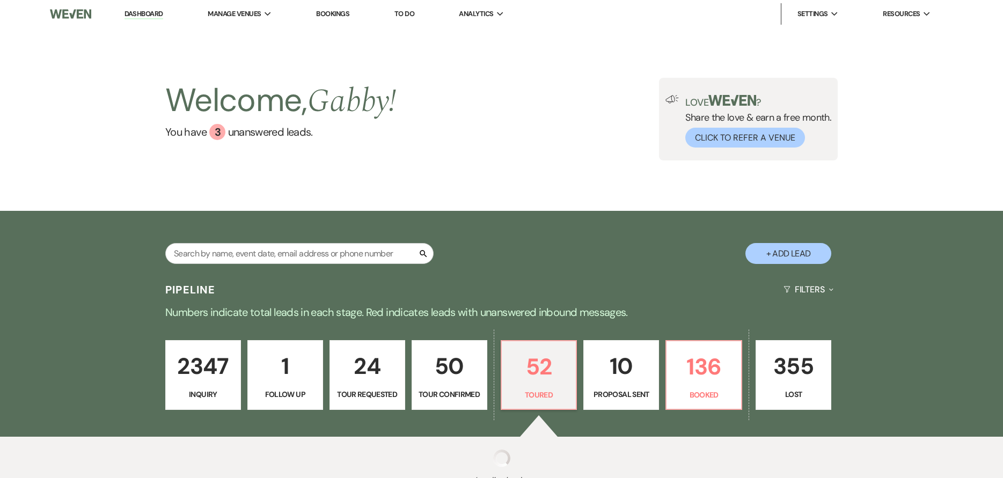
select select "5"
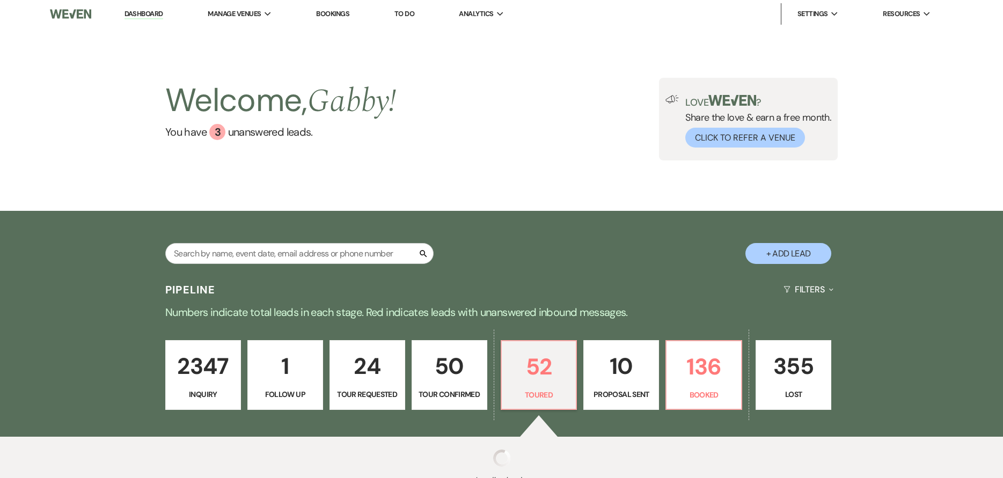
select select "5"
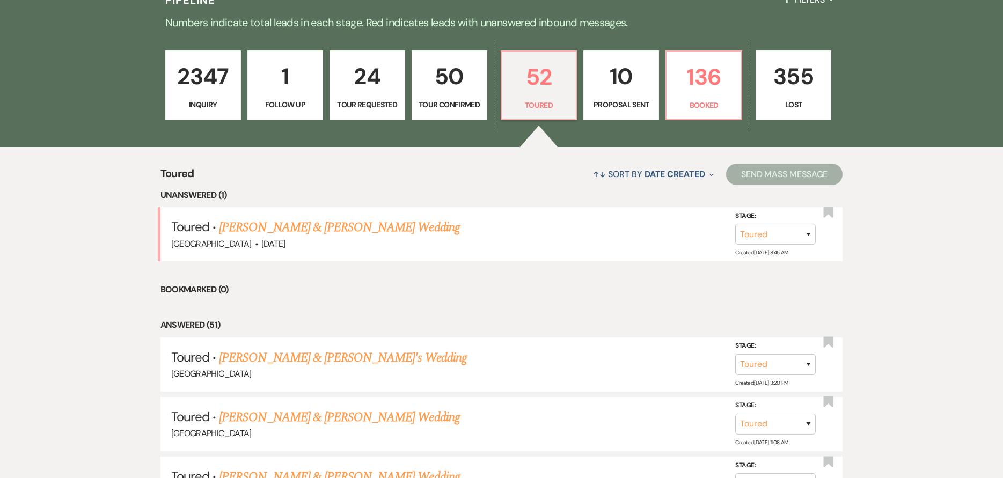
scroll to position [322, 0]
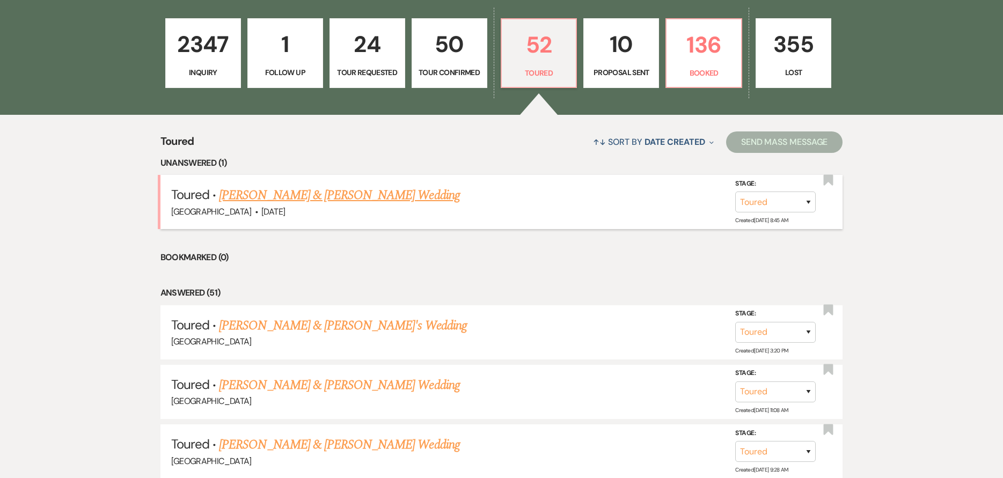
click at [440, 196] on link "[PERSON_NAME] & [PERSON_NAME] Wedding" at bounding box center [339, 195] width 240 height 19
select select "5"
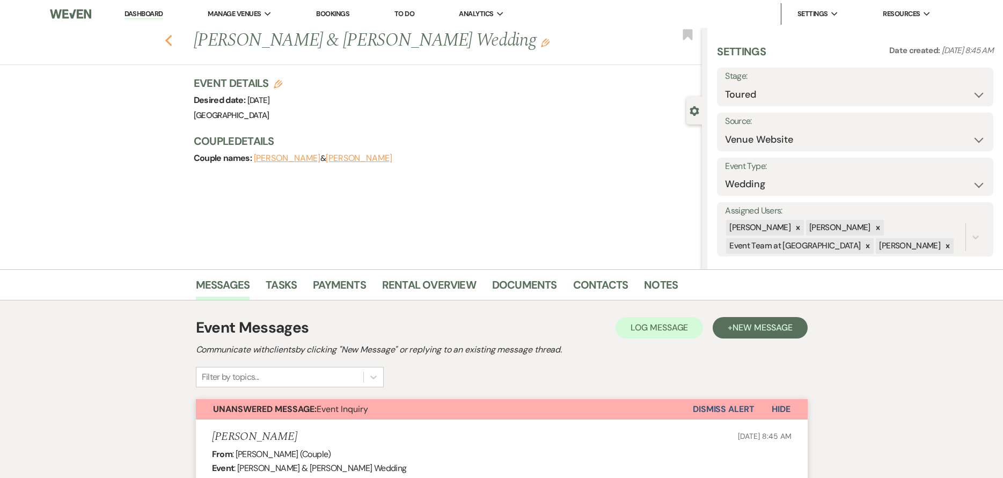
click at [171, 42] on use "button" at bounding box center [168, 41] width 7 height 12
select select "5"
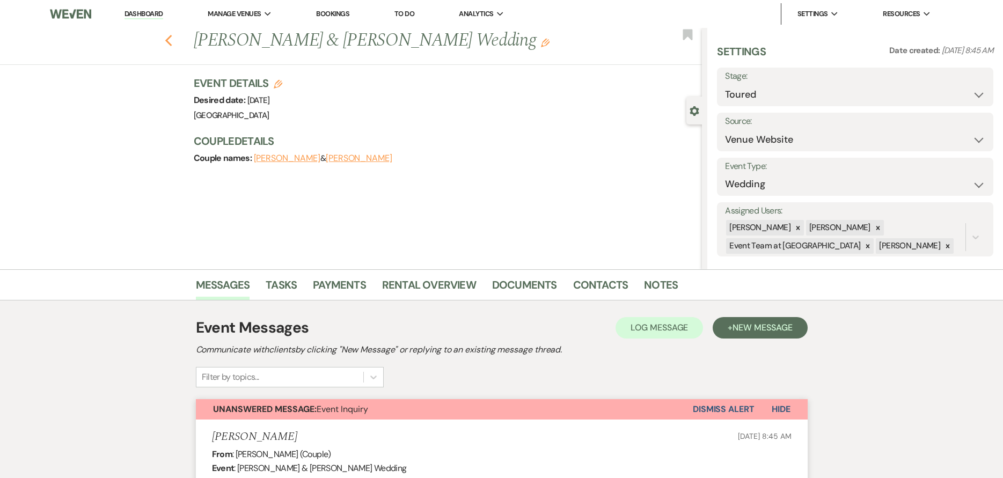
select select "5"
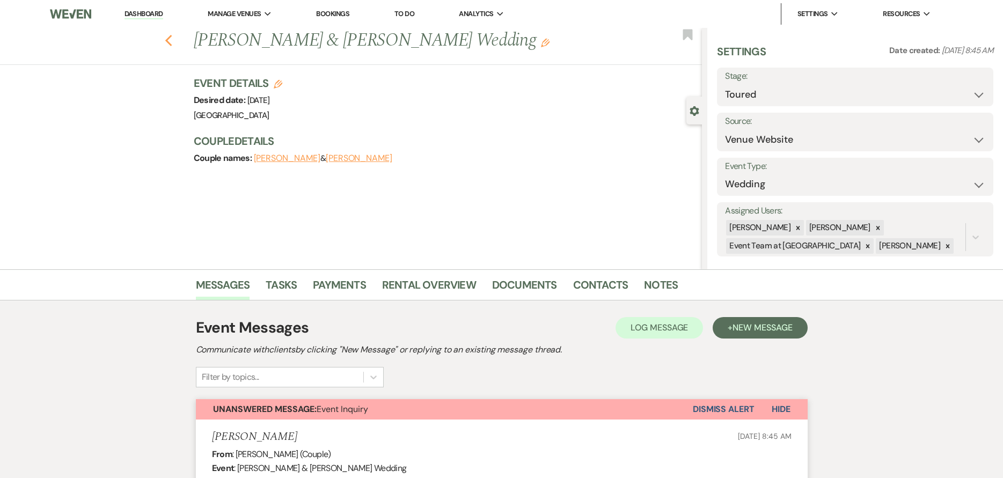
select select "5"
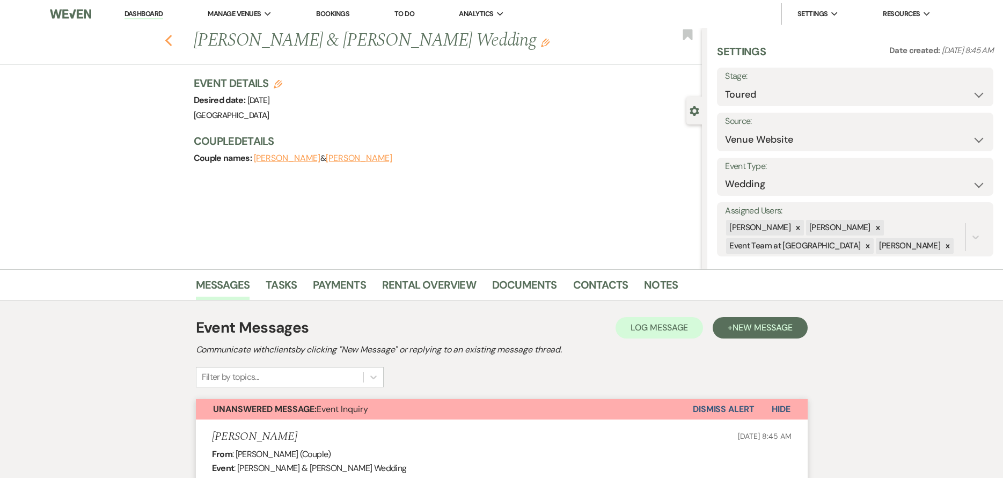
select select "5"
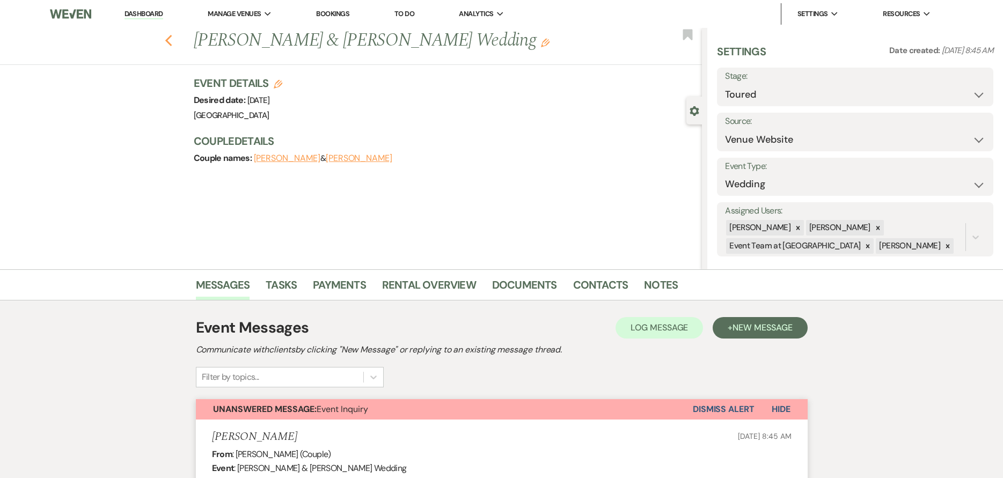
select select "5"
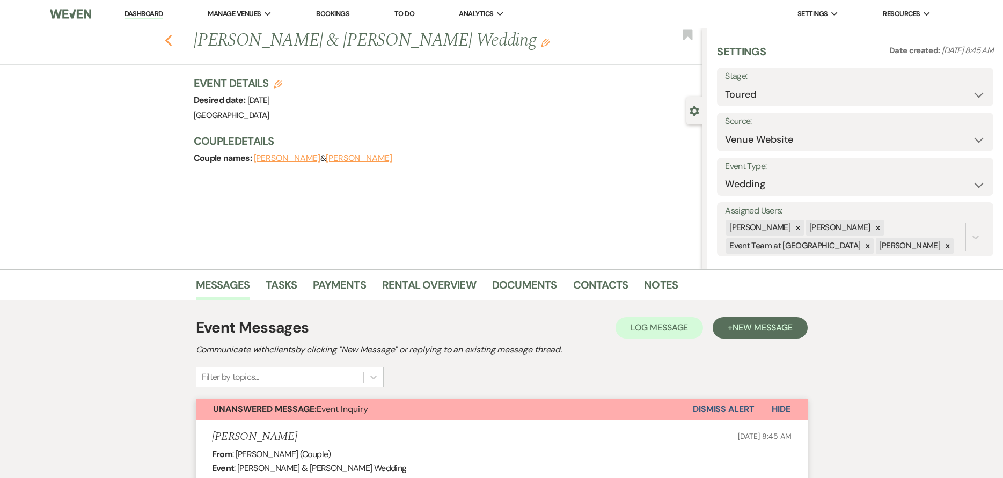
select select "5"
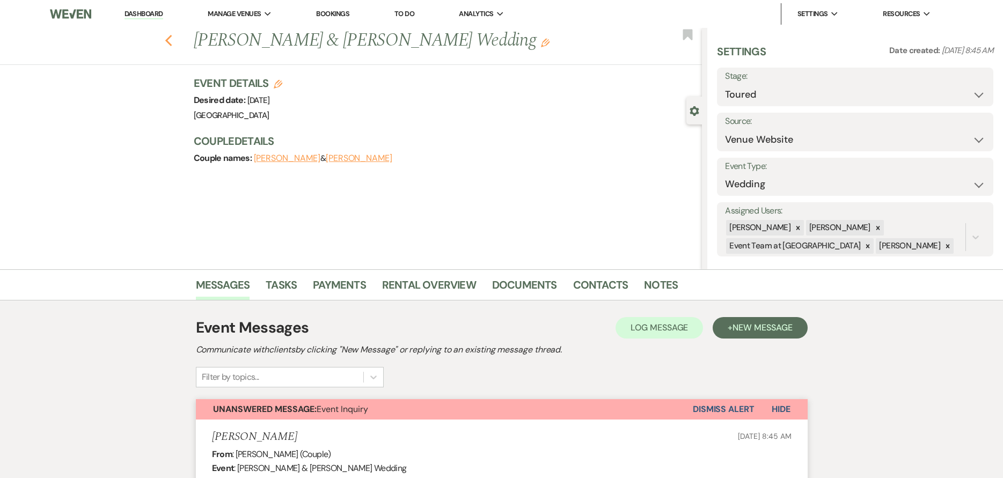
select select "5"
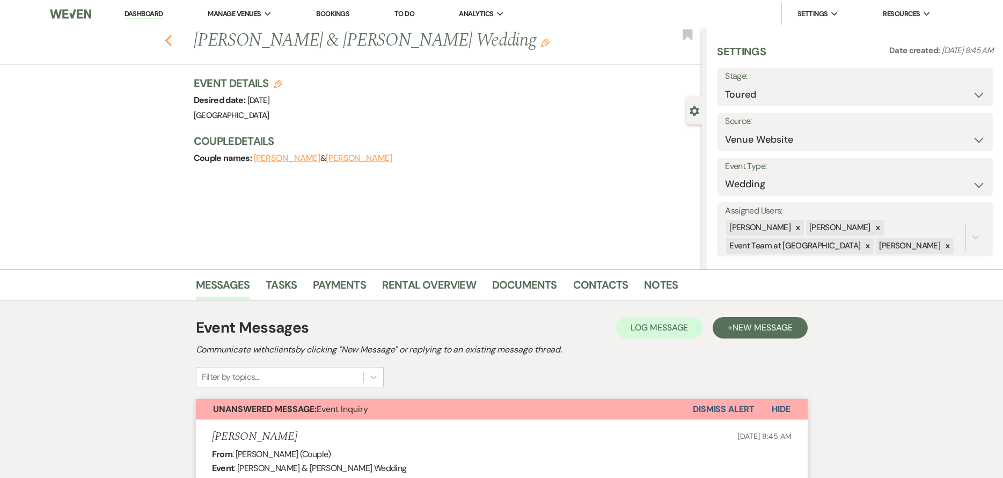
select select "5"
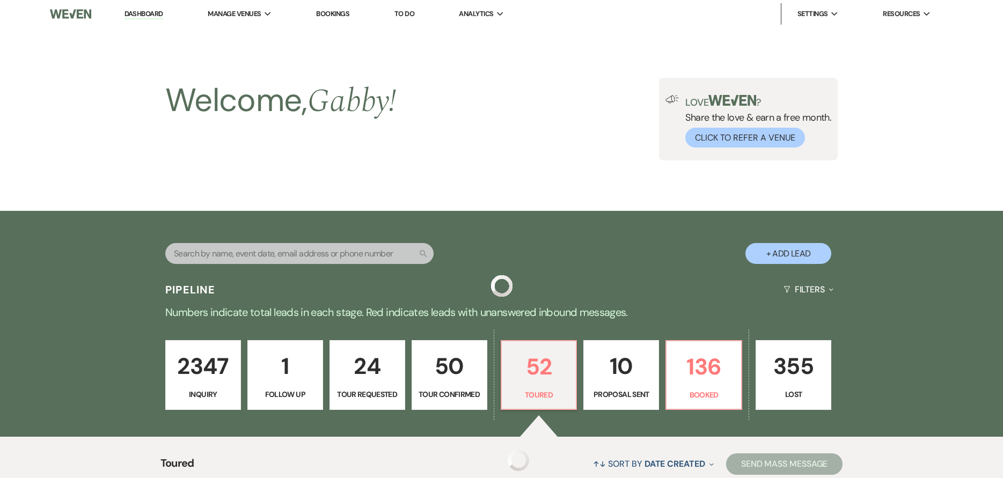
scroll to position [322, 0]
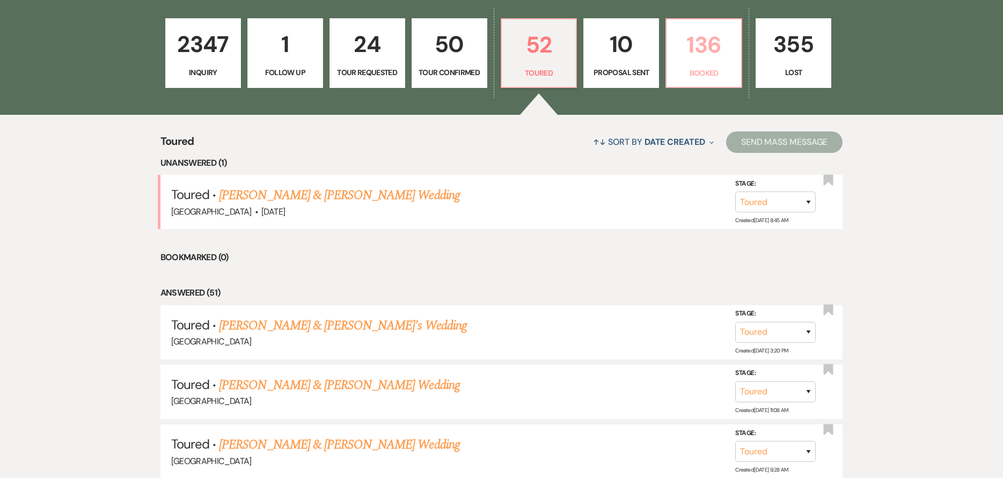
click at [701, 54] on p "136" at bounding box center [704, 45] width 62 height 36
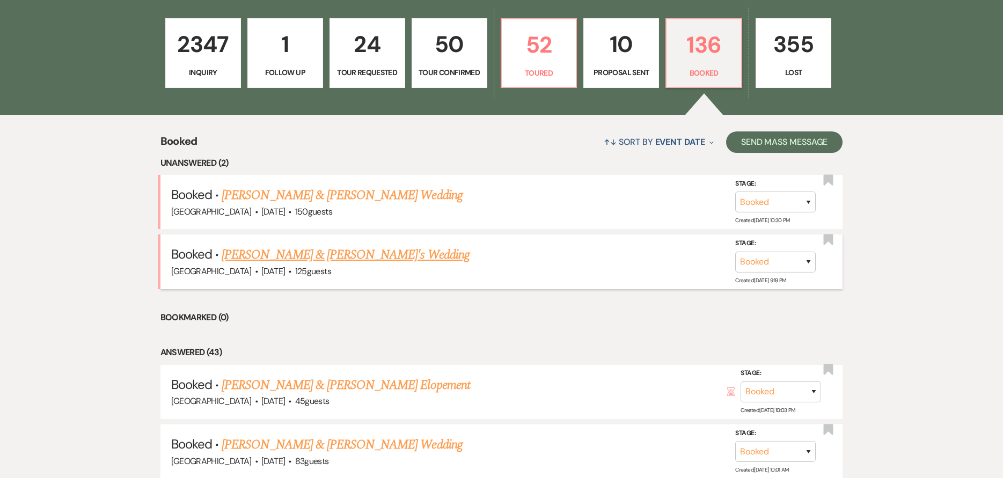
click at [380, 257] on link "[PERSON_NAME] & [PERSON_NAME]'s Wedding" at bounding box center [346, 254] width 248 height 19
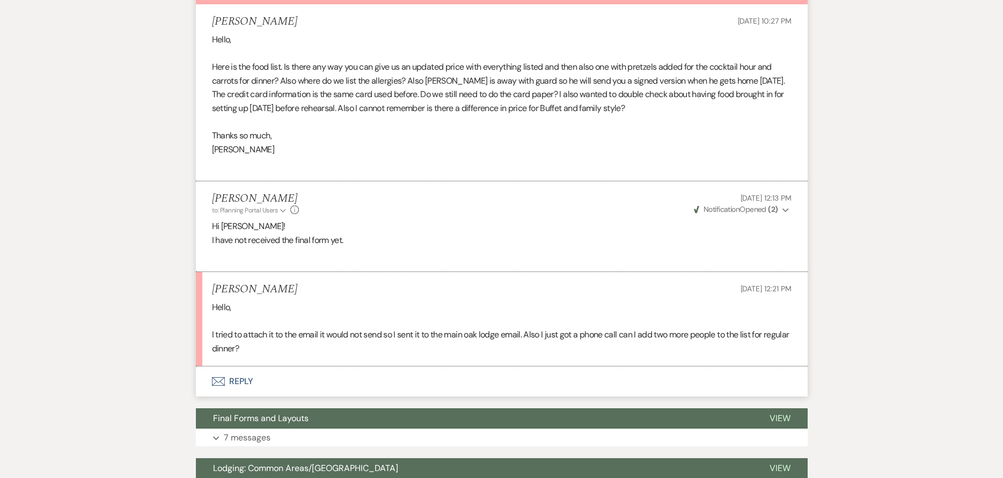
click at [293, 380] on button "Envelope Reply" at bounding box center [502, 382] width 612 height 30
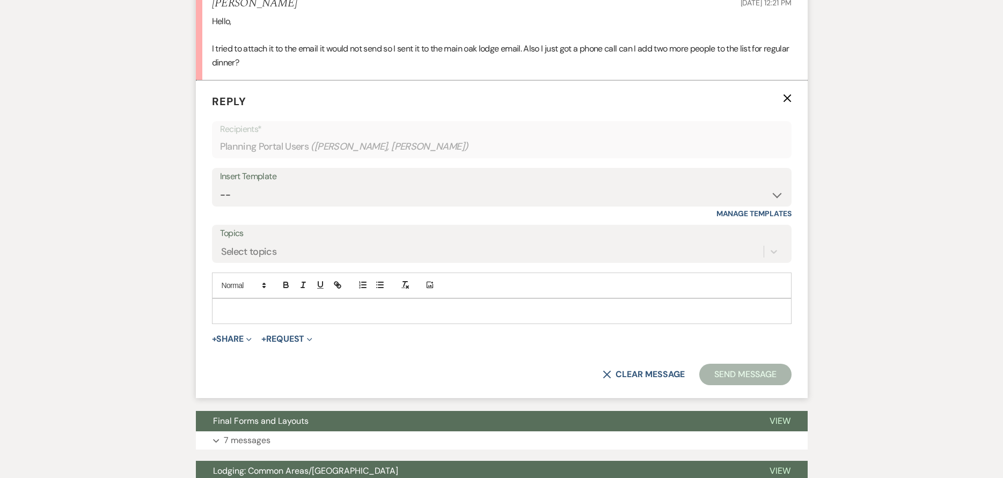
scroll to position [609, 0]
drag, startPoint x: 291, startPoint y: 324, endPoint x: 290, endPoint y: 317, distance: 7.0
click at [291, 320] on form "Reply X Recipients* Planning Portal Users ( [PERSON_NAME], [PERSON_NAME] ) Inse…" at bounding box center [502, 239] width 612 height 318
click at [307, 304] on div at bounding box center [502, 310] width 579 height 25
click at [380, 300] on div "Add Photo" at bounding box center [502, 298] width 580 height 52
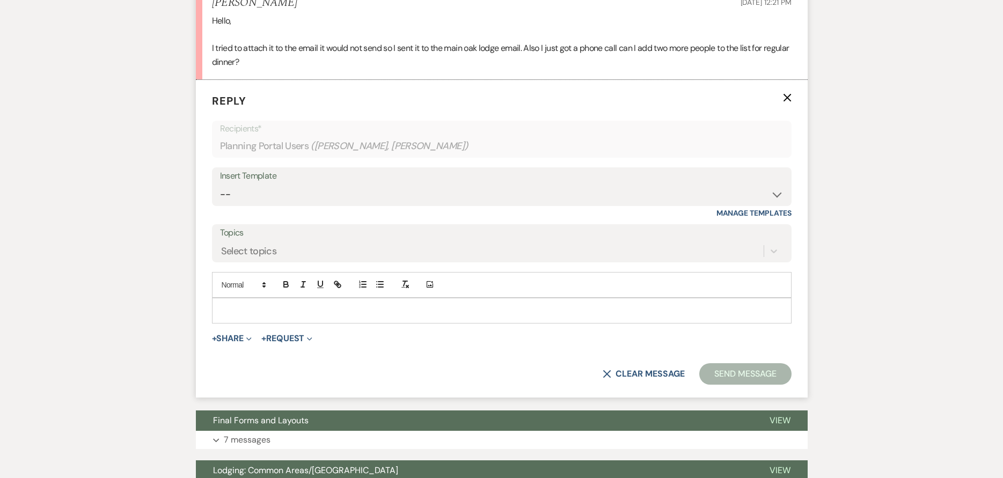
click at [380, 302] on div at bounding box center [502, 310] width 579 height 25
click at [390, 317] on div at bounding box center [502, 310] width 579 height 25
click at [385, 309] on p at bounding box center [502, 311] width 563 height 12
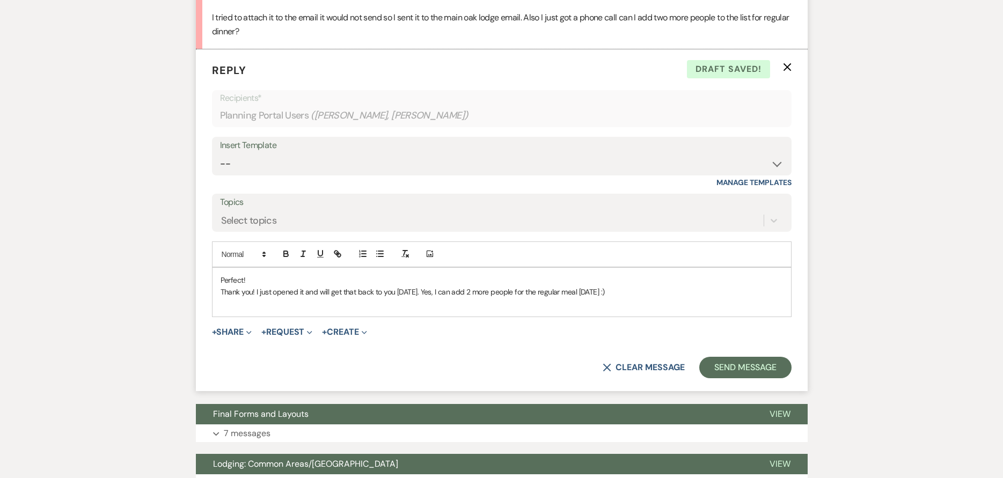
scroll to position [644, 0]
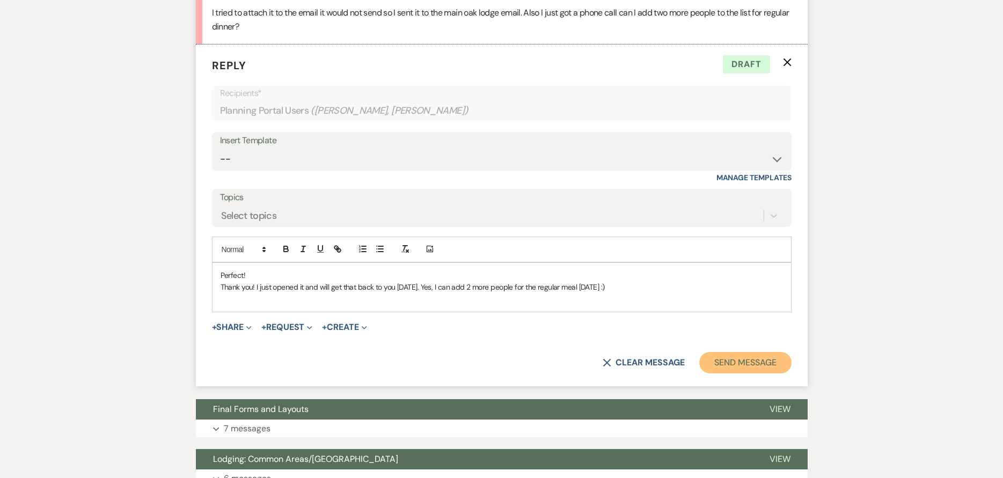
click at [758, 359] on button "Send Message" at bounding box center [745, 362] width 92 height 21
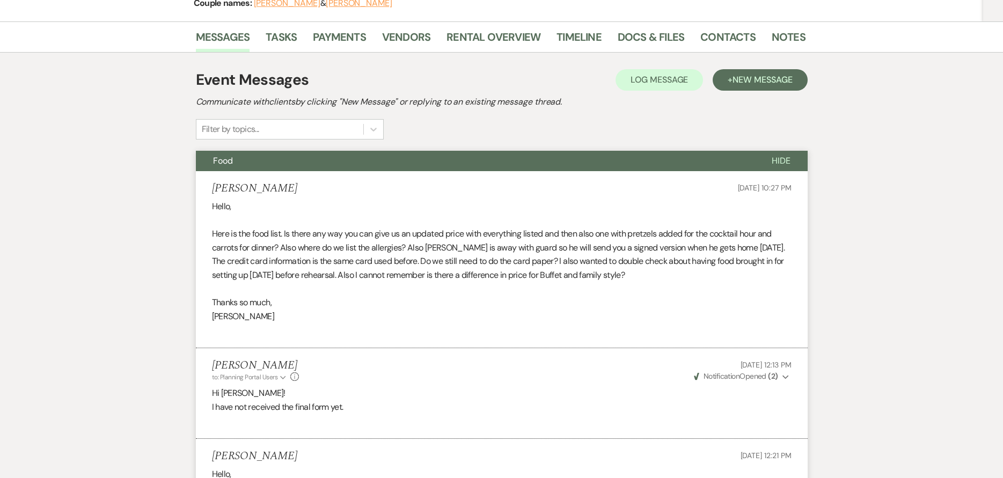
scroll to position [107, 0]
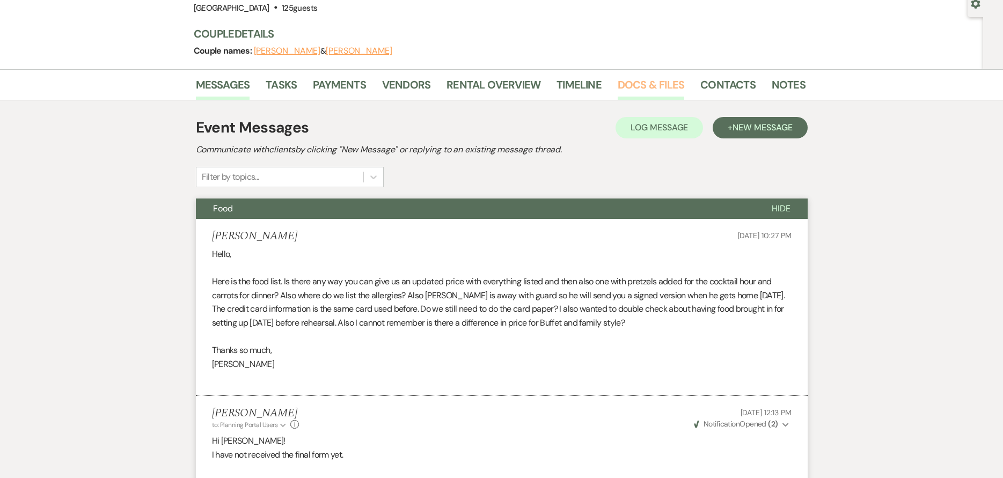
click at [657, 86] on link "Docs & Files" at bounding box center [651, 88] width 67 height 24
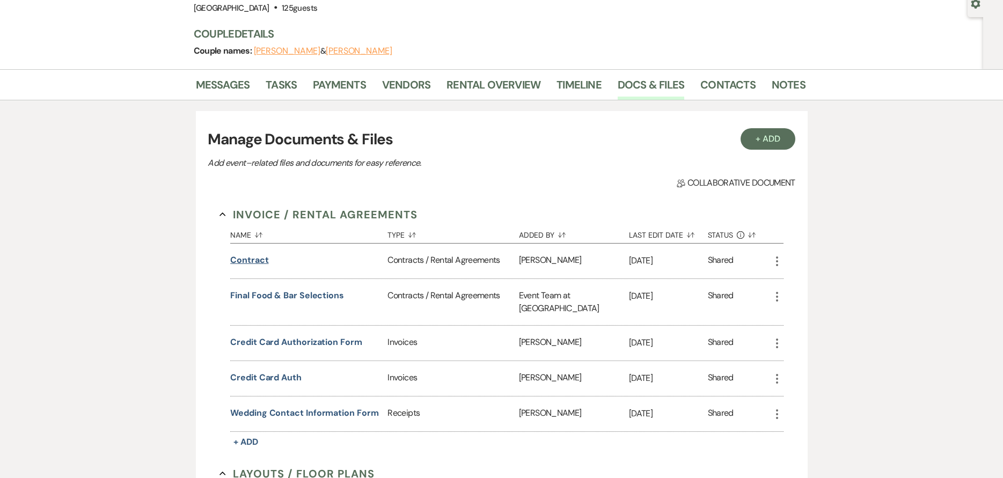
click at [264, 259] on button "contract" at bounding box center [249, 260] width 38 height 13
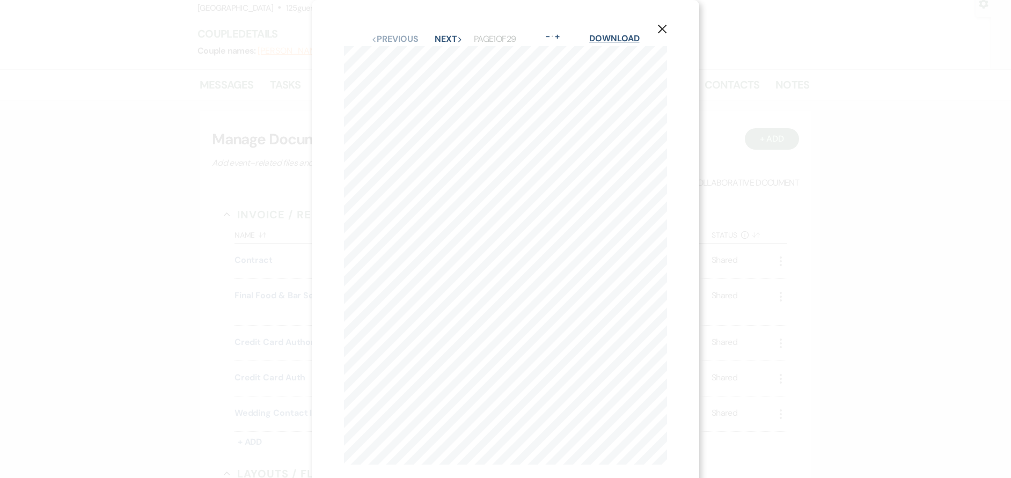
click at [615, 38] on link "Download" at bounding box center [614, 38] width 50 height 11
click at [662, 31] on use "button" at bounding box center [662, 29] width 9 height 9
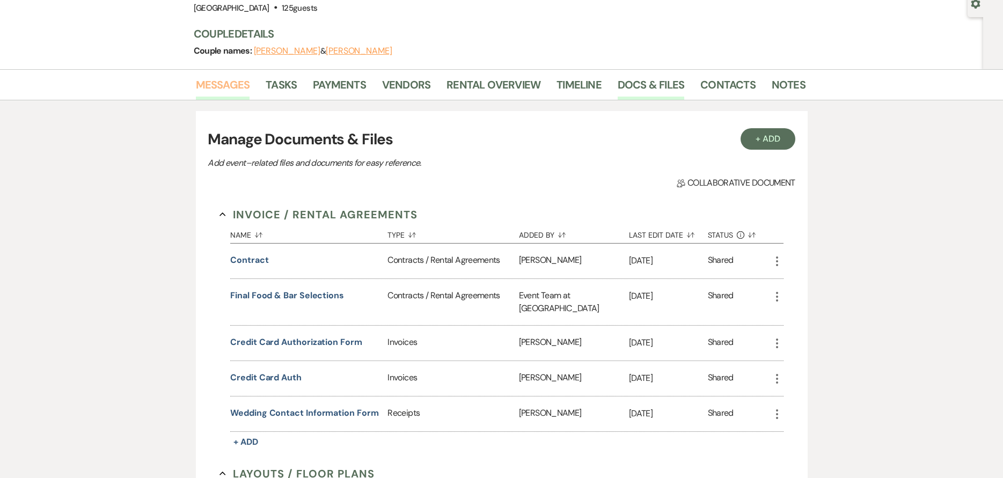
click at [230, 78] on link "Messages" at bounding box center [223, 88] width 54 height 24
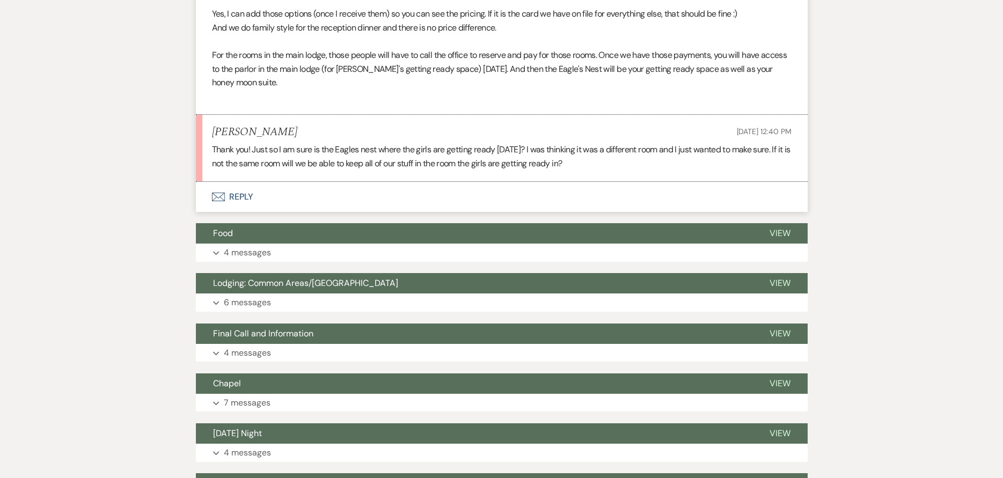
scroll to position [1449, 0]
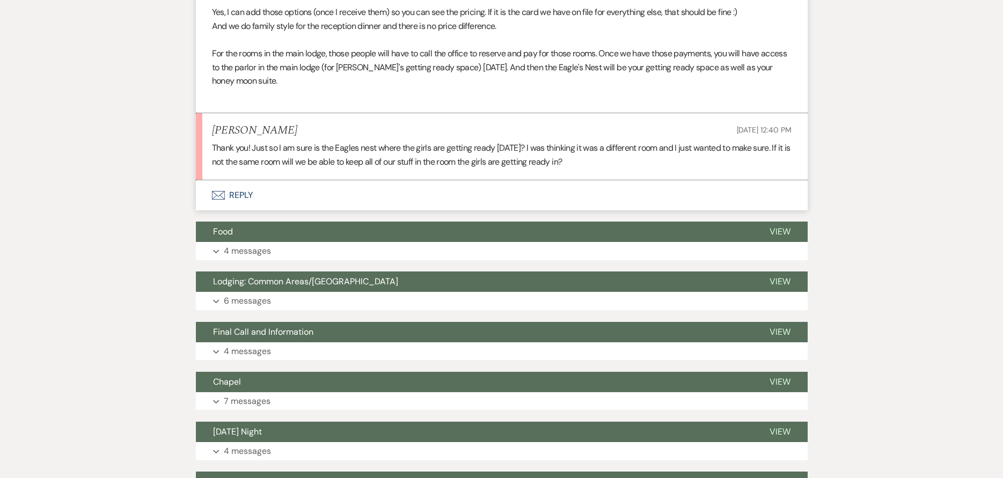
click at [349, 202] on button "Envelope Reply" at bounding box center [502, 195] width 612 height 30
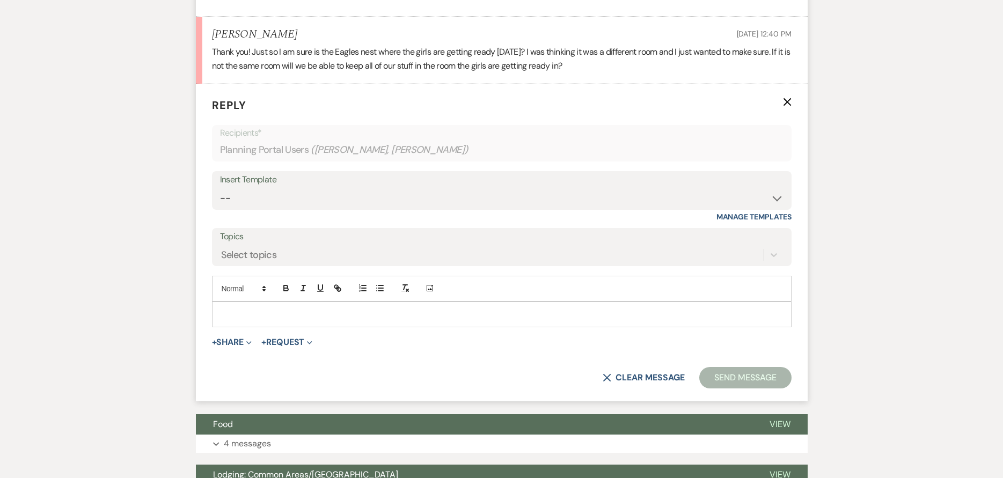
scroll to position [1563, 0]
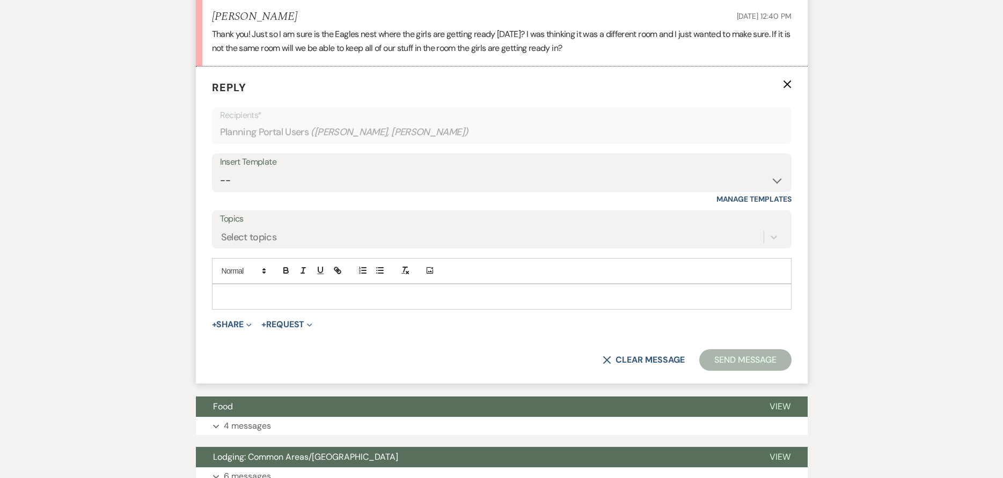
click at [320, 303] on p at bounding box center [502, 297] width 563 height 12
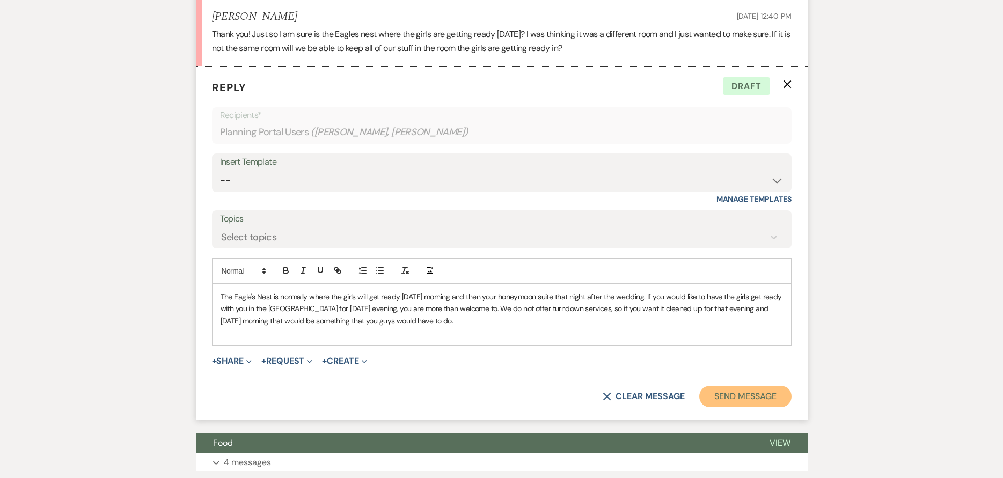
click at [713, 404] on button "Send Message" at bounding box center [745, 396] width 92 height 21
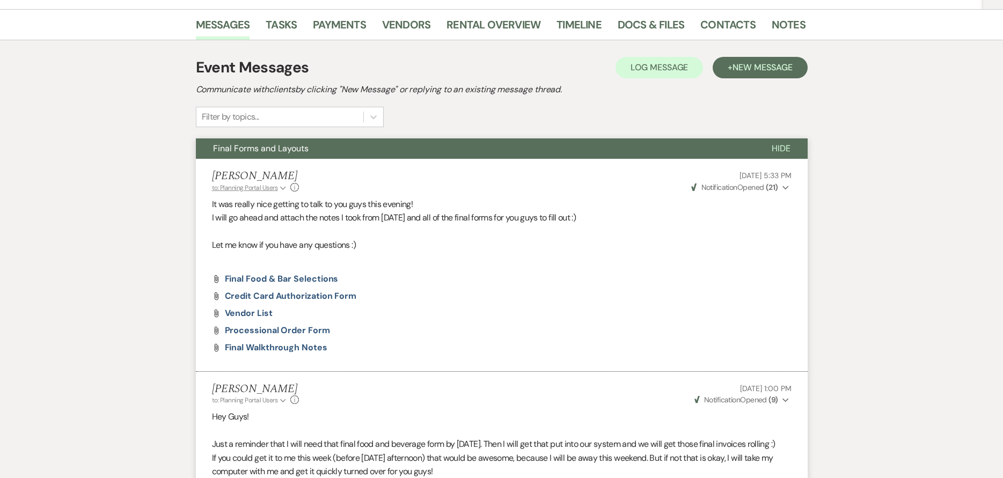
scroll to position [0, 0]
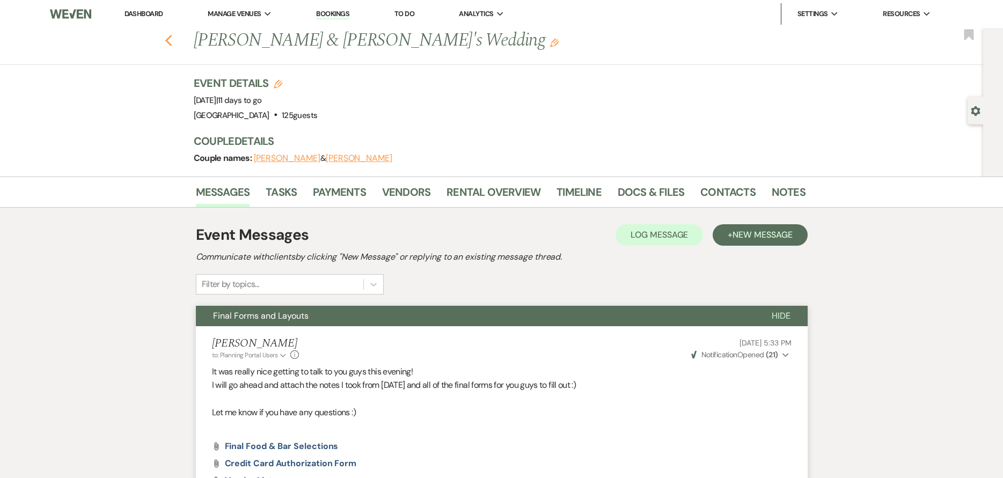
click at [172, 37] on icon "Previous" at bounding box center [169, 40] width 8 height 13
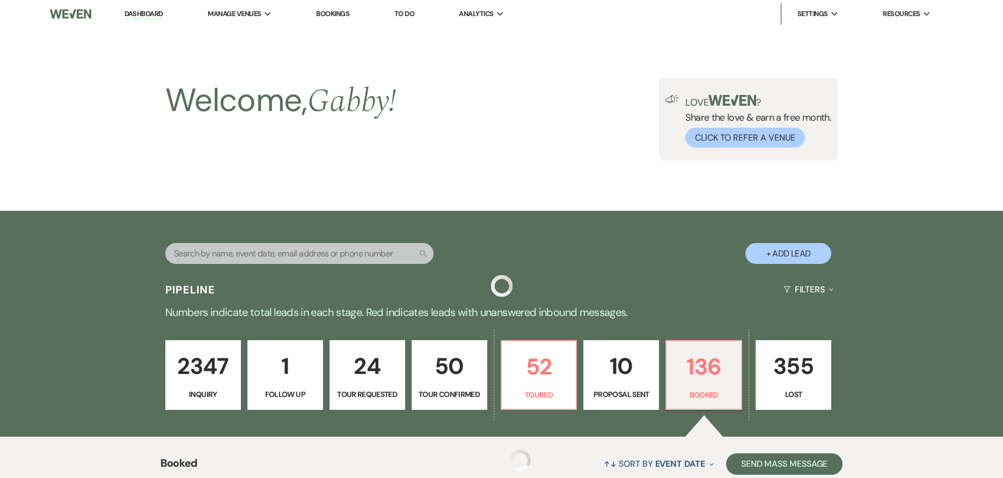
scroll to position [322, 0]
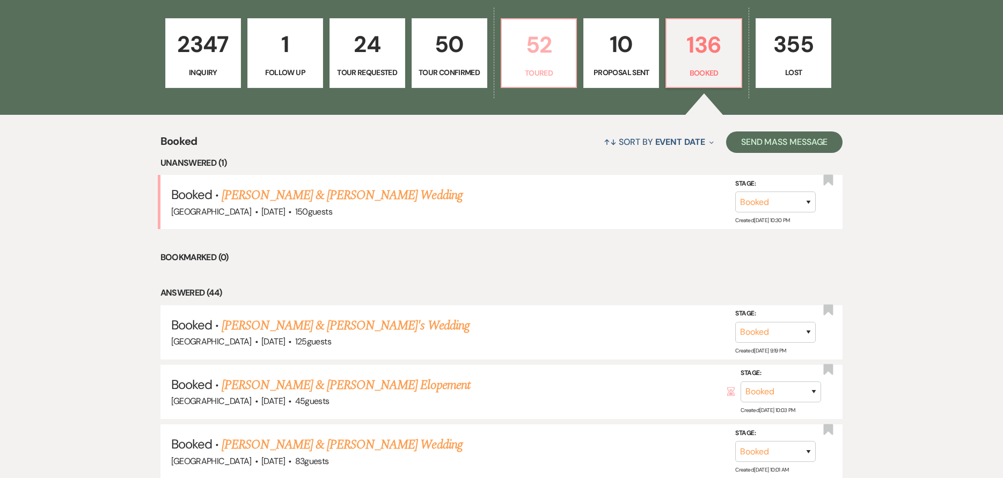
click at [557, 68] on p "Toured" at bounding box center [539, 73] width 62 height 12
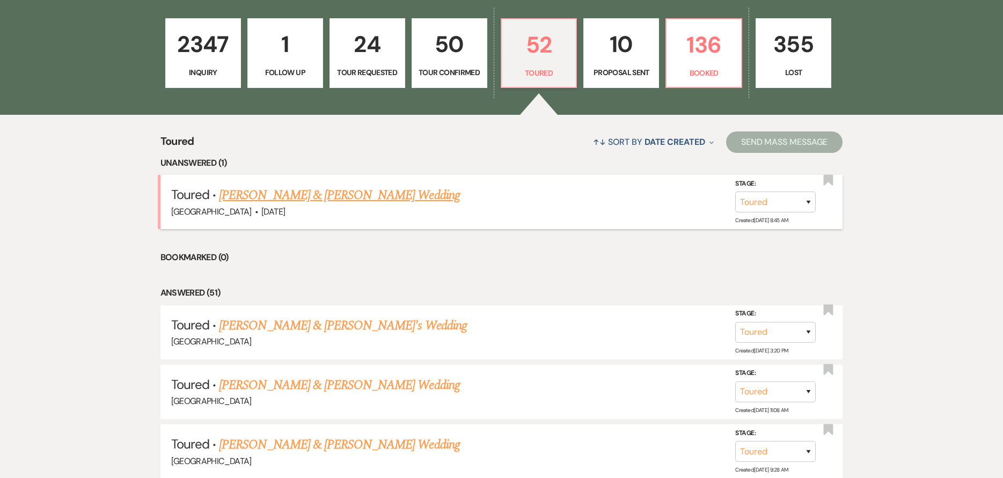
click at [428, 199] on link "[PERSON_NAME] & [PERSON_NAME] Wedding" at bounding box center [339, 195] width 240 height 19
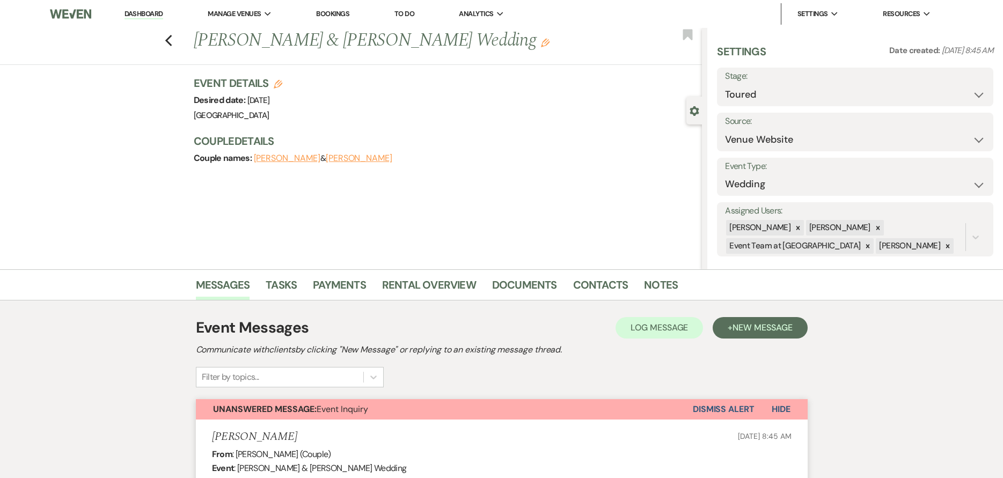
click at [147, 12] on link "Dashboard" at bounding box center [144, 14] width 39 height 10
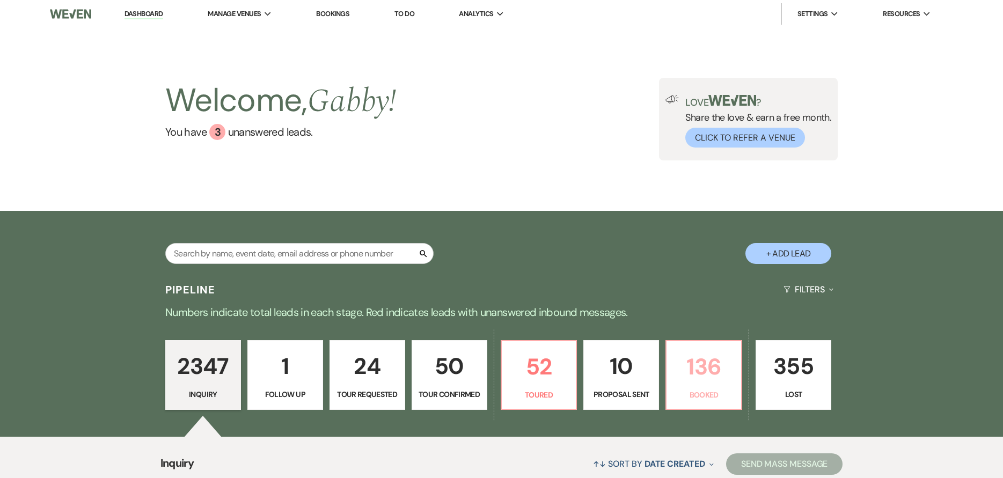
drag, startPoint x: 688, startPoint y: 383, endPoint x: 534, endPoint y: 108, distance: 315.3
click at [687, 383] on p "136" at bounding box center [704, 367] width 62 height 36
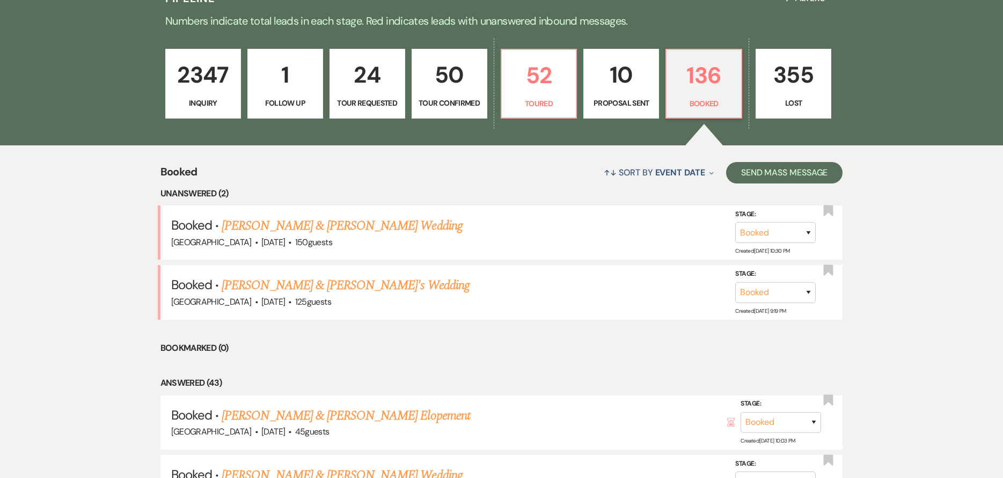
scroll to position [322, 0]
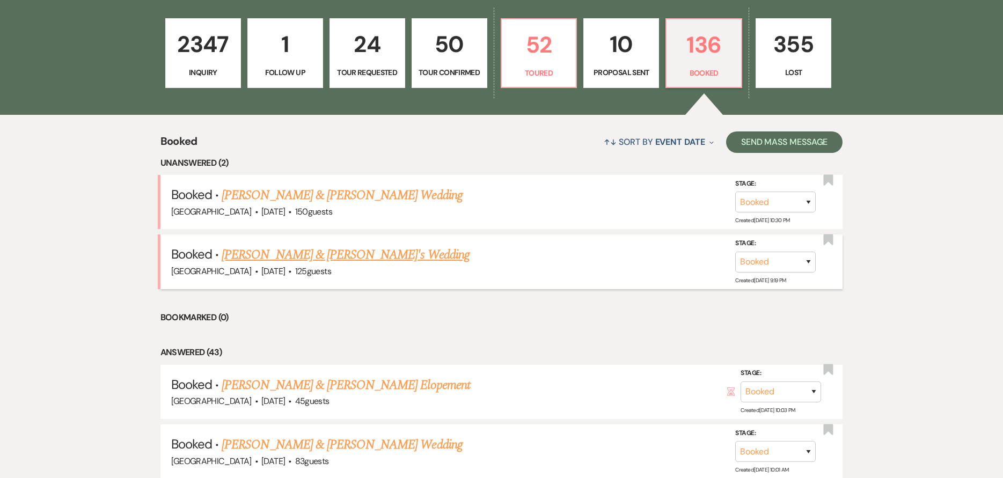
click at [418, 251] on link "[PERSON_NAME] & [PERSON_NAME]'s Wedding" at bounding box center [346, 254] width 248 height 19
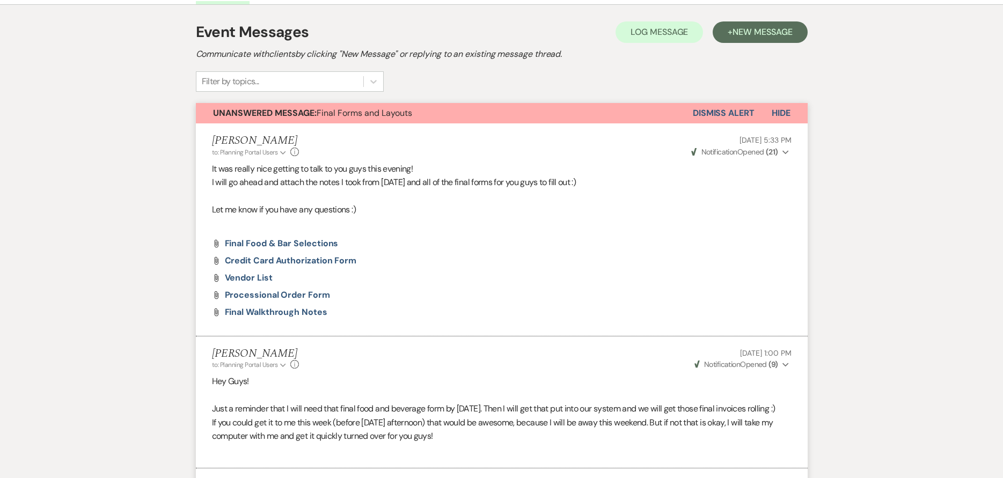
scroll to position [1, 0]
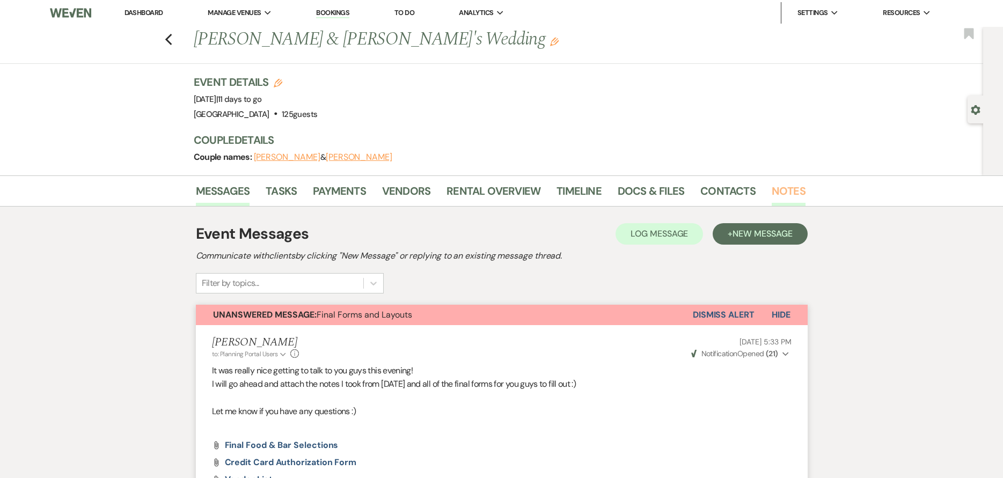
click at [793, 185] on link "Notes" at bounding box center [789, 195] width 34 height 24
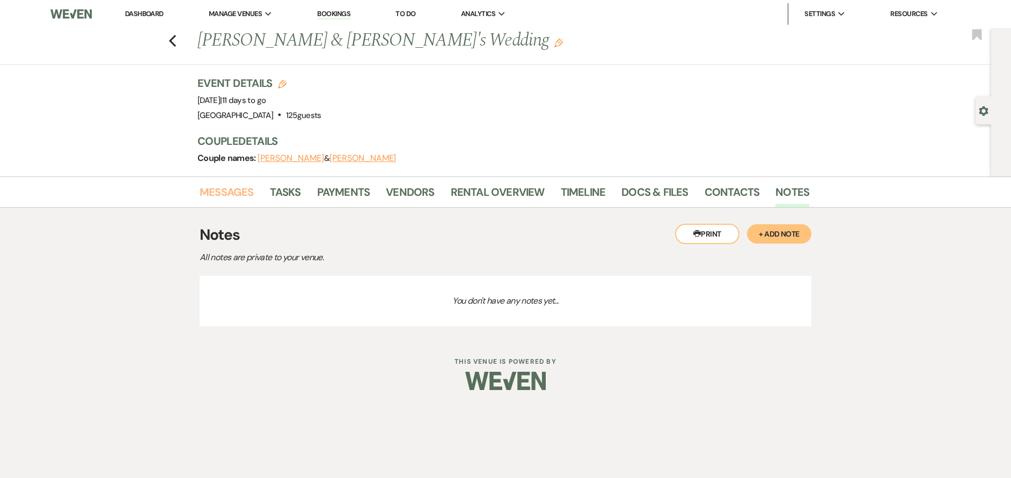
drag, startPoint x: 246, startPoint y: 198, endPoint x: 256, endPoint y: 202, distance: 10.8
click at [245, 198] on link "Messages" at bounding box center [227, 196] width 54 height 24
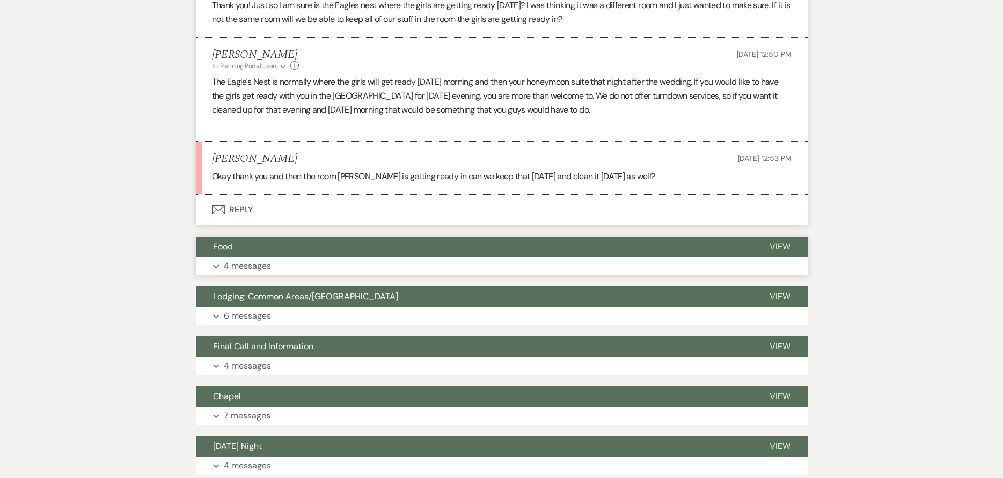
scroll to position [1718, 0]
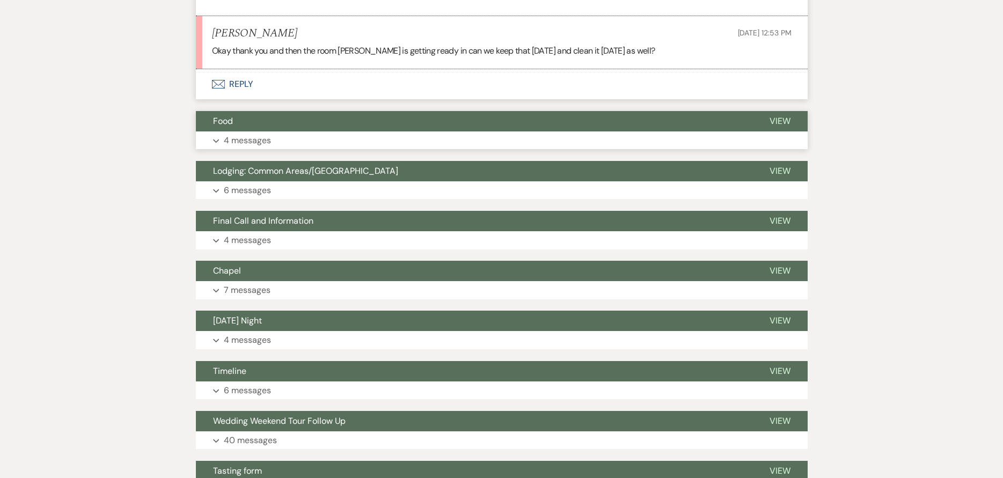
click at [294, 132] on button "Food" at bounding box center [474, 121] width 557 height 20
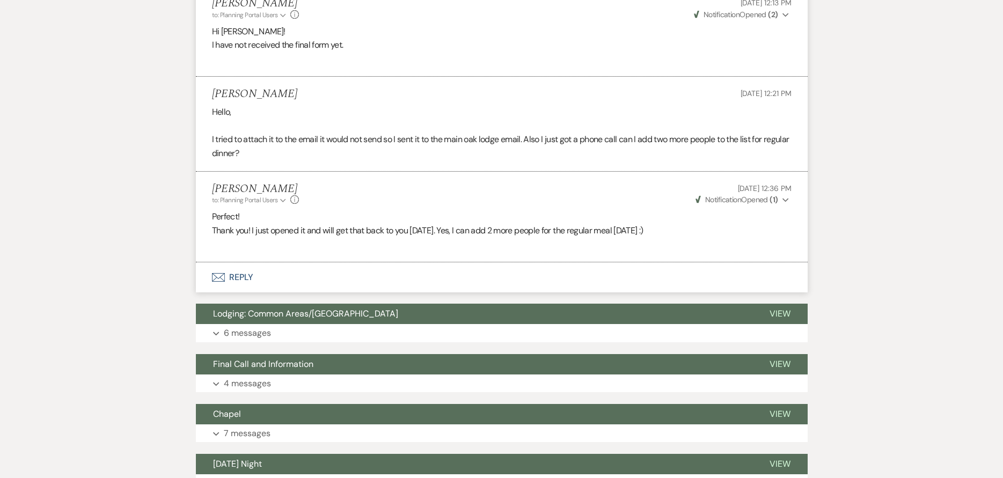
click at [285, 293] on button "Envelope Reply" at bounding box center [502, 277] width 612 height 30
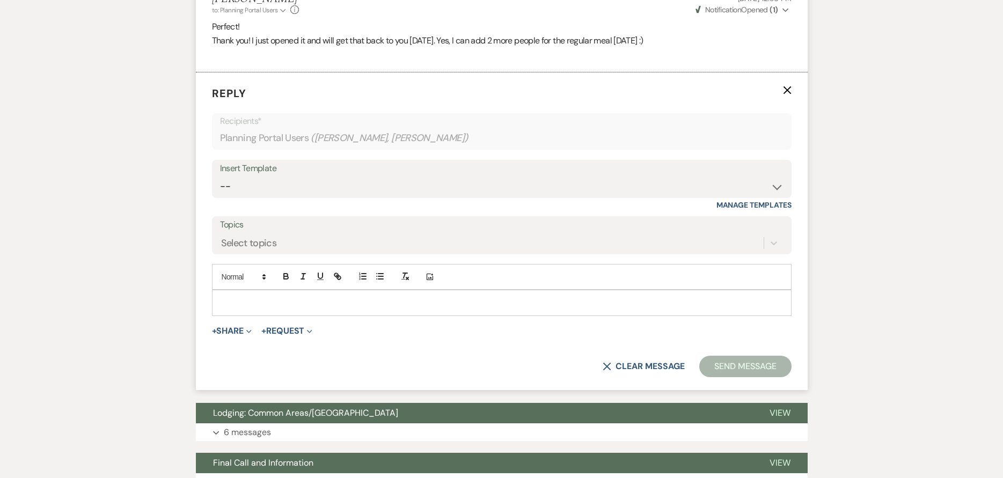
scroll to position [2236, 0]
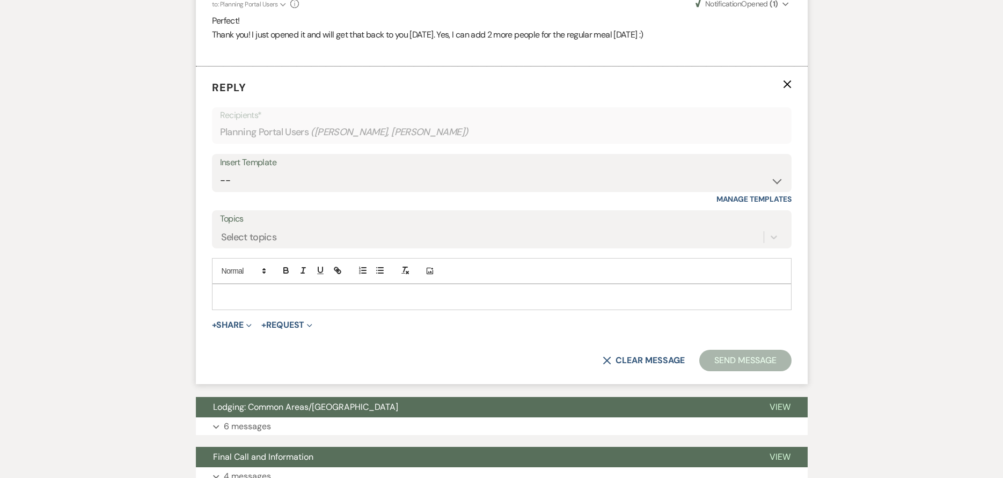
click at [299, 303] on p at bounding box center [502, 297] width 563 height 12
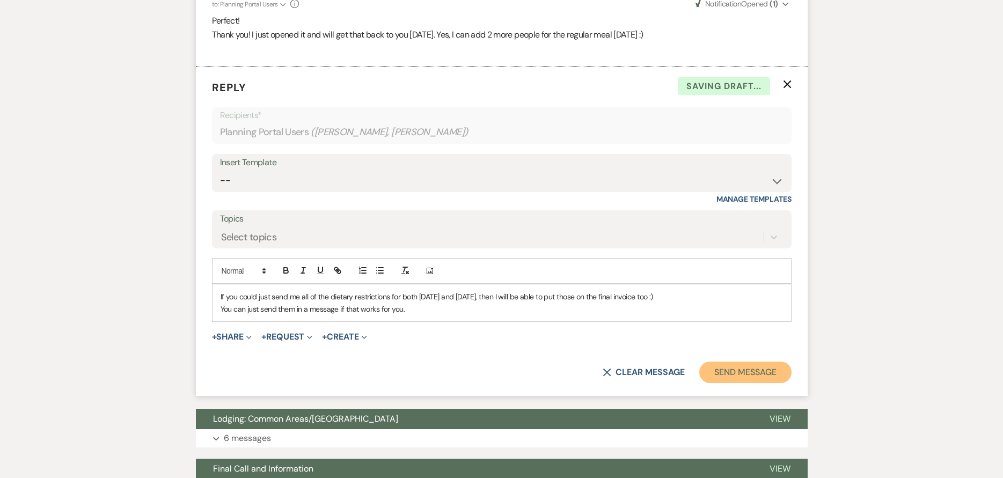
click at [746, 382] on button "Send Message" at bounding box center [745, 372] width 92 height 21
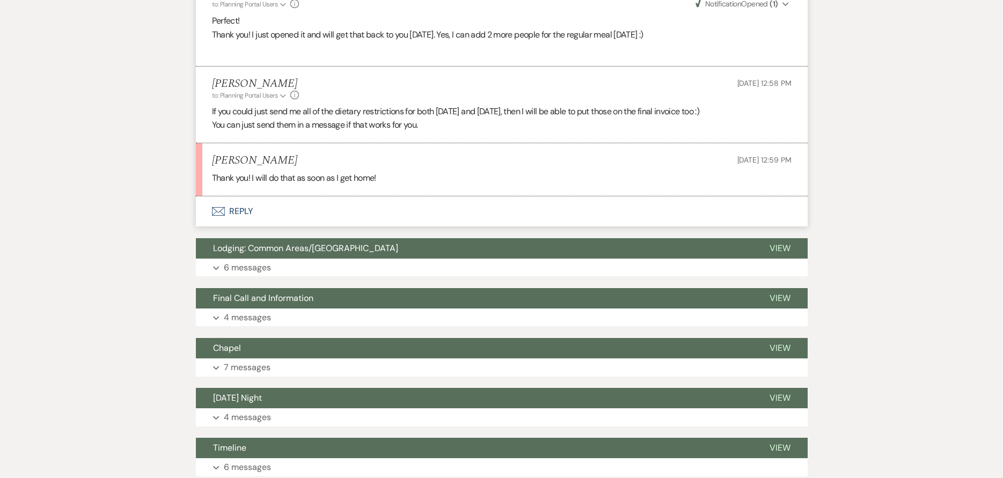
drag, startPoint x: 259, startPoint y: 228, endPoint x: 237, endPoint y: 221, distance: 23.6
click at [237, 221] on button "Envelope Reply" at bounding box center [502, 211] width 612 height 30
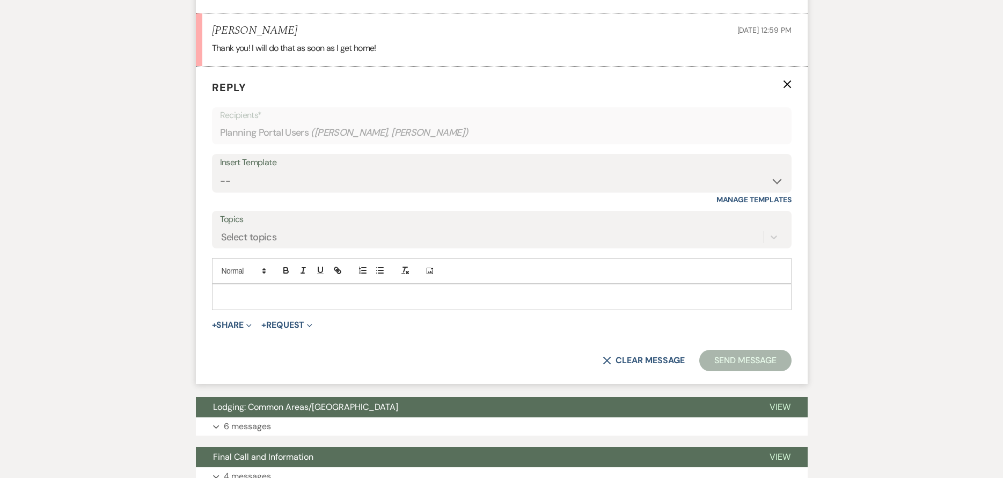
scroll to position [2366, 0]
click at [295, 302] on div at bounding box center [502, 296] width 579 height 25
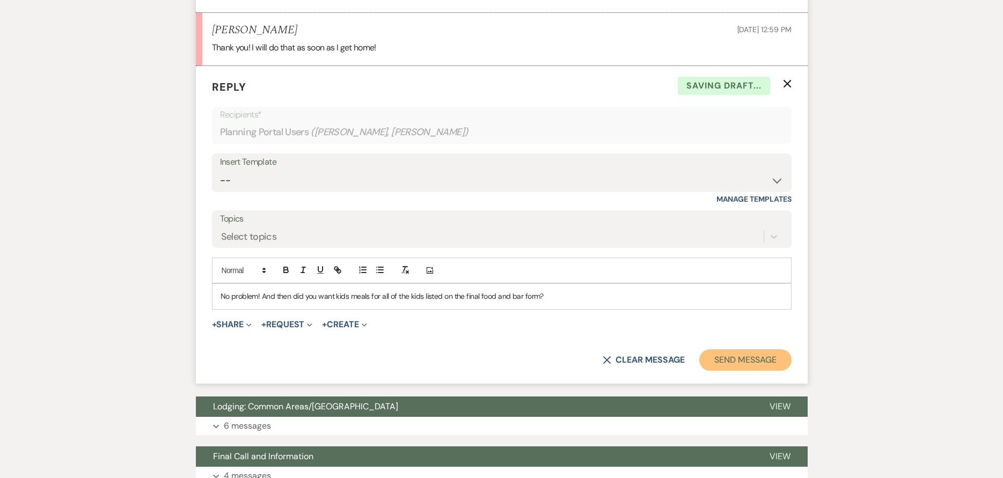
drag, startPoint x: 705, startPoint y: 366, endPoint x: 692, endPoint y: 336, distance: 32.4
click at [705, 364] on button "Send Message" at bounding box center [745, 359] width 92 height 21
